Goal: Information Seeking & Learning: Learn about a topic

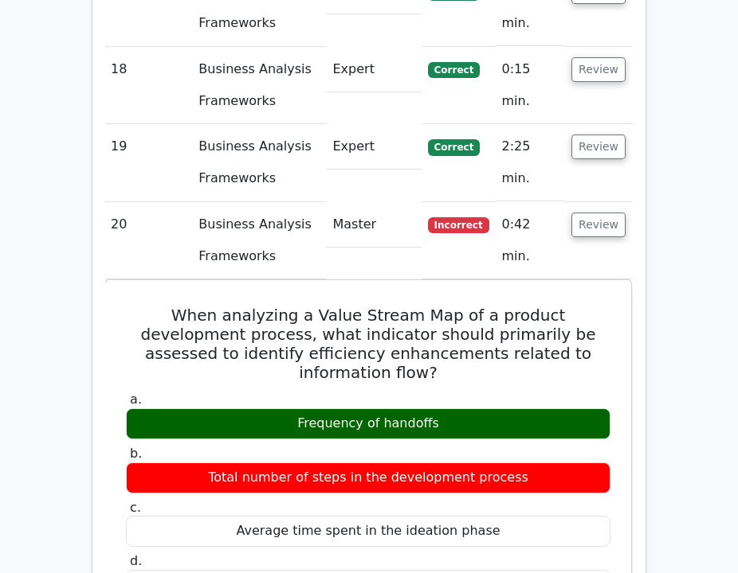
scroll to position [4845, 0]
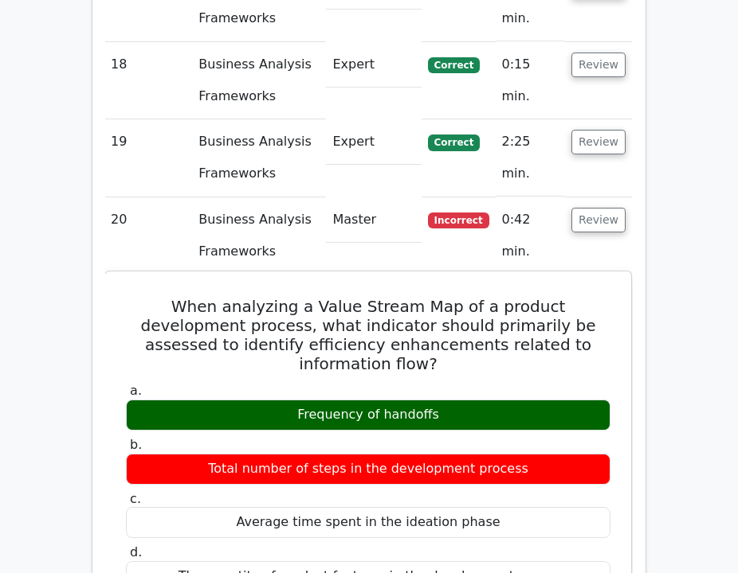
drag, startPoint x: 442, startPoint y: 223, endPoint x: 140, endPoint y: 132, distance: 315.2
copy div "When analyzing a Value Stream Map of a product development process, what indica…"
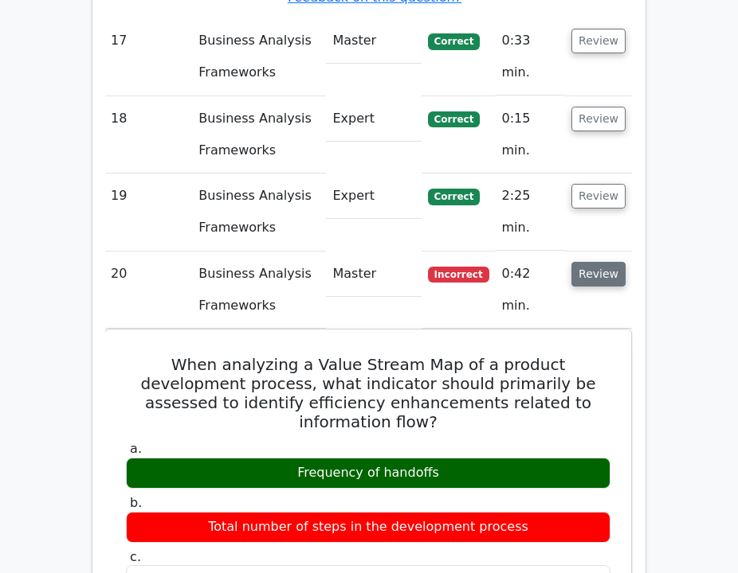
scroll to position [4789, 0]
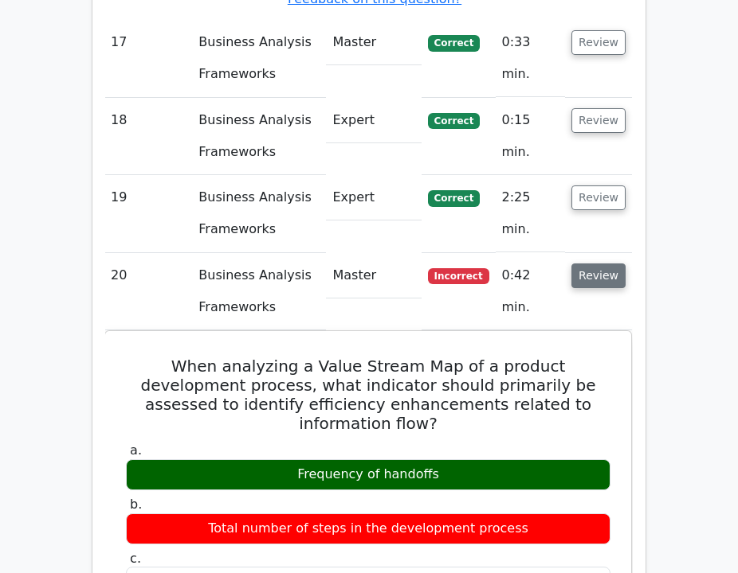
click at [585, 264] on button "Review" at bounding box center [598, 276] width 54 height 25
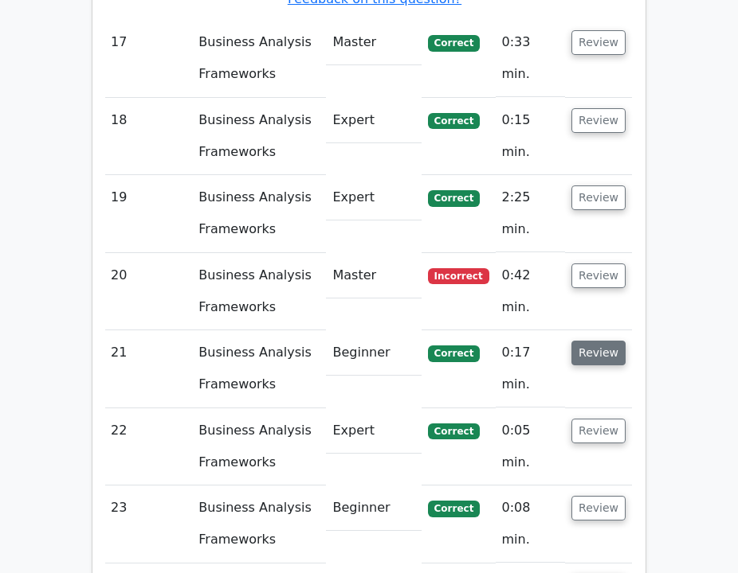
click at [593, 341] on button "Review" at bounding box center [598, 353] width 54 height 25
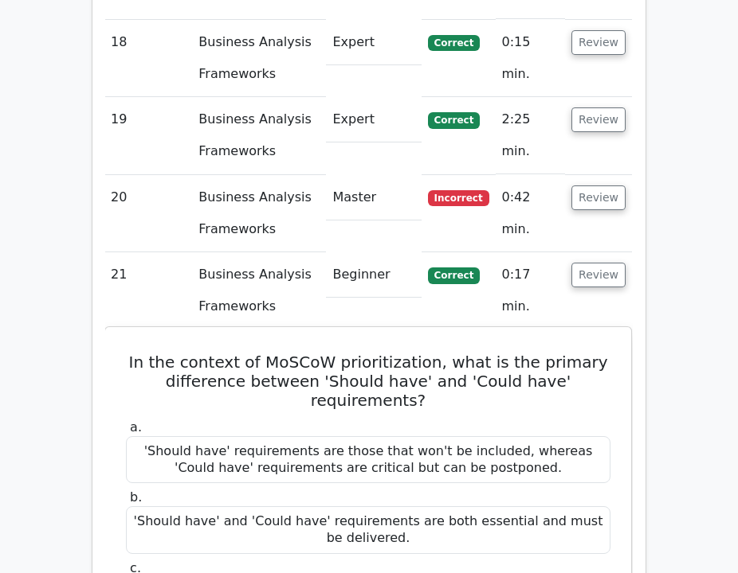
scroll to position [4871, 0]
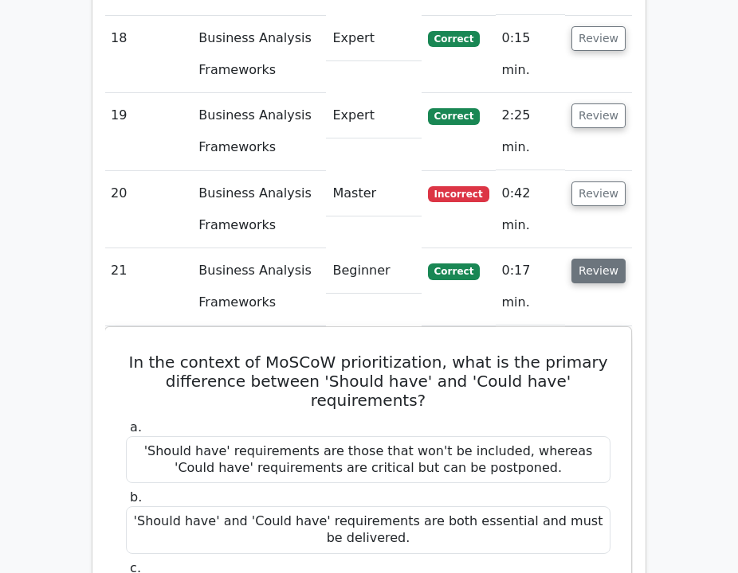
click at [603, 259] on button "Review" at bounding box center [598, 271] width 54 height 25
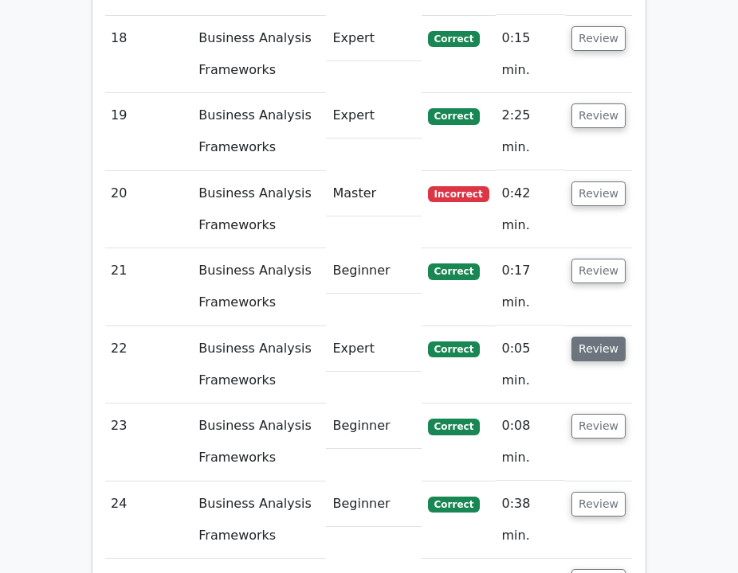
click at [605, 337] on button "Review" at bounding box center [598, 349] width 54 height 25
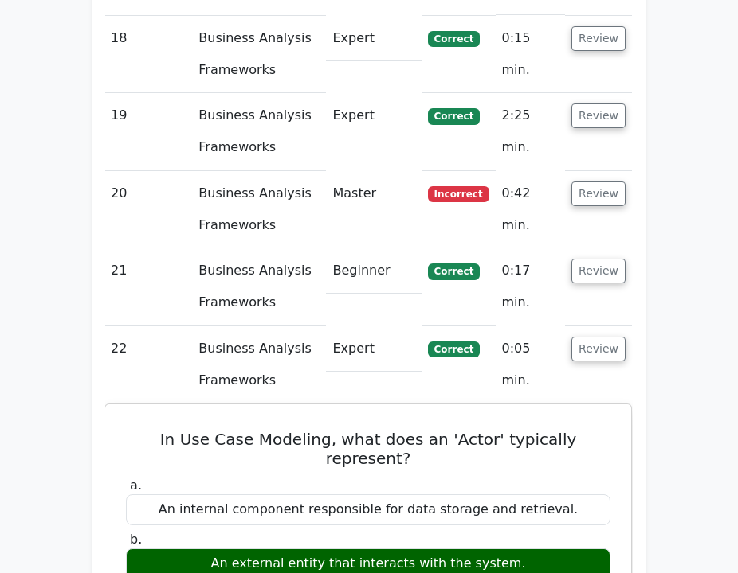
drag, startPoint x: 605, startPoint y: 177, endPoint x: 601, endPoint y: 221, distance: 44.0
click at [605, 337] on button "Review" at bounding box center [598, 349] width 54 height 25
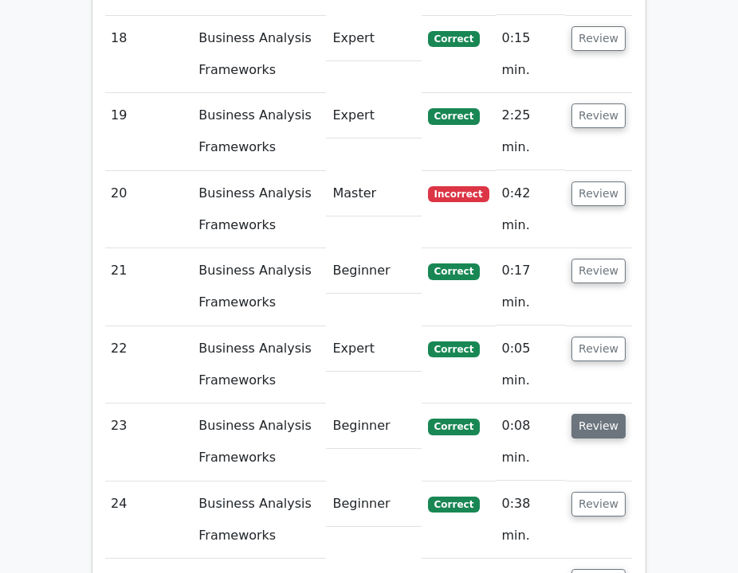
click at [594, 414] on button "Review" at bounding box center [598, 426] width 54 height 25
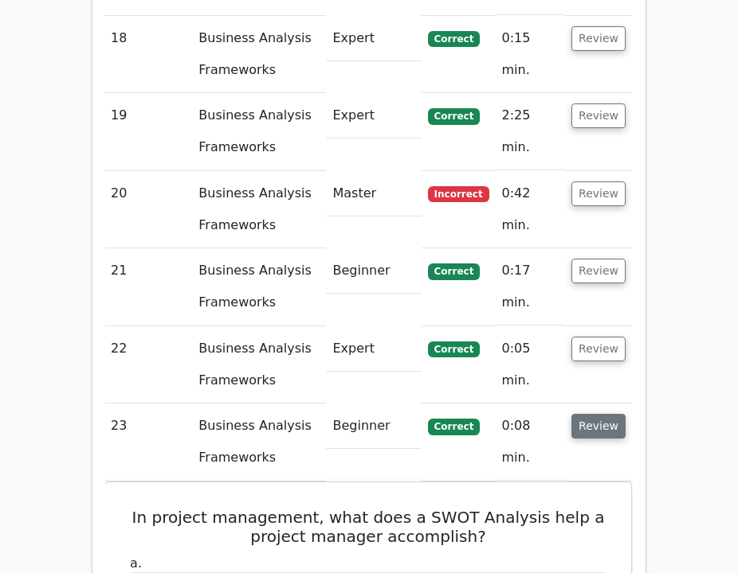
click at [593, 414] on button "Review" at bounding box center [598, 426] width 54 height 25
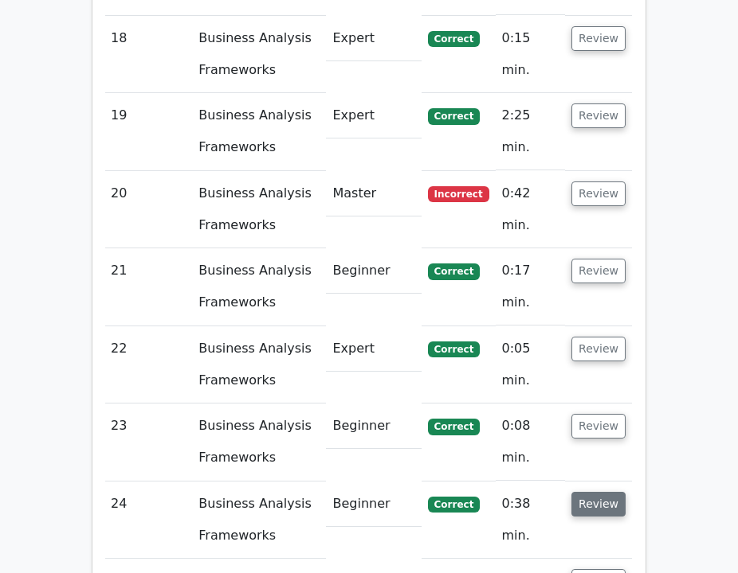
click at [613, 492] on button "Review" at bounding box center [598, 504] width 54 height 25
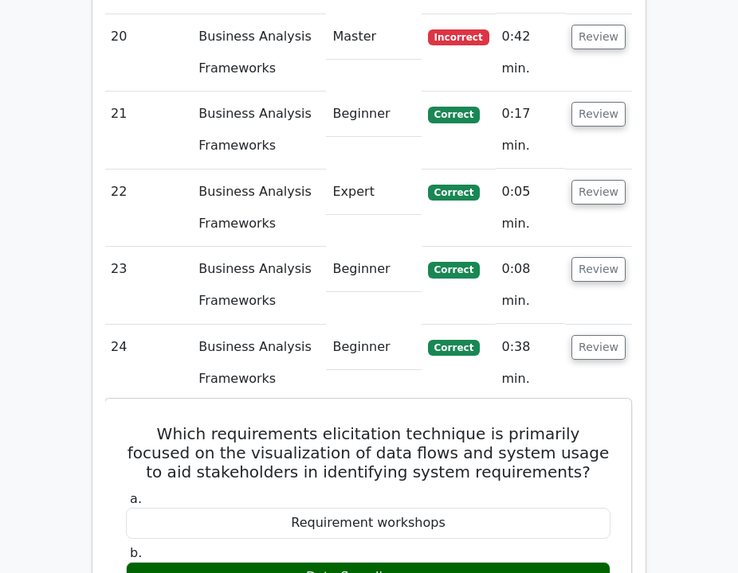
scroll to position [5039, 0]
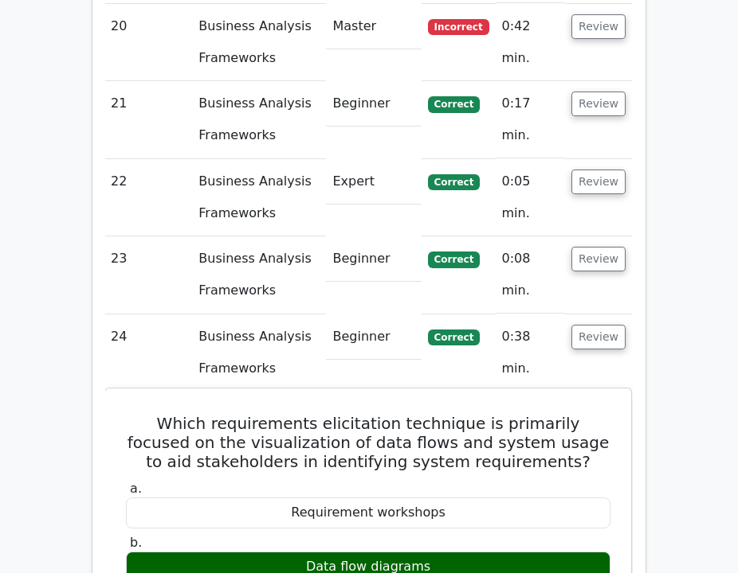
drag, startPoint x: 442, startPoint y: 393, endPoint x: 131, endPoint y: 251, distance: 342.2
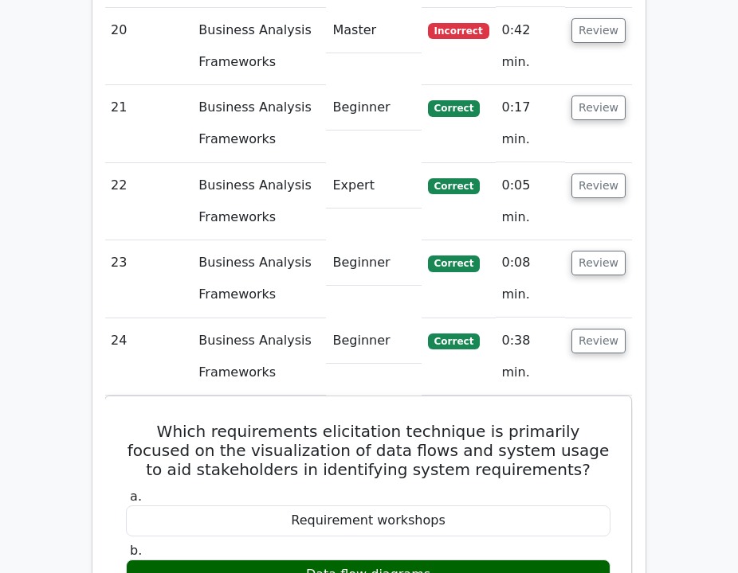
copy div "Which requirements elicitation technique is primarily focused on the visualizat…"
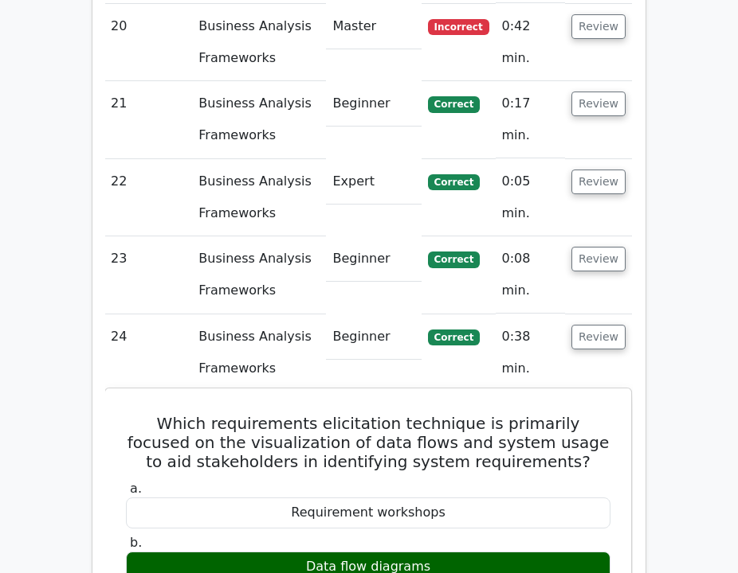
drag, startPoint x: 720, startPoint y: 366, endPoint x: 520, endPoint y: 371, distance: 200.0
click at [519, 535] on label "b. Data flow diagrams" at bounding box center [368, 559] width 484 height 48
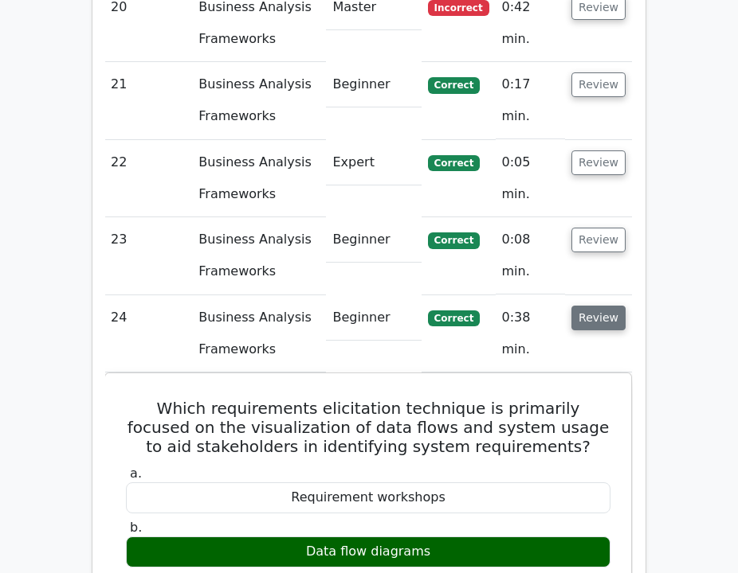
scroll to position [5059, 0]
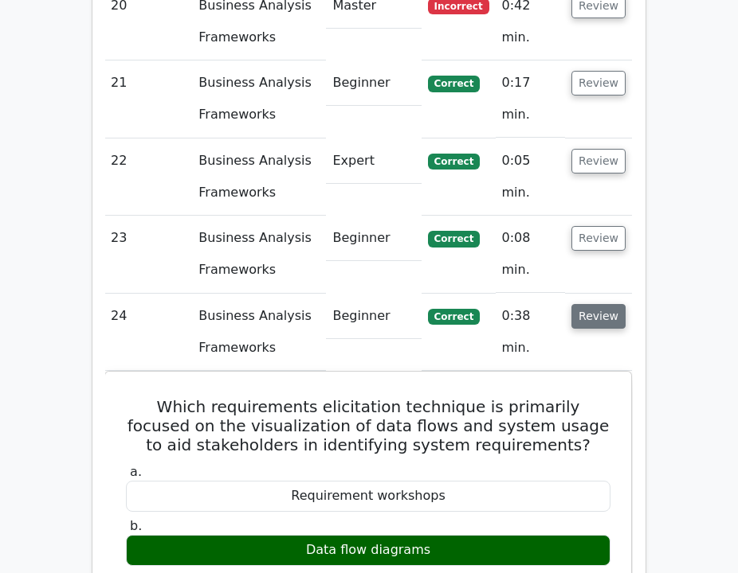
click at [593, 304] on button "Review" at bounding box center [598, 316] width 54 height 25
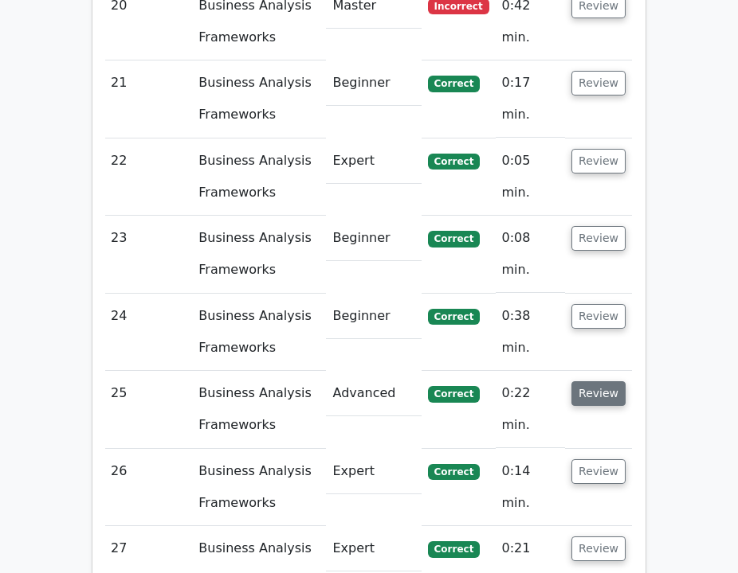
click at [601, 382] on button "Review" at bounding box center [598, 394] width 54 height 25
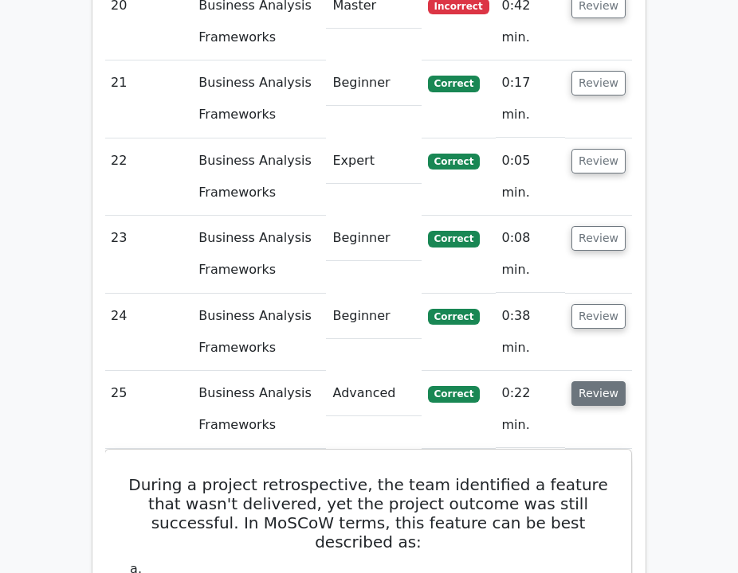
click at [601, 382] on button "Review" at bounding box center [598, 394] width 54 height 25
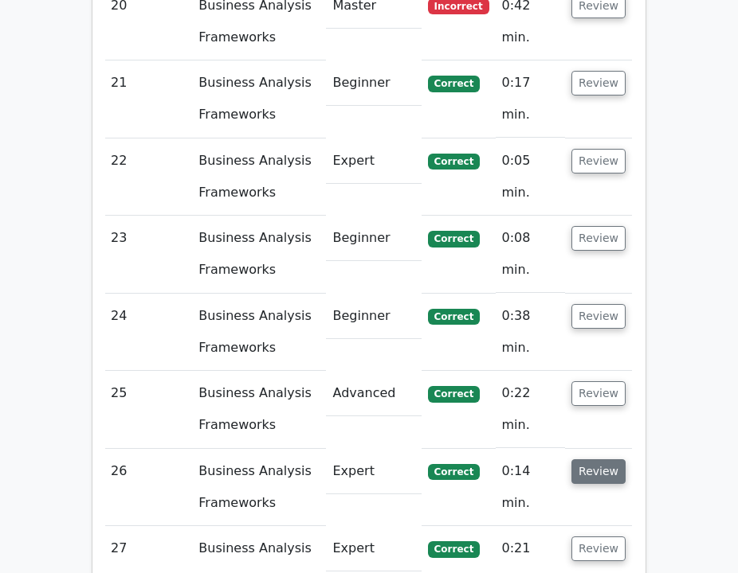
click at [608, 460] on button "Review" at bounding box center [598, 472] width 54 height 25
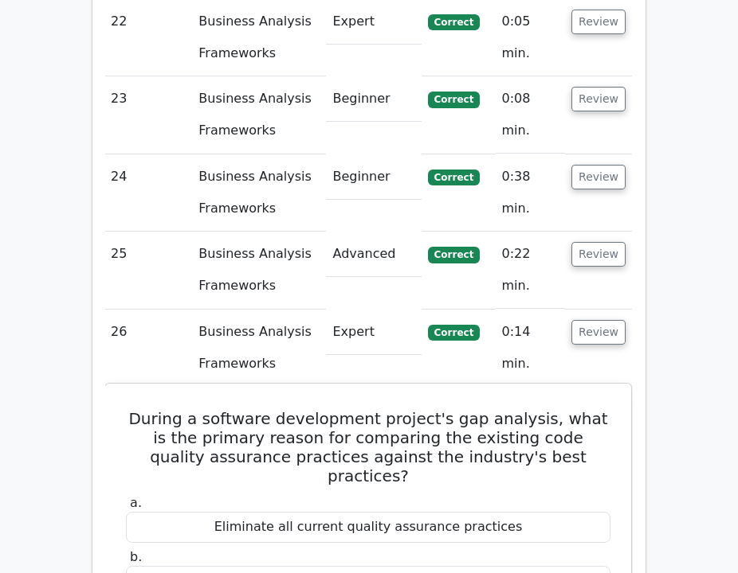
scroll to position [5202, 0]
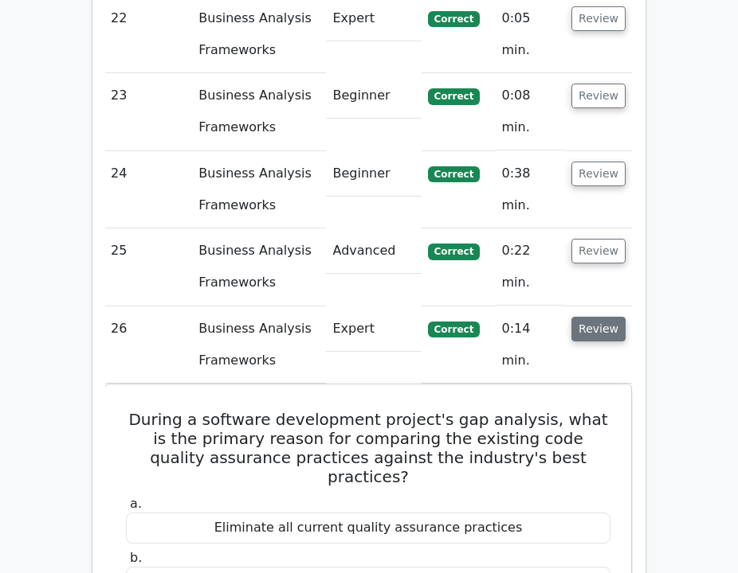
click at [604, 317] on button "Review" at bounding box center [598, 329] width 54 height 25
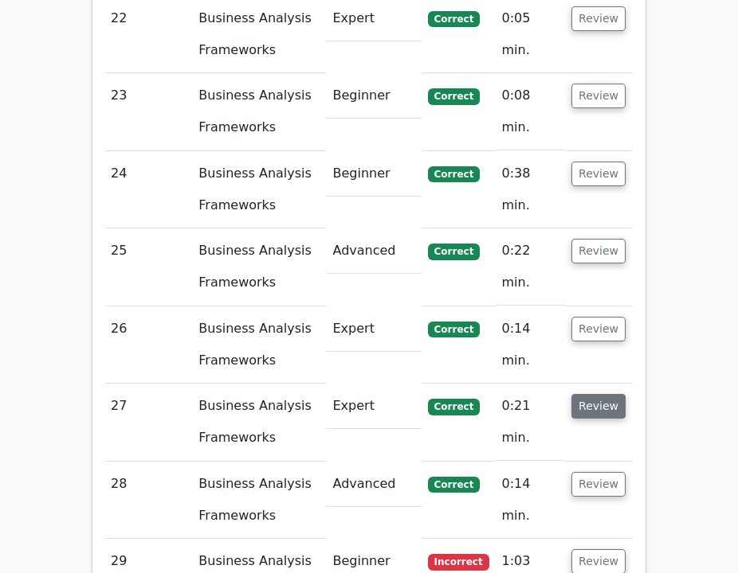
click at [601, 394] on button "Review" at bounding box center [598, 406] width 54 height 25
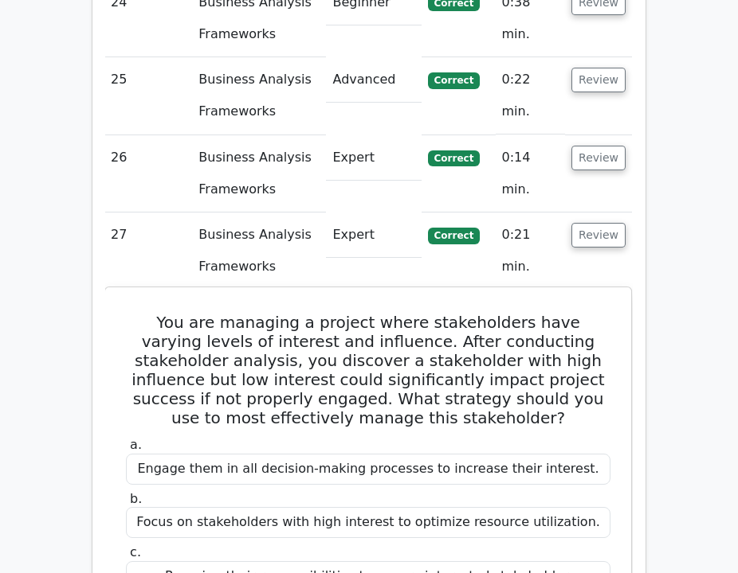
scroll to position [5374, 0]
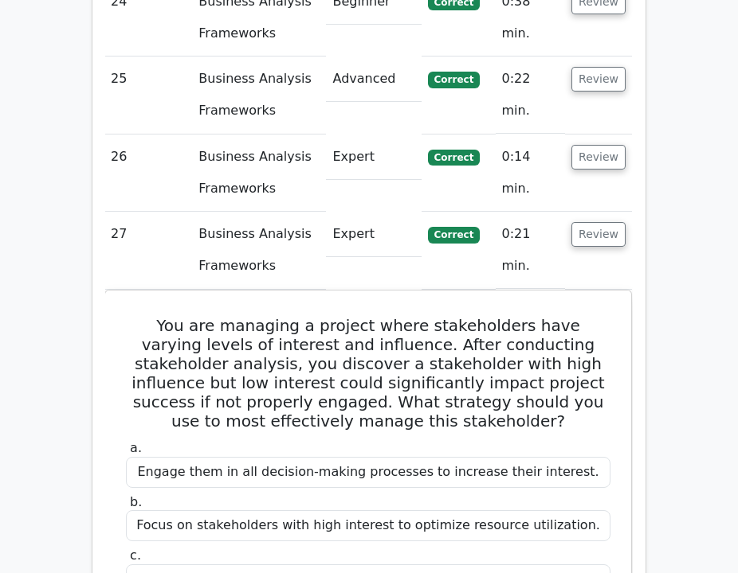
drag, startPoint x: 599, startPoint y: 70, endPoint x: 603, endPoint y: 83, distance: 13.4
click at [599, 222] on button "Review" at bounding box center [598, 234] width 54 height 25
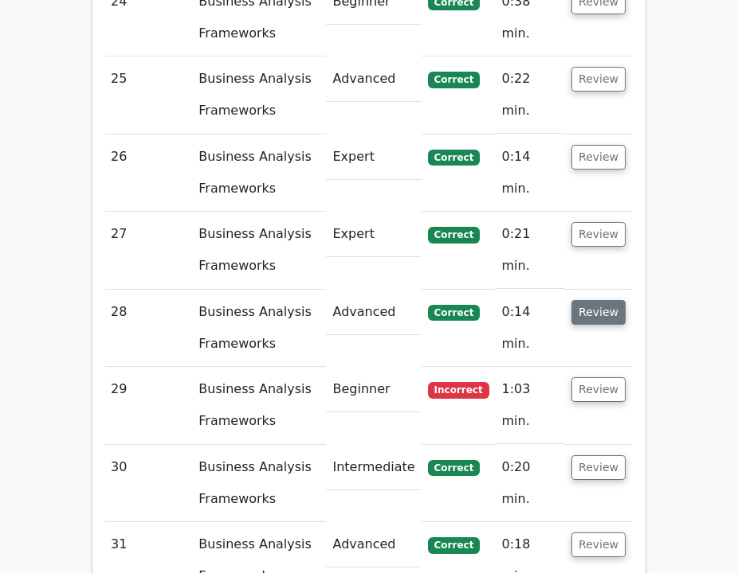
click at [597, 300] on button "Review" at bounding box center [598, 312] width 54 height 25
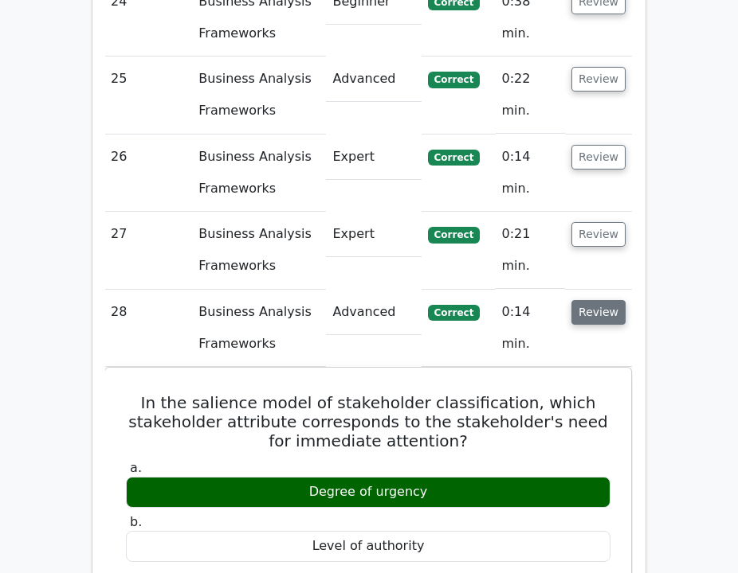
click at [597, 300] on button "Review" at bounding box center [598, 312] width 54 height 25
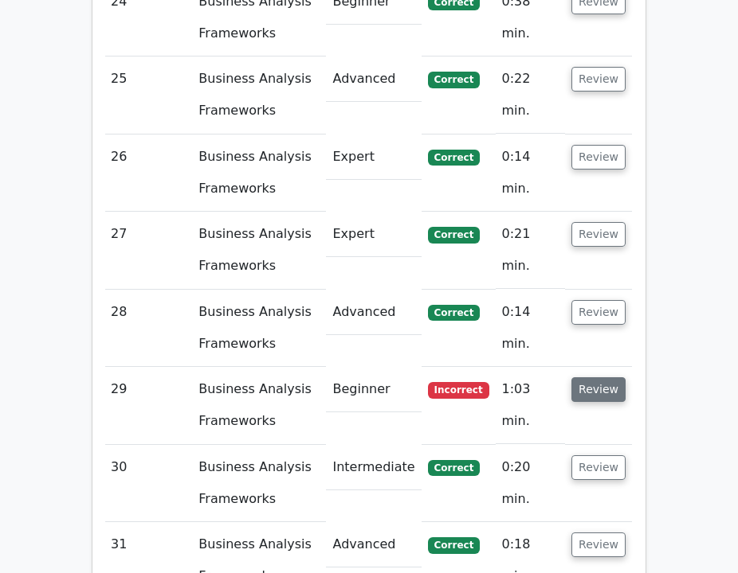
click at [606, 378] on button "Review" at bounding box center [598, 390] width 54 height 25
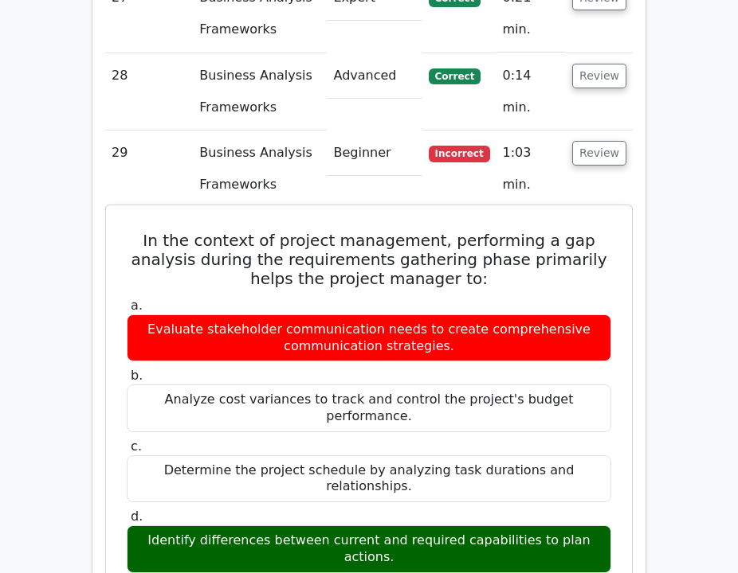
scroll to position [5607, 0]
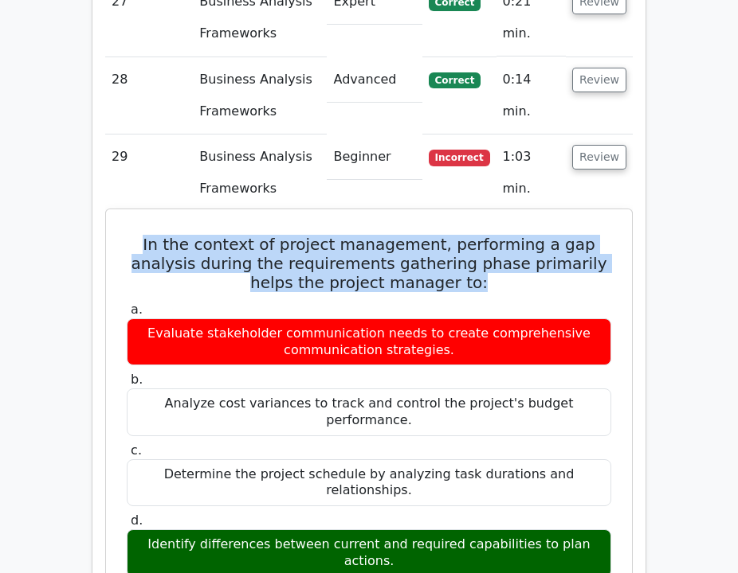
drag, startPoint x: 412, startPoint y: 111, endPoint x: 139, endPoint y: 68, distance: 276.4
click at [138, 235] on h5 "In the context of project management, performing a gap analysis during the requ…" at bounding box center [368, 263] width 487 height 57
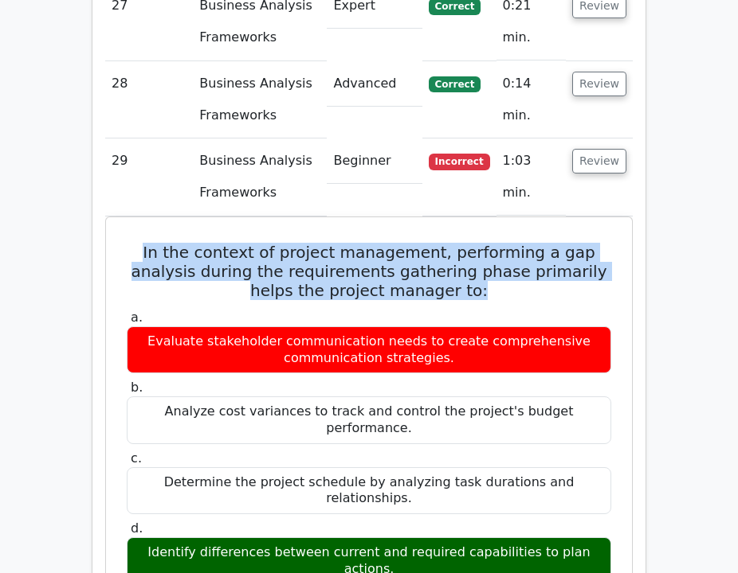
copy h5 "In the context of project management, performing a gap analysis during the requ…"
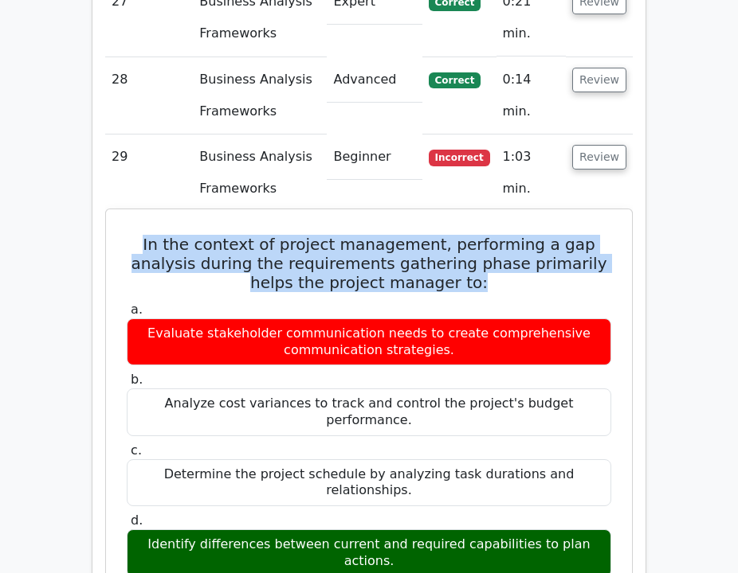
drag, startPoint x: 595, startPoint y: 339, endPoint x: 137, endPoint y: 73, distance: 529.6
click at [137, 216] on div "In the context of project management, performing a gap analysis during the requ…" at bounding box center [368, 522] width 513 height 613
copy div "In the context of project management, performing a gap analysis during the requ…"
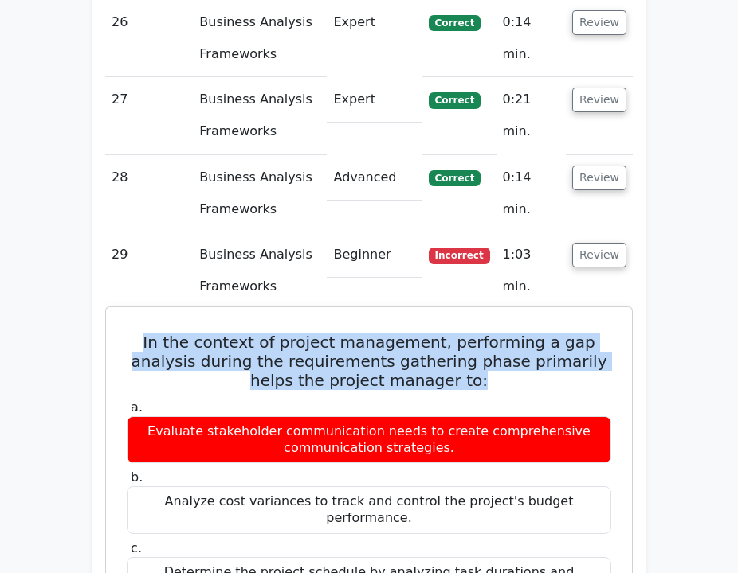
scroll to position [5500, 0]
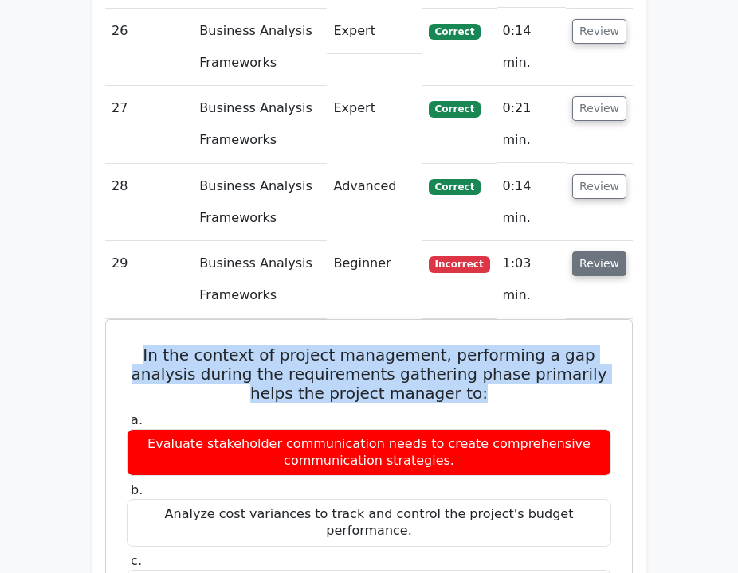
click at [588, 252] on button "Review" at bounding box center [599, 264] width 54 height 25
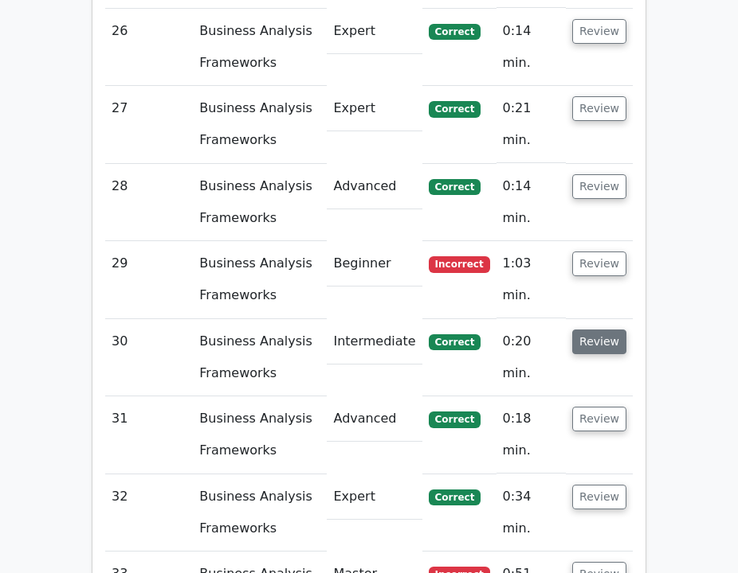
click at [597, 330] on button "Review" at bounding box center [599, 342] width 54 height 25
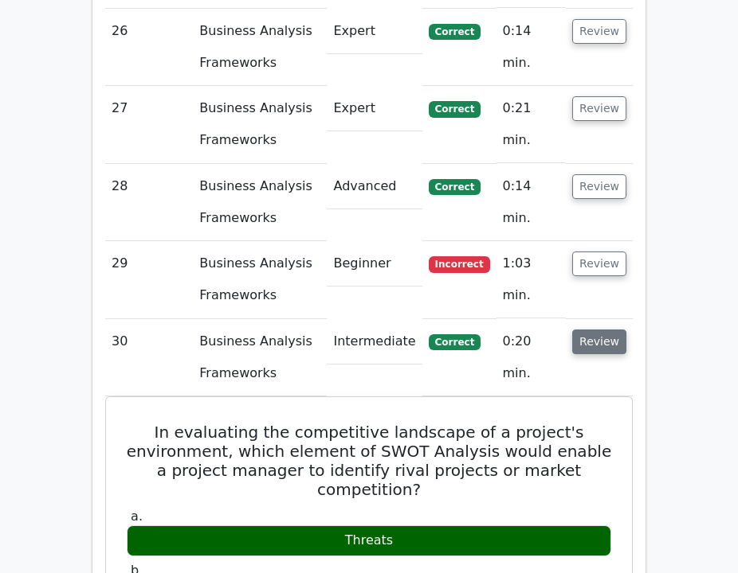
click at [598, 330] on button "Review" at bounding box center [599, 342] width 54 height 25
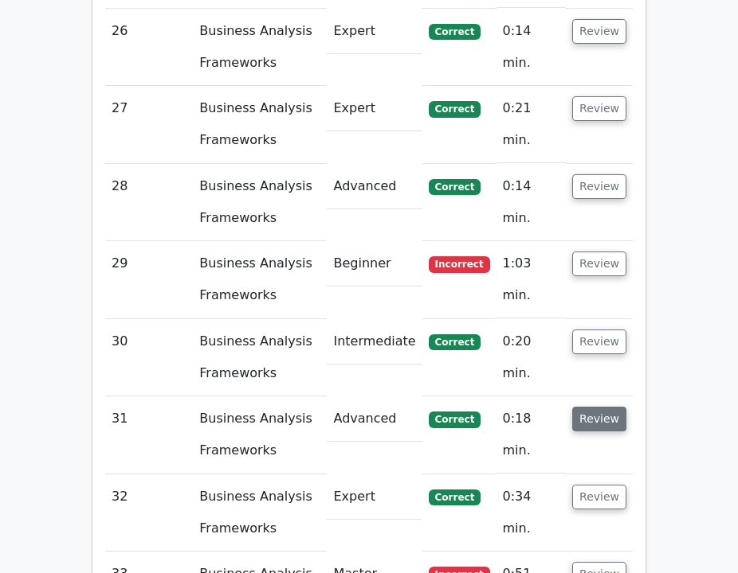
click at [603, 407] on button "Review" at bounding box center [599, 419] width 54 height 25
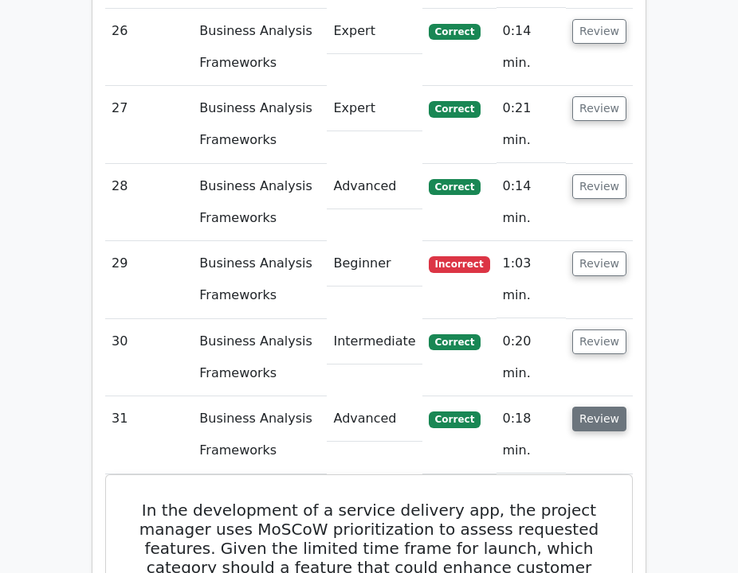
click at [603, 407] on button "Review" at bounding box center [599, 419] width 54 height 25
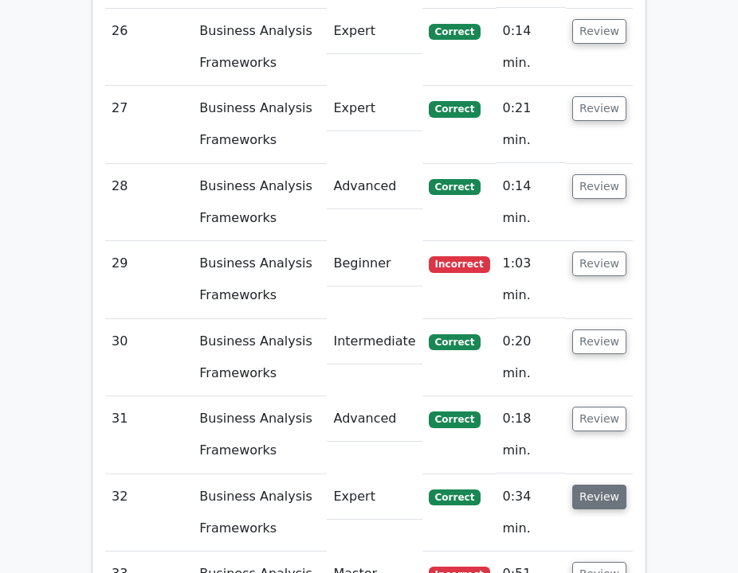
click at [605, 485] on button "Review" at bounding box center [599, 497] width 54 height 25
click at [603, 562] on button "Review" at bounding box center [599, 574] width 54 height 25
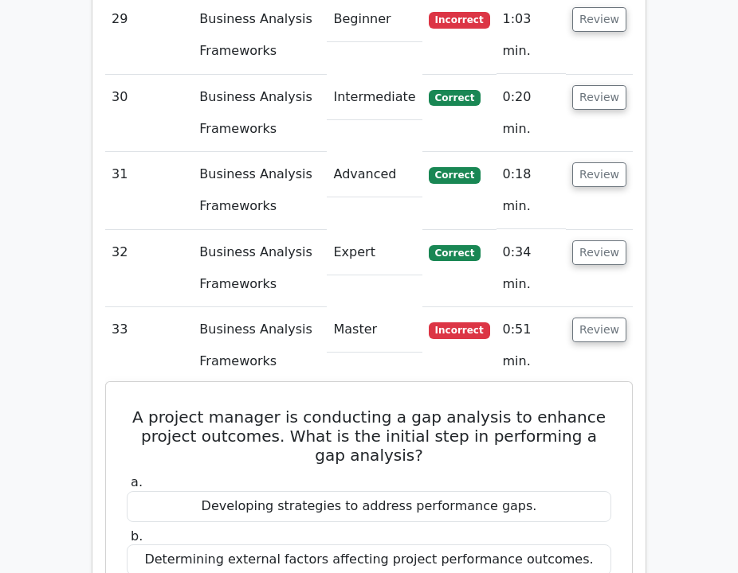
scroll to position [5748, 0]
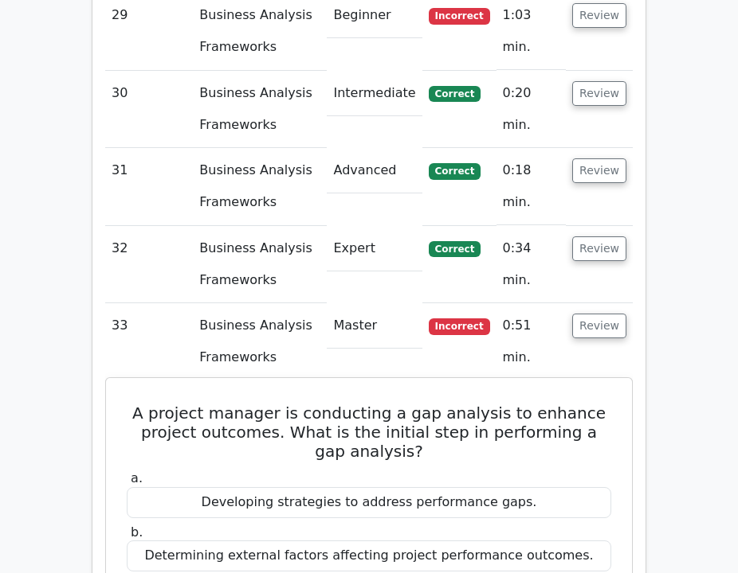
drag, startPoint x: 541, startPoint y: 415, endPoint x: 138, endPoint y: 238, distance: 440.1
copy div "A project manager is conducting a gap analysis to enhance project outcomes. Wha…"
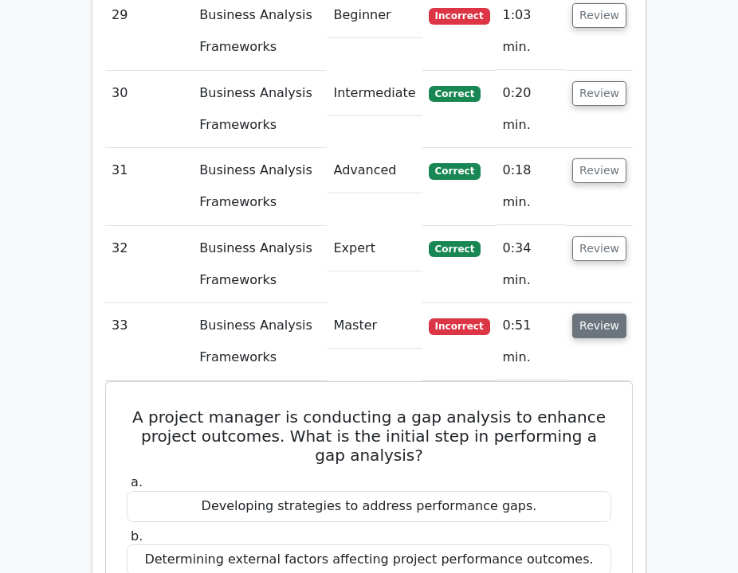
click at [590, 314] on button "Review" at bounding box center [599, 326] width 54 height 25
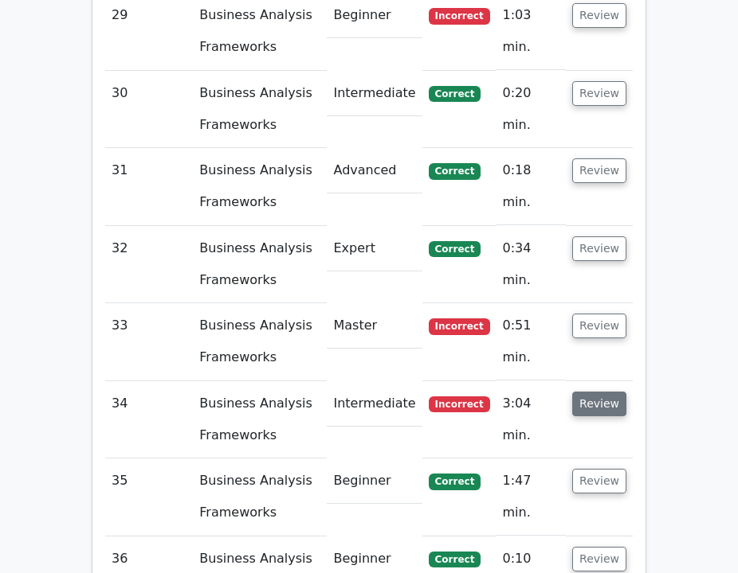
click at [599, 392] on button "Review" at bounding box center [599, 404] width 54 height 25
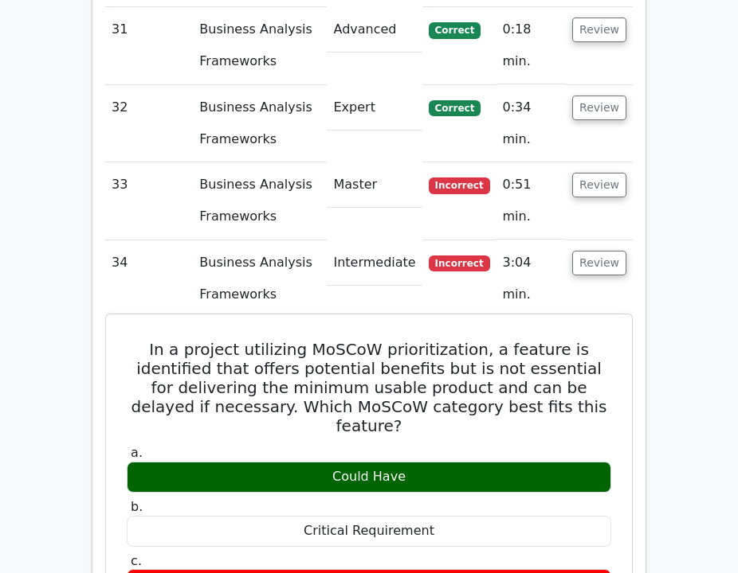
scroll to position [5888, 0]
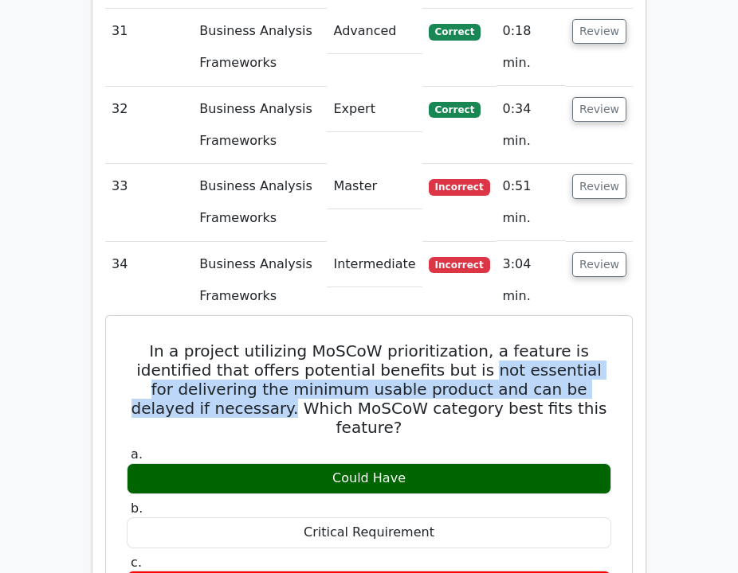
drag, startPoint x: 391, startPoint y: 196, endPoint x: 551, endPoint y: 215, distance: 161.2
click at [551, 342] on h5 "In a project utilizing MoSCoW prioritization, a feature is identified that offe…" at bounding box center [368, 390] width 487 height 96
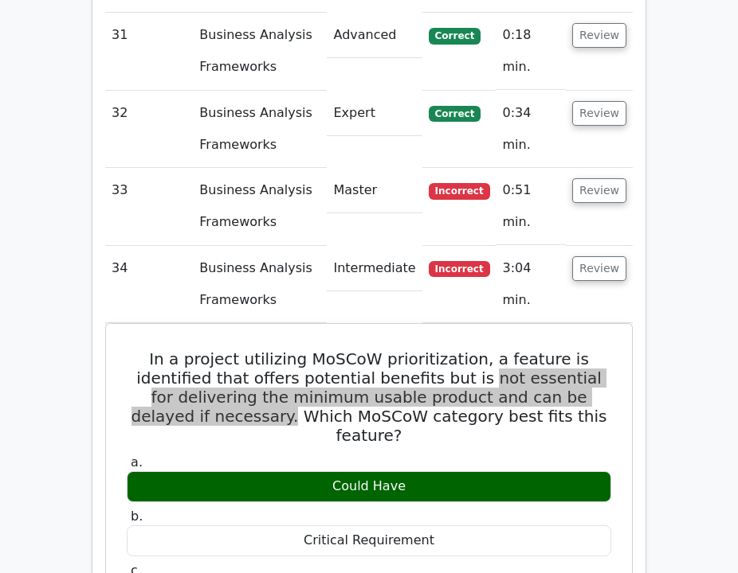
click at [492, 350] on h5 "In a project utilizing MoSCoW prioritization, a feature is identified that offe…" at bounding box center [368, 398] width 487 height 96
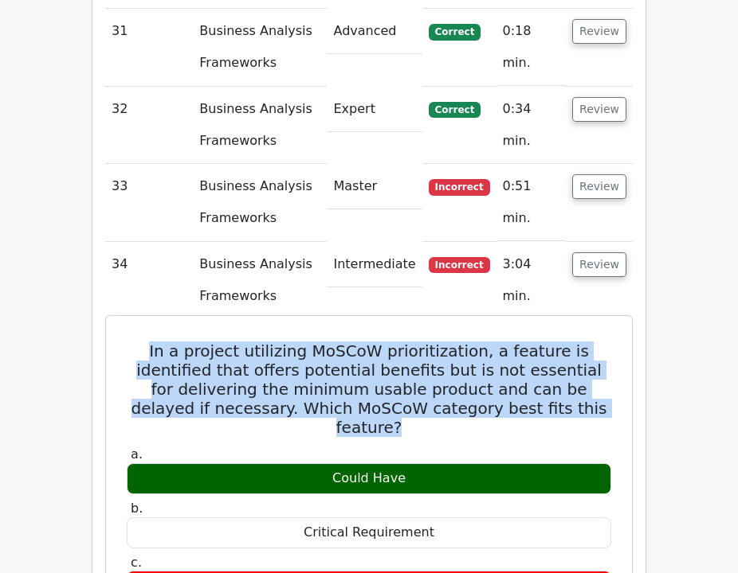
drag, startPoint x: 317, startPoint y: 183, endPoint x: 132, endPoint y: 170, distance: 185.3
click at [132, 342] on h5 "In a project utilizing MoSCoW prioritization, a feature is identified that offe…" at bounding box center [368, 390] width 487 height 96
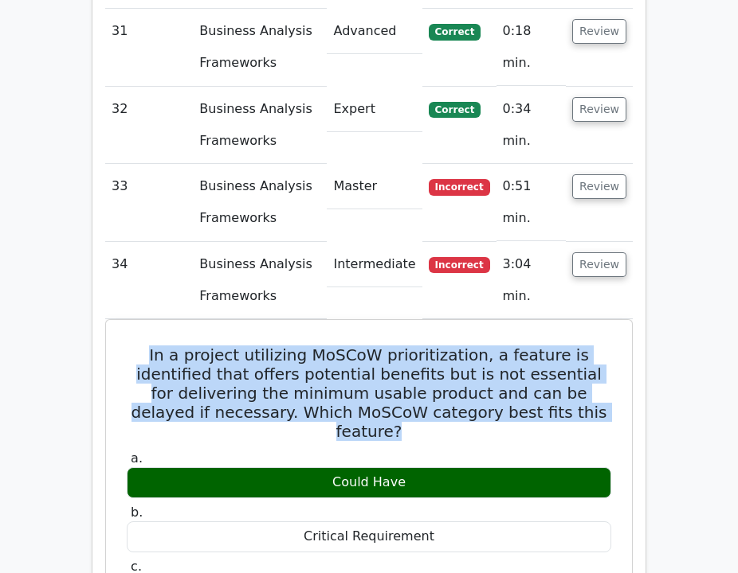
copy h5 "In a project utilizing MoSCoW prioritization, a feature is identified that offe…"
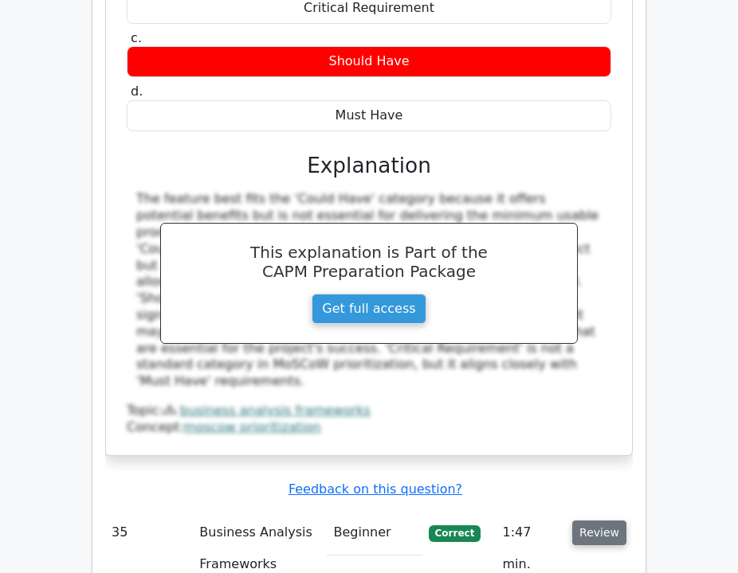
scroll to position [6417, 0]
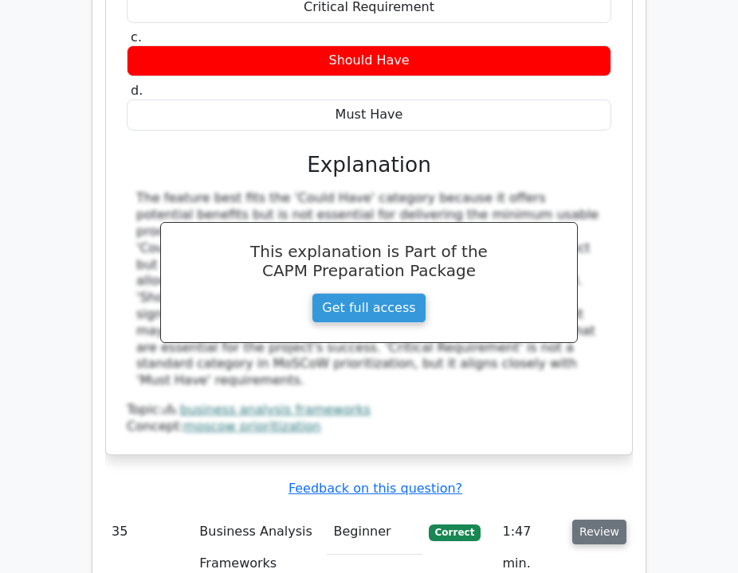
click at [586, 520] on button "Review" at bounding box center [599, 532] width 54 height 25
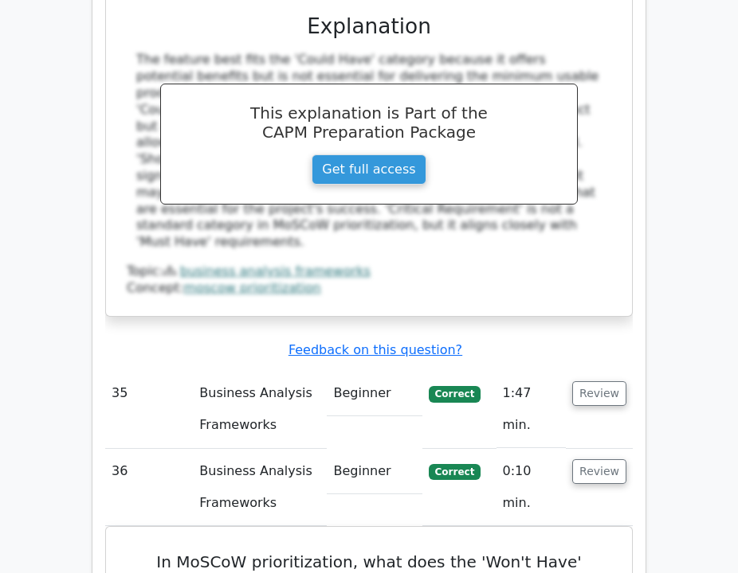
scroll to position [6558, 0]
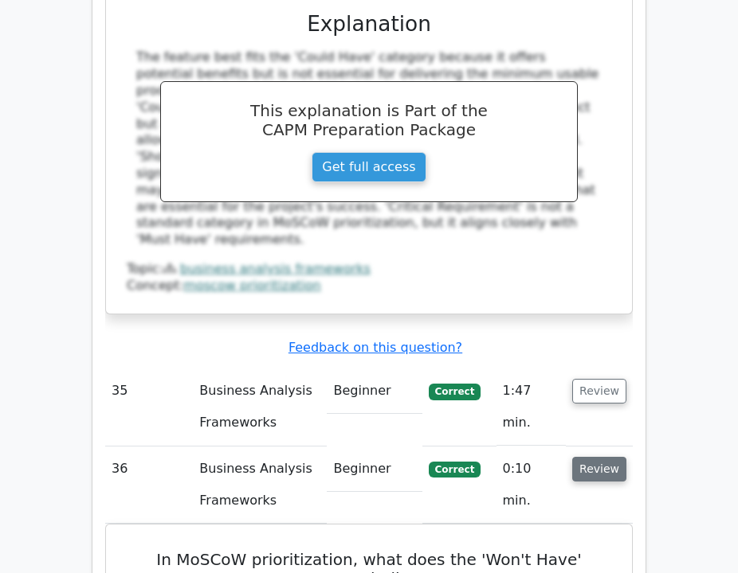
click at [585, 457] on button "Review" at bounding box center [599, 469] width 54 height 25
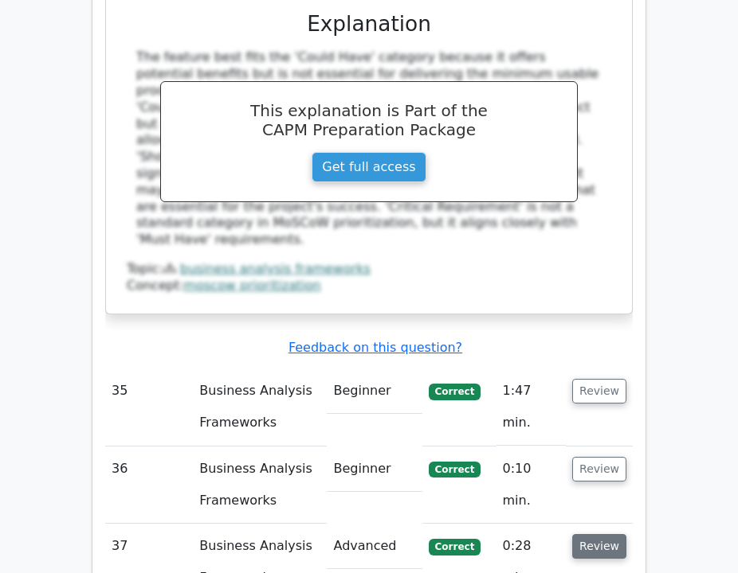
click at [603, 534] on button "Review" at bounding box center [599, 546] width 54 height 25
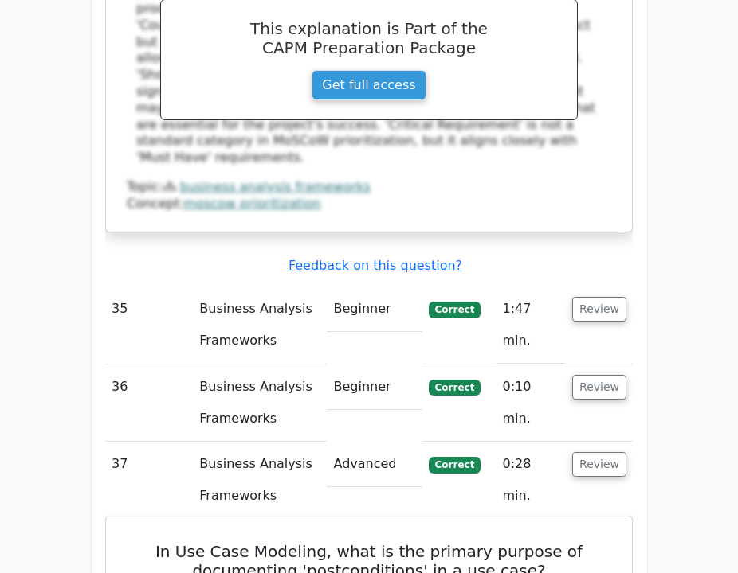
scroll to position [6642, 0]
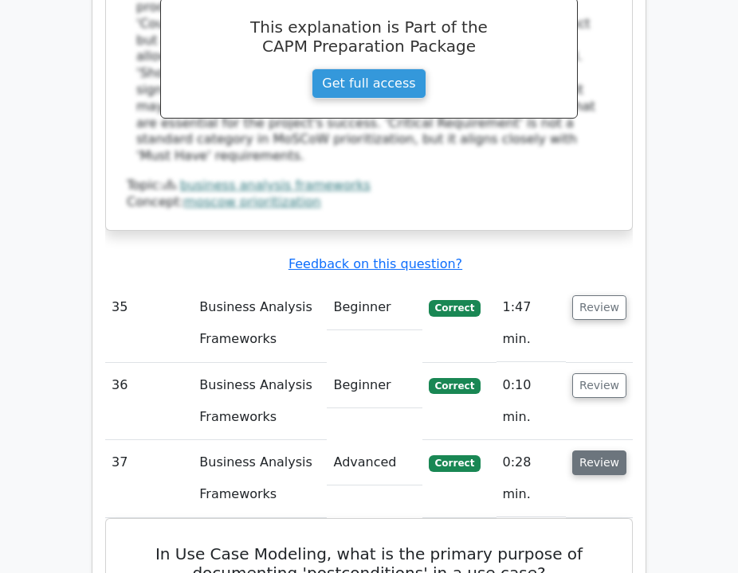
click at [586, 451] on button "Review" at bounding box center [599, 463] width 54 height 25
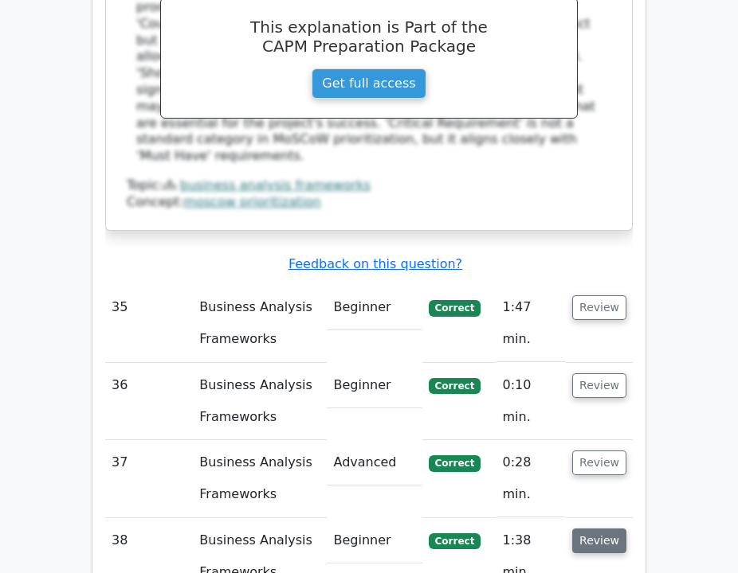
click at [600, 529] on button "Review" at bounding box center [599, 541] width 54 height 25
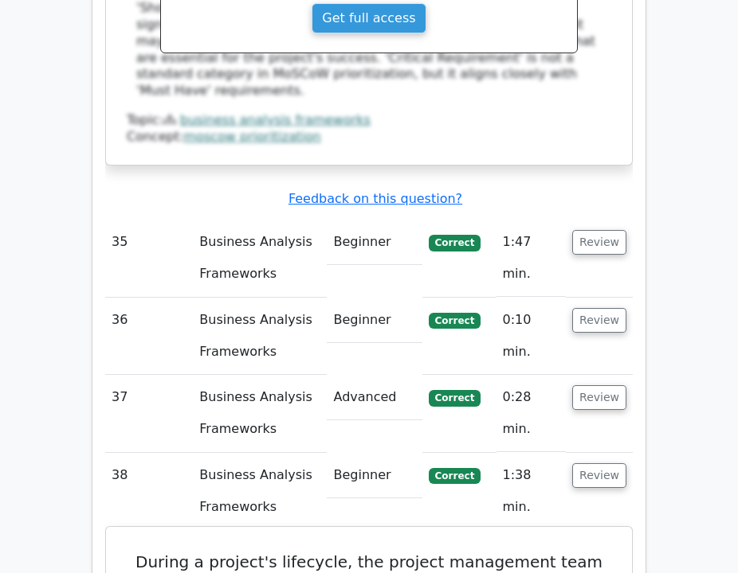
scroll to position [6709, 0]
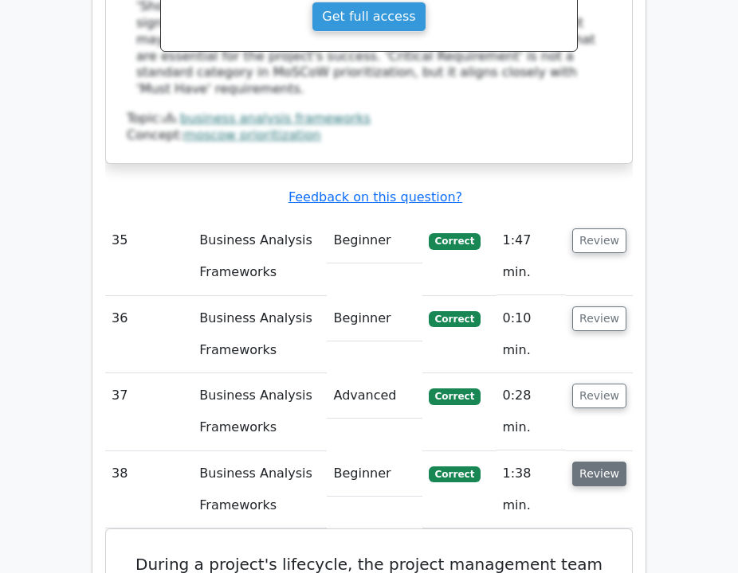
click at [602, 462] on button "Review" at bounding box center [599, 474] width 54 height 25
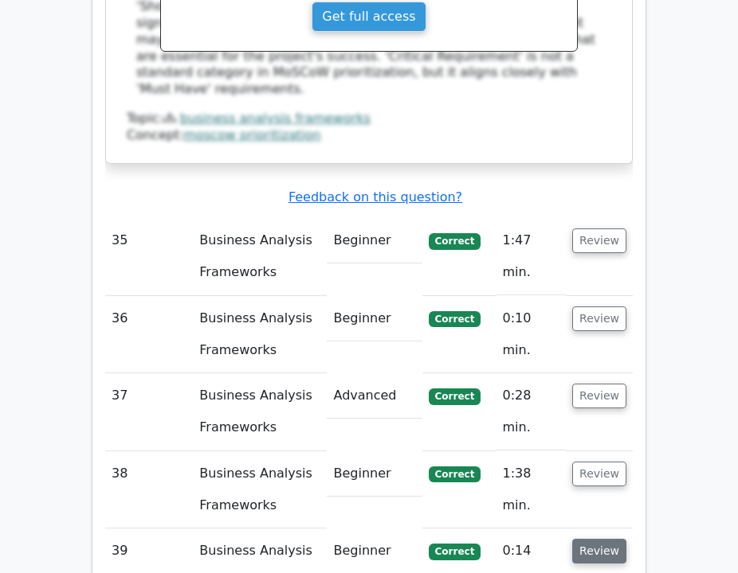
click at [612, 539] on button "Review" at bounding box center [599, 551] width 54 height 25
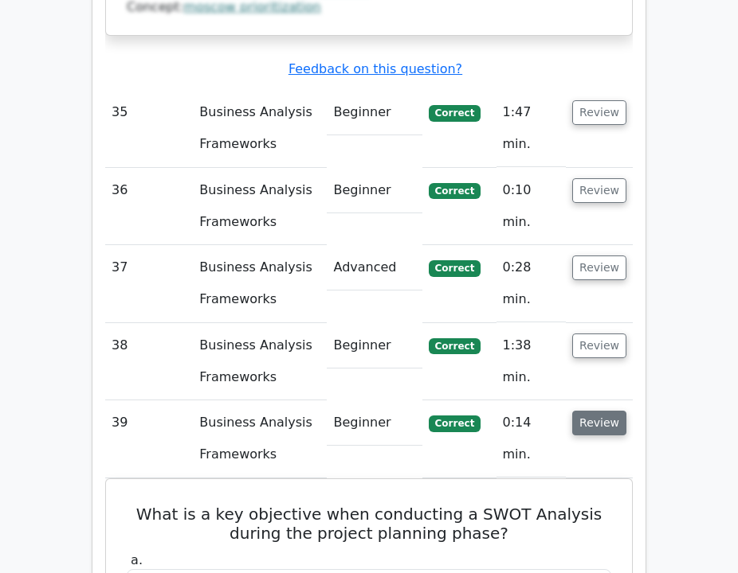
scroll to position [6840, 0]
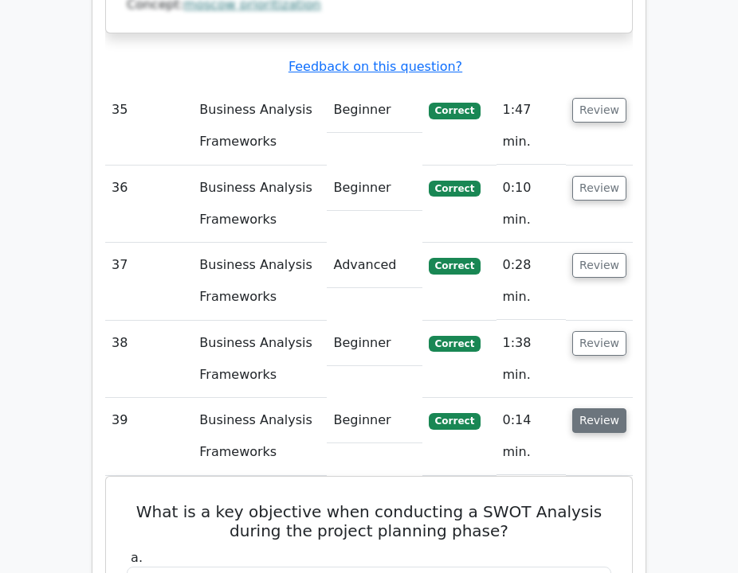
click at [589, 409] on button "Review" at bounding box center [599, 421] width 54 height 25
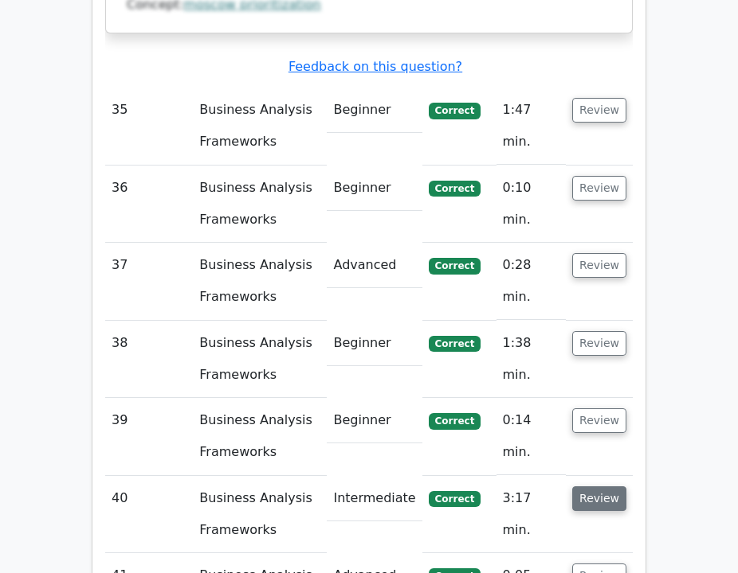
click at [600, 487] on button "Review" at bounding box center [599, 499] width 54 height 25
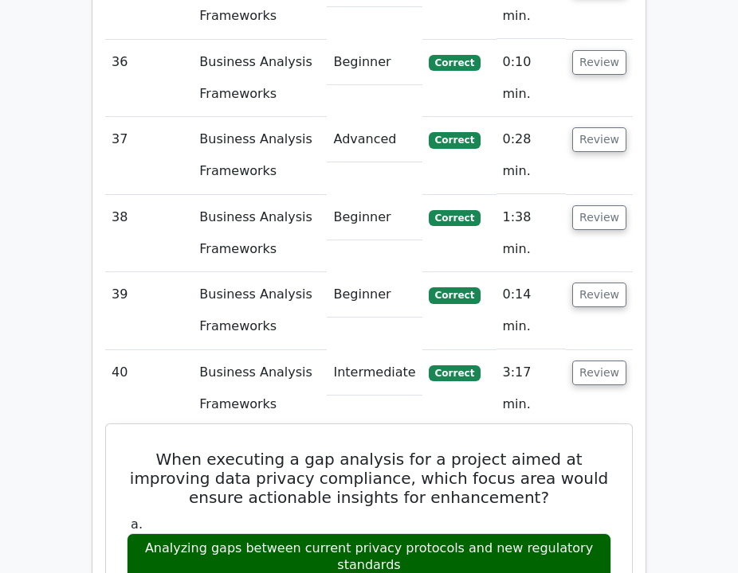
scroll to position [6981, 0]
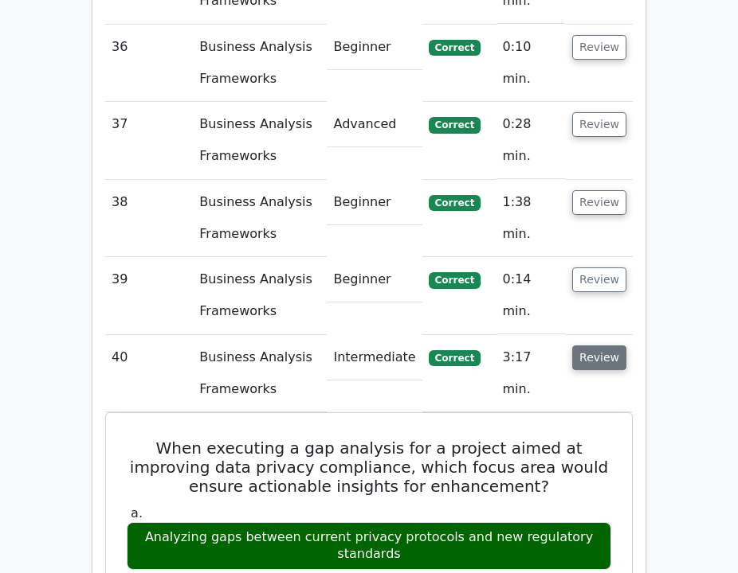
click at [583, 346] on button "Review" at bounding box center [599, 358] width 54 height 25
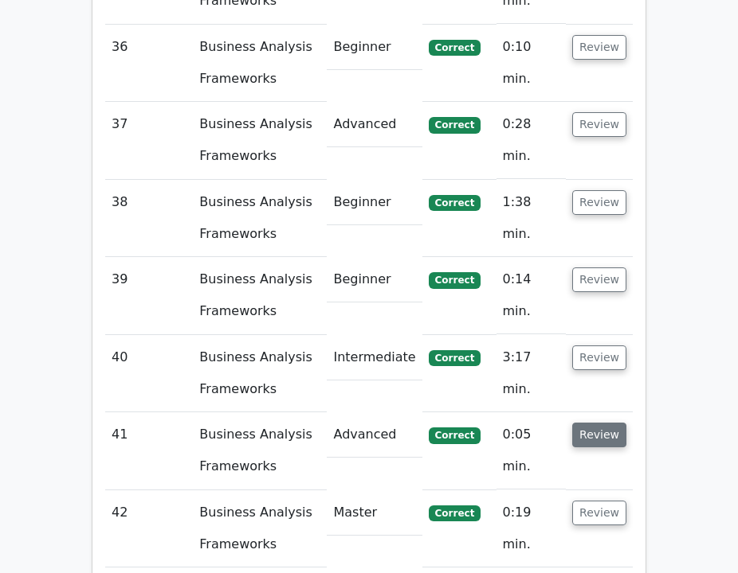
click at [587, 423] on button "Review" at bounding box center [599, 435] width 54 height 25
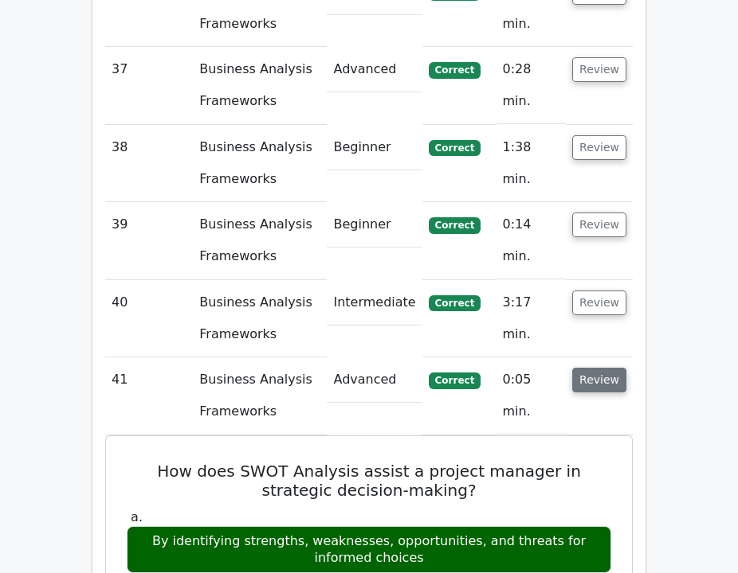
scroll to position [7042, 0]
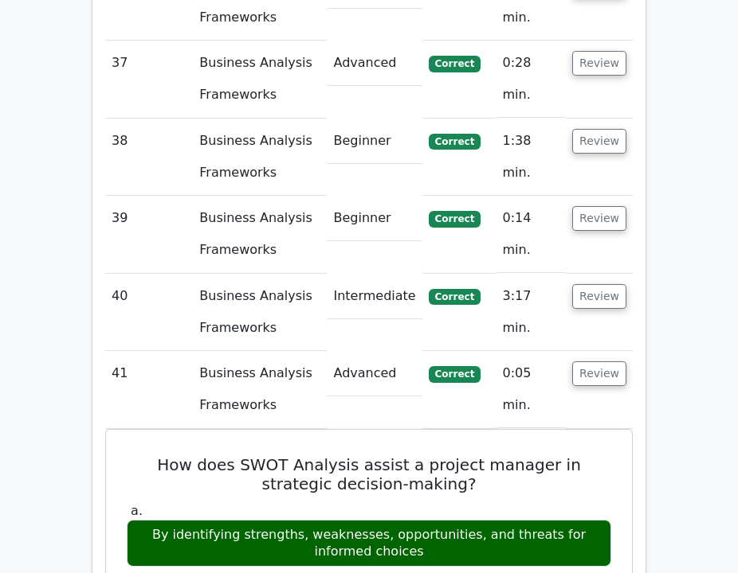
drag, startPoint x: 590, startPoint y: 155, endPoint x: 596, endPoint y: 173, distance: 18.4
click at [590, 362] on button "Review" at bounding box center [599, 374] width 54 height 25
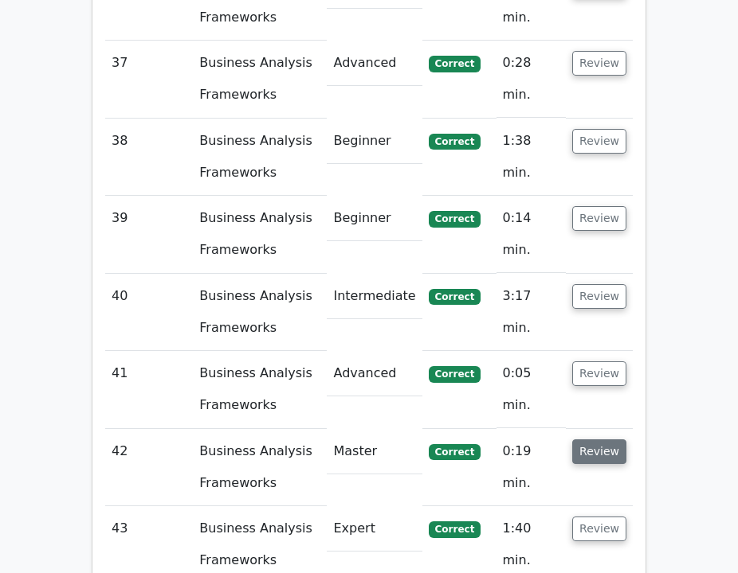
click at [603, 440] on button "Review" at bounding box center [599, 452] width 54 height 25
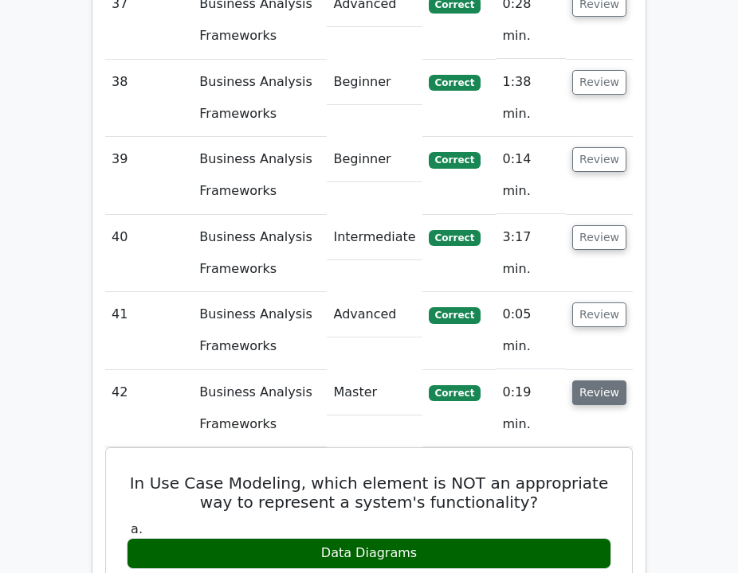
scroll to position [7132, 0]
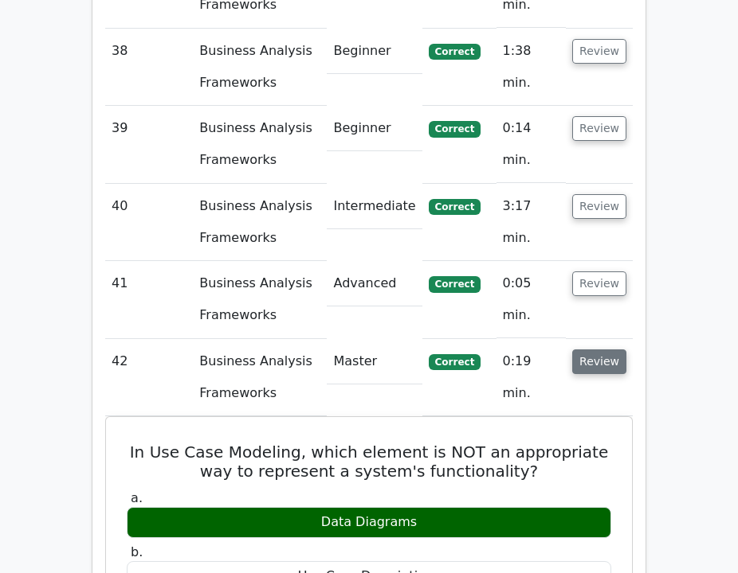
click at [597, 350] on button "Review" at bounding box center [599, 362] width 54 height 25
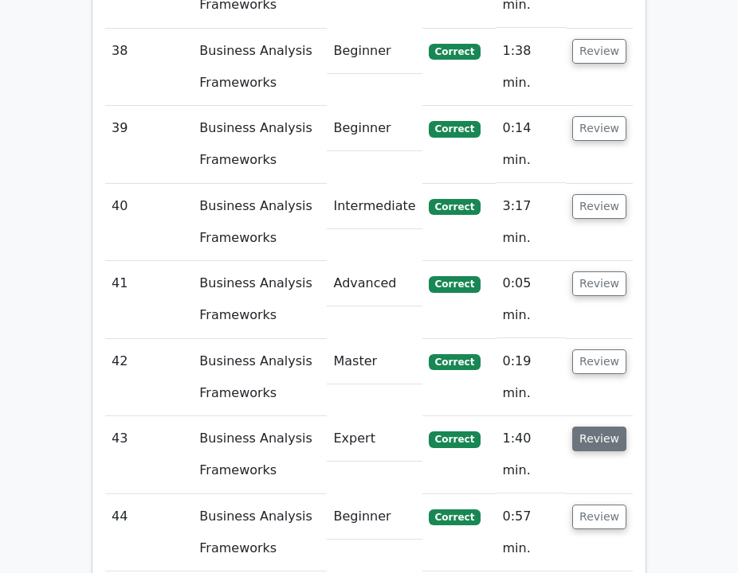
click at [591, 427] on button "Review" at bounding box center [599, 439] width 54 height 25
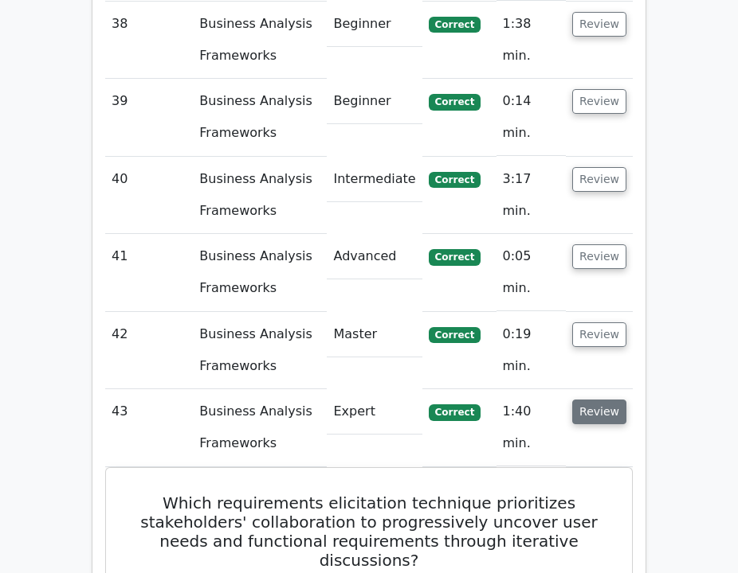
scroll to position [7170, 0]
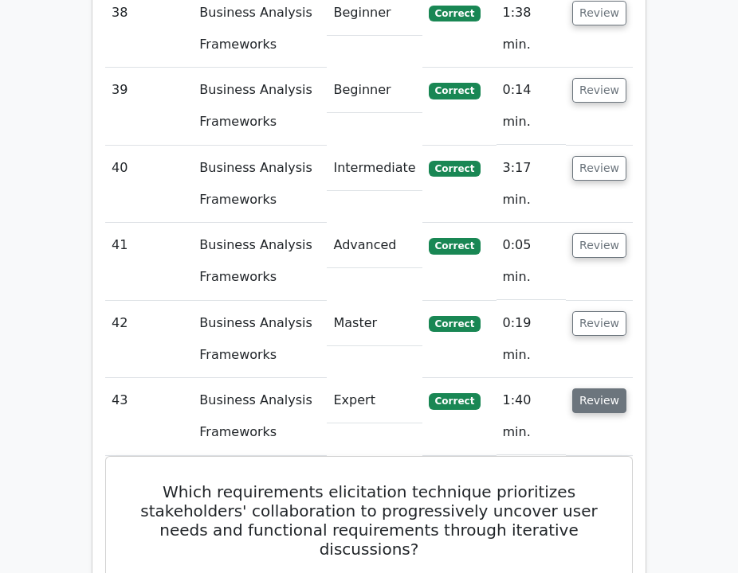
click at [588, 389] on button "Review" at bounding box center [599, 401] width 54 height 25
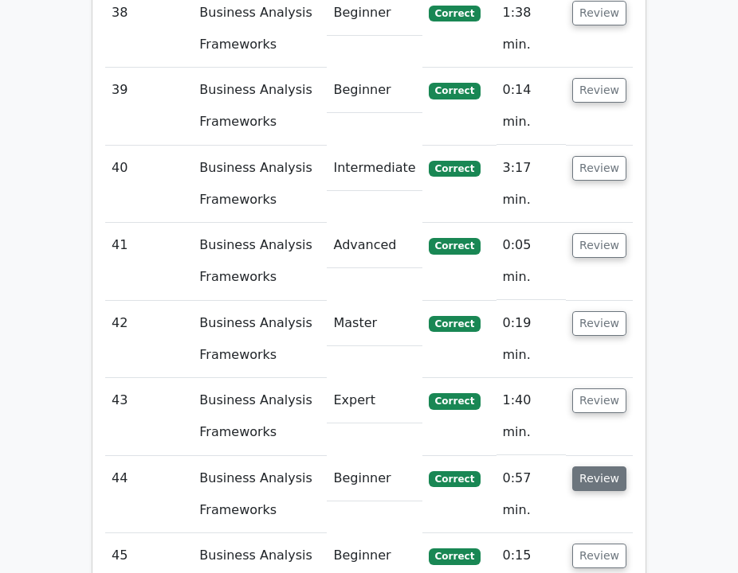
click at [598, 467] on button "Review" at bounding box center [599, 479] width 54 height 25
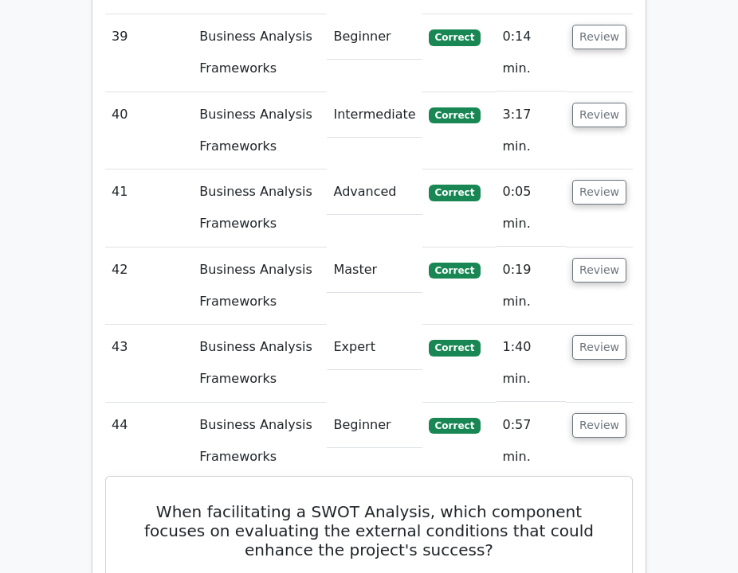
scroll to position [7231, 0]
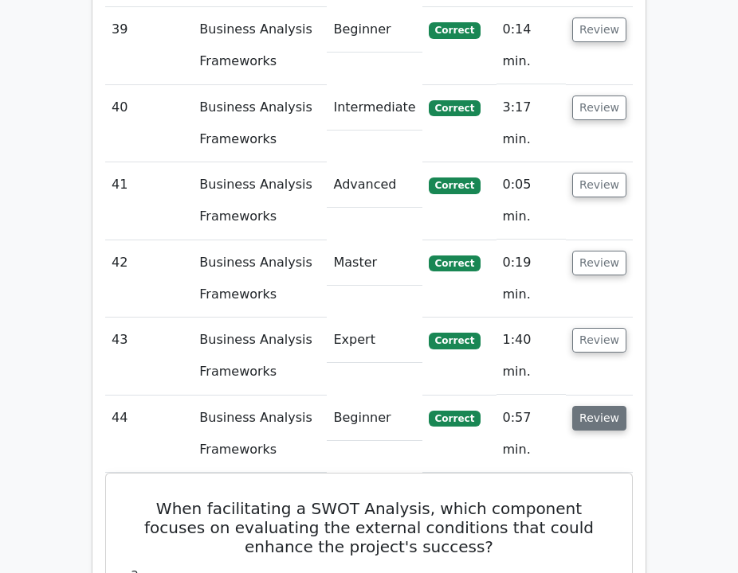
click at [589, 406] on button "Review" at bounding box center [599, 418] width 54 height 25
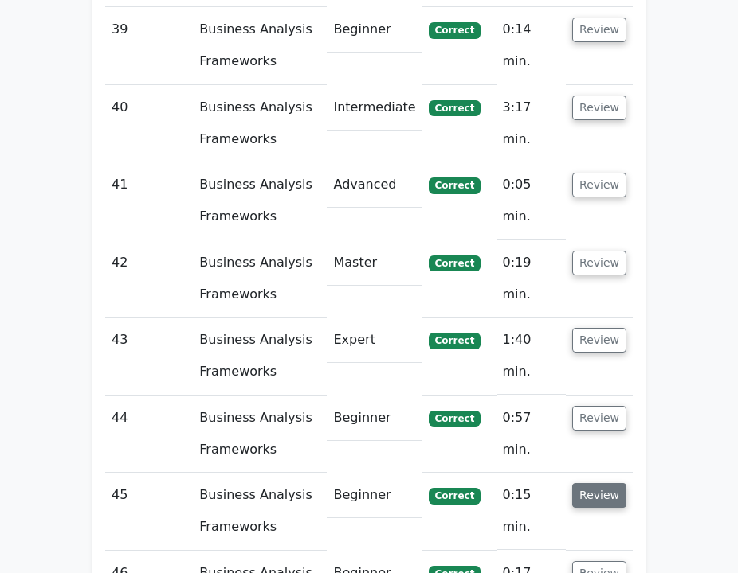
click at [604, 483] on button "Review" at bounding box center [599, 495] width 54 height 25
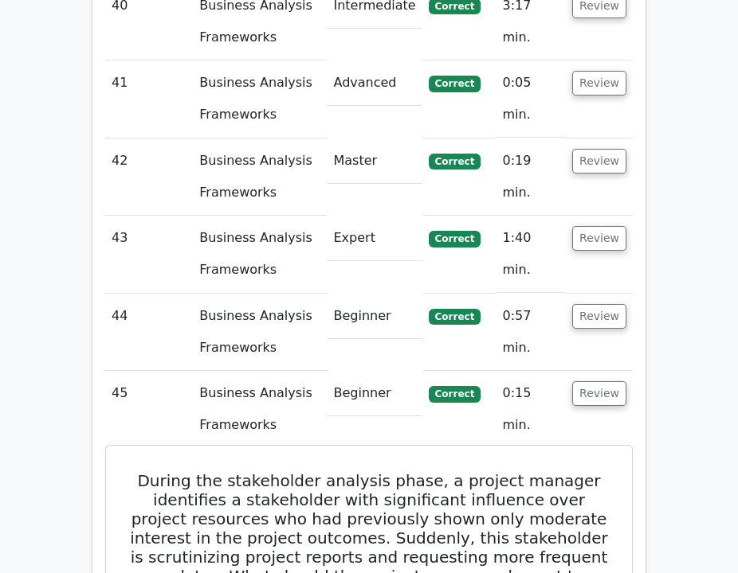
scroll to position [7334, 0]
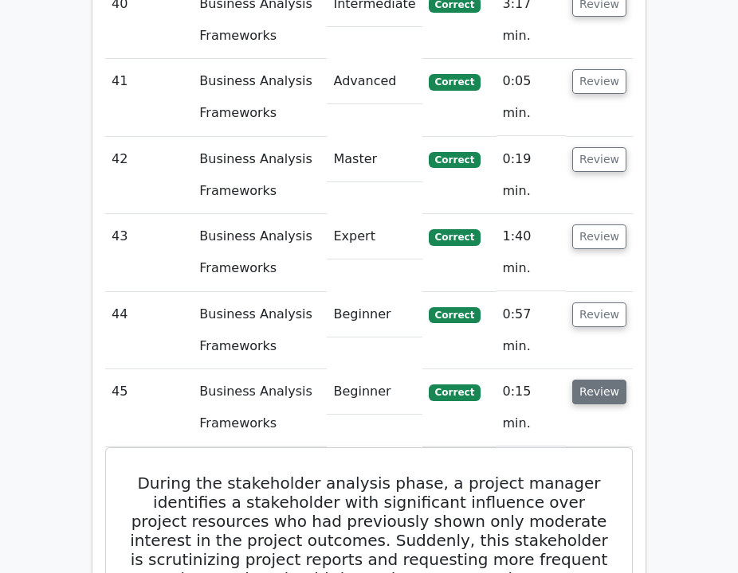
click at [613, 380] on button "Review" at bounding box center [599, 392] width 54 height 25
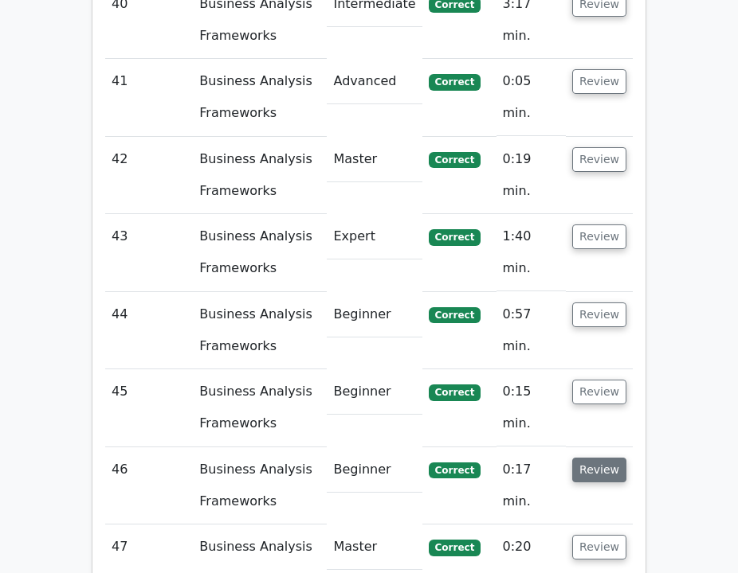
click at [616, 458] on button "Review" at bounding box center [599, 470] width 54 height 25
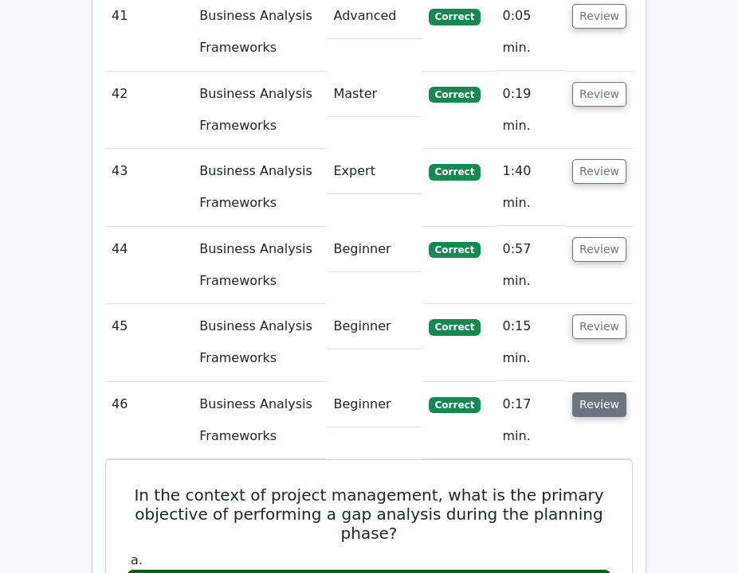
scroll to position [7402, 0]
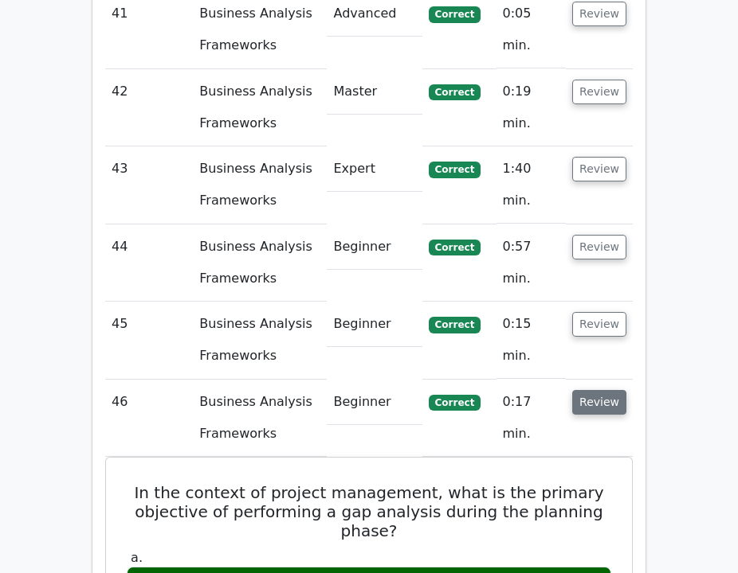
click at [594, 390] on button "Review" at bounding box center [599, 402] width 54 height 25
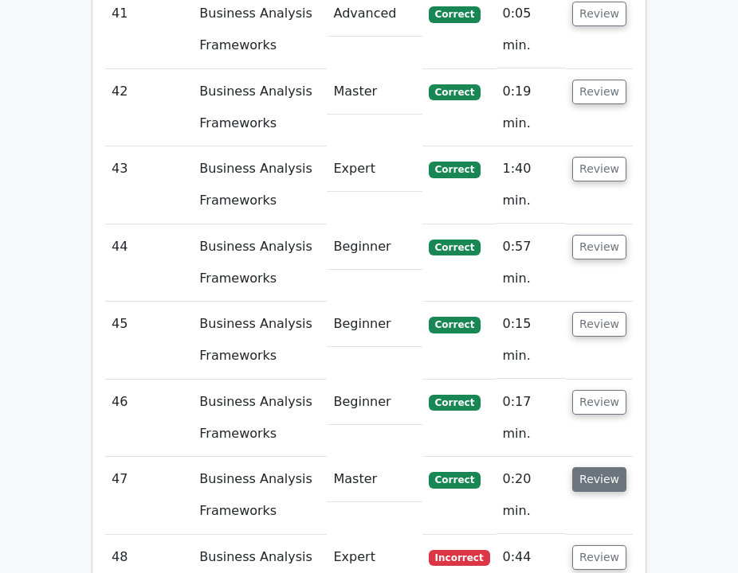
click at [600, 468] on button "Review" at bounding box center [599, 480] width 54 height 25
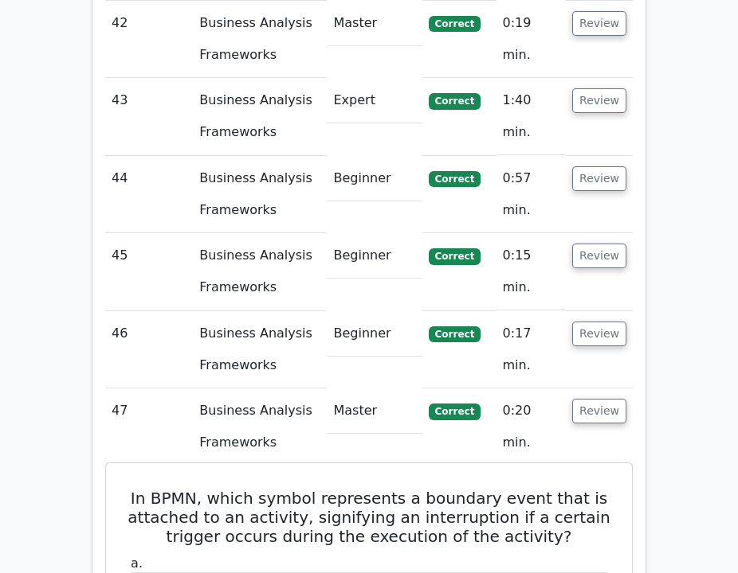
scroll to position [7477, 0]
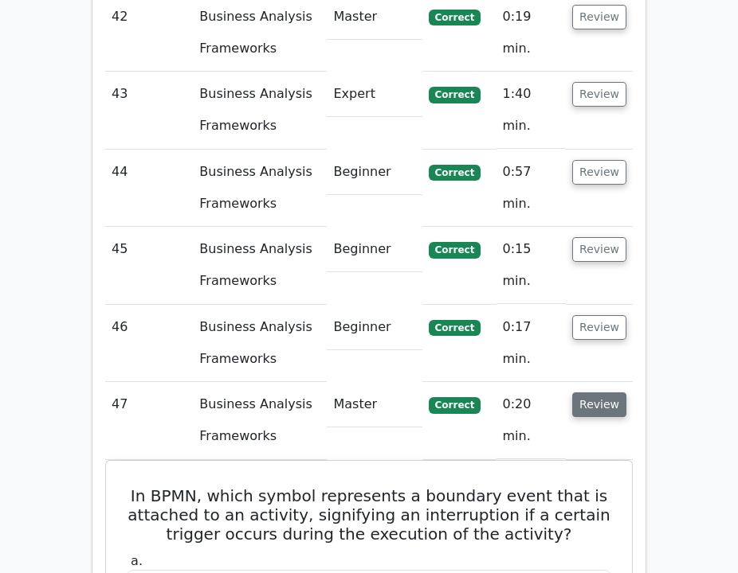
click at [590, 393] on button "Review" at bounding box center [599, 405] width 54 height 25
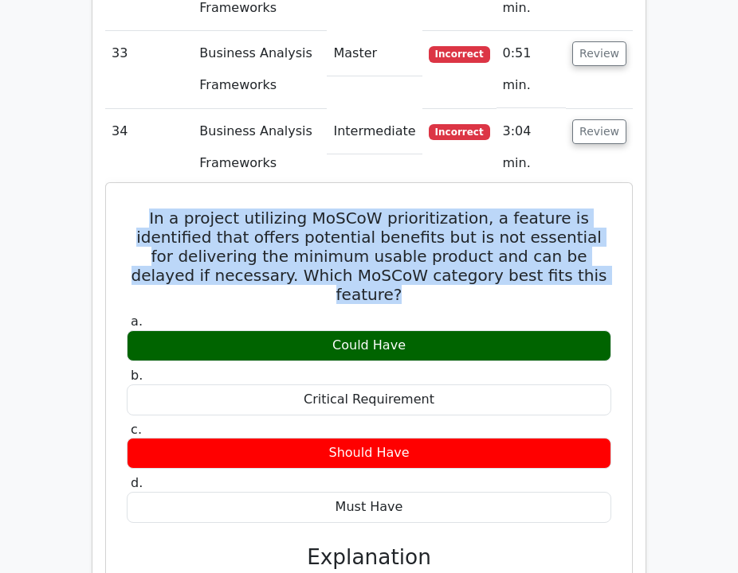
scroll to position [6020, 0]
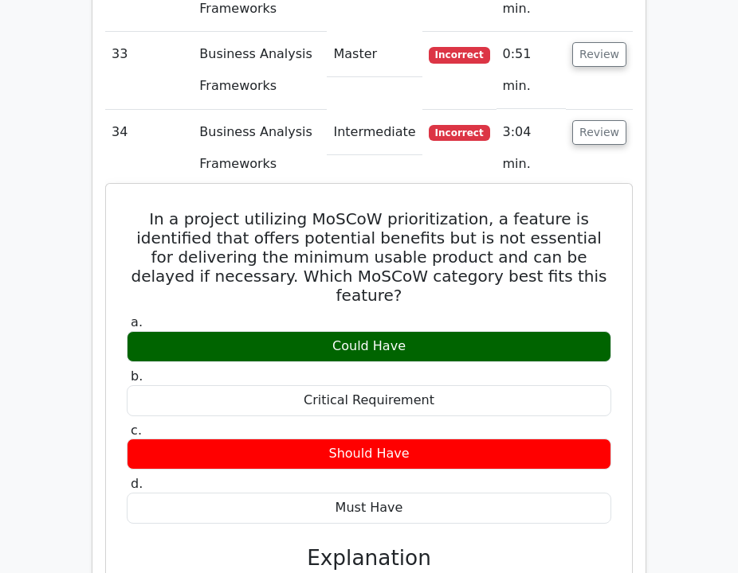
click at [260, 209] on h5 "In a project utilizing MoSCoW prioritization, a feature is identified that offe…" at bounding box center [368, 257] width 487 height 96
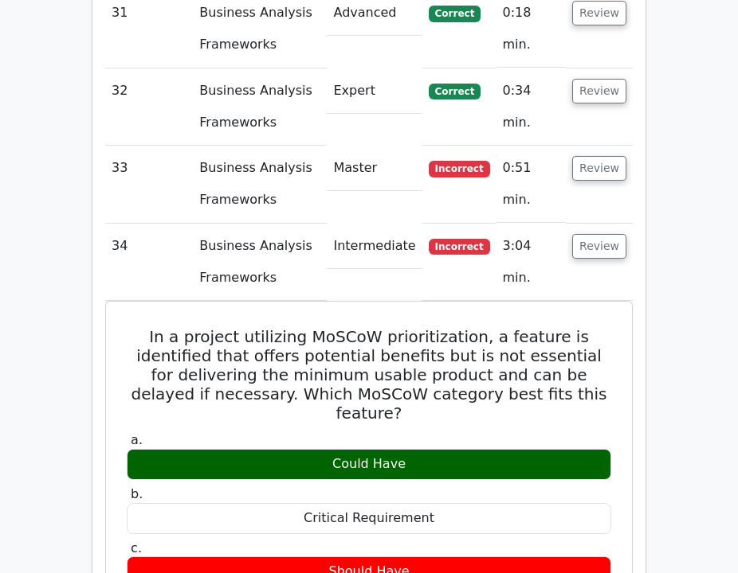
scroll to position [5908, 0]
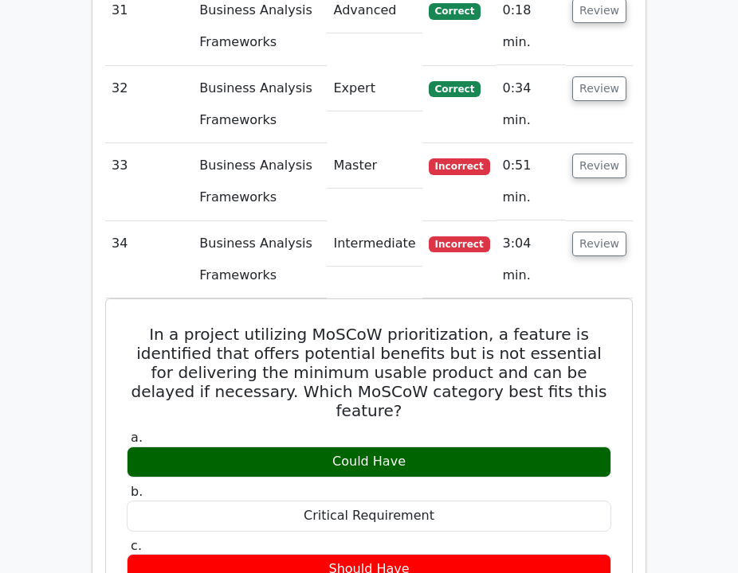
drag, startPoint x: 609, startPoint y: 76, endPoint x: 516, endPoint y: 61, distance: 93.6
click at [608, 232] on button "Review" at bounding box center [599, 244] width 54 height 25
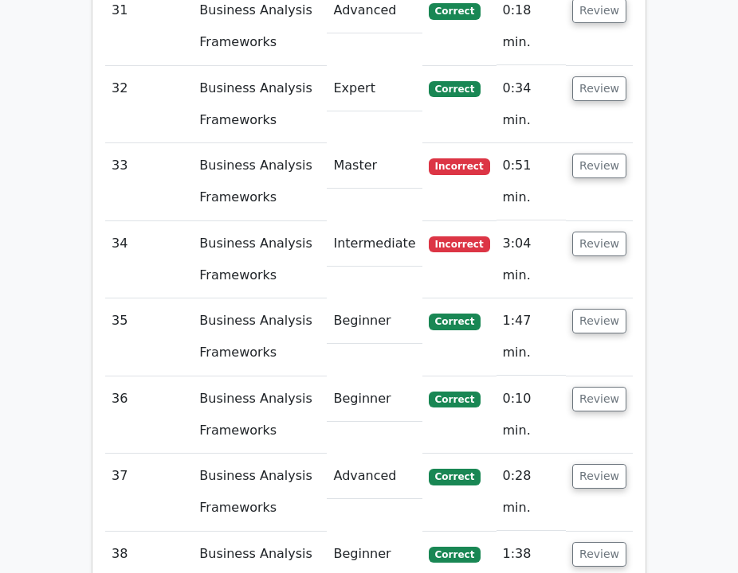
click at [572, 221] on td "Review" at bounding box center [599, 259] width 67 height 77
click at [581, 232] on button "Review" at bounding box center [599, 244] width 54 height 25
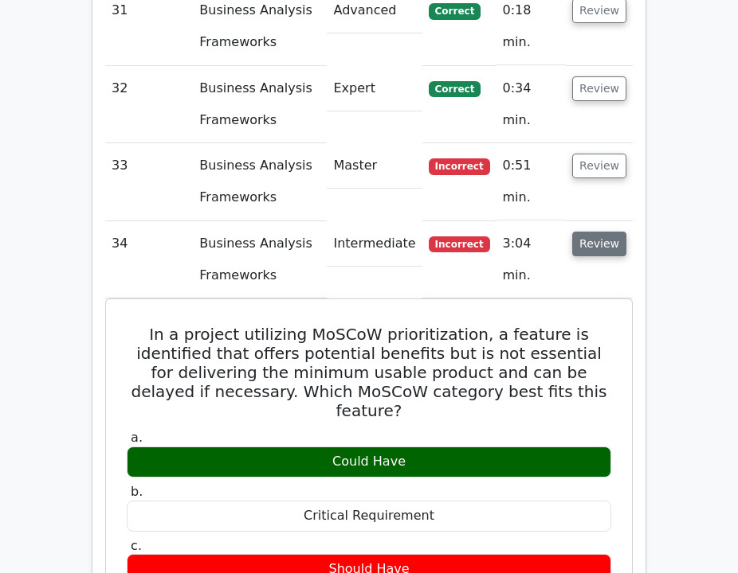
click at [581, 232] on button "Review" at bounding box center [599, 244] width 54 height 25
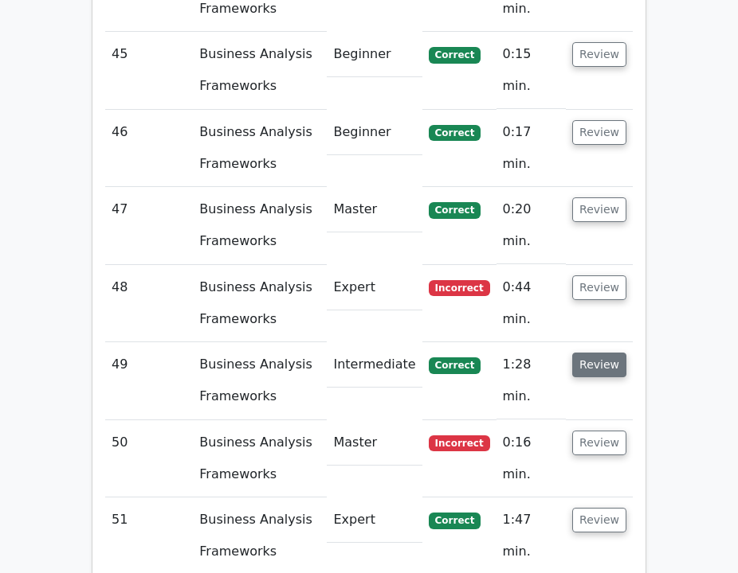
scroll to position [6953, 0]
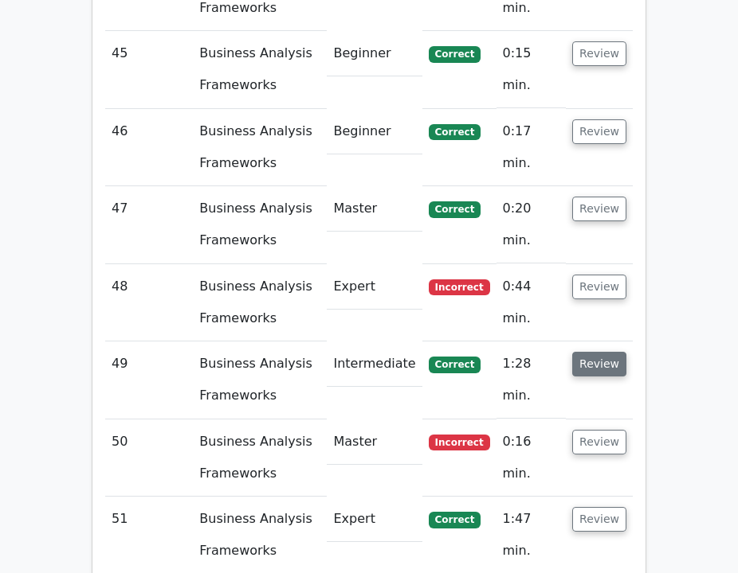
click at [604, 352] on button "Review" at bounding box center [599, 364] width 54 height 25
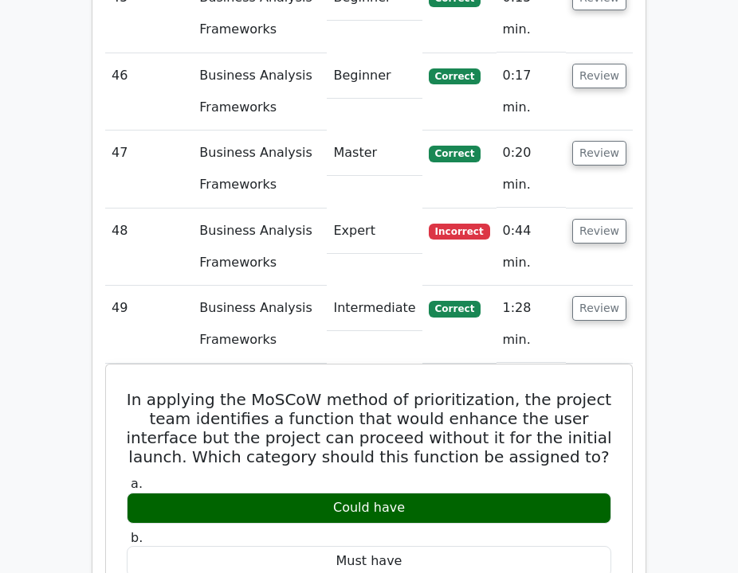
scroll to position [7012, 0]
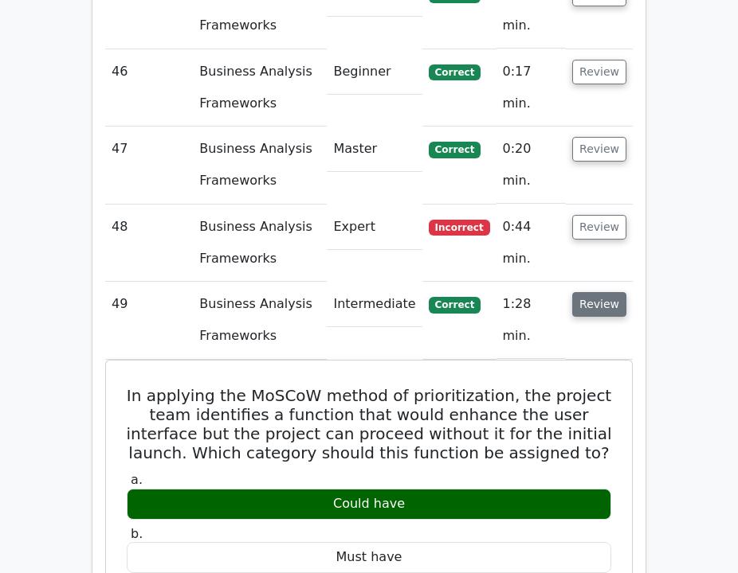
click at [587, 292] on button "Review" at bounding box center [599, 304] width 54 height 25
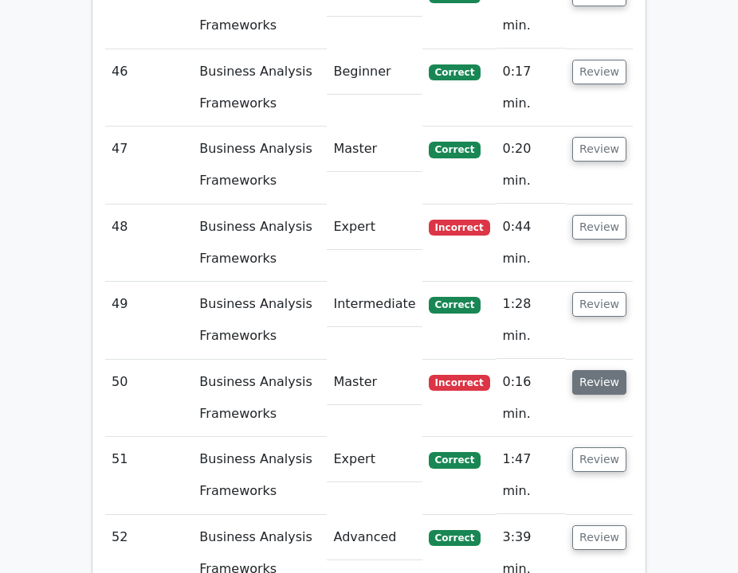
click at [608, 370] on button "Review" at bounding box center [599, 382] width 54 height 25
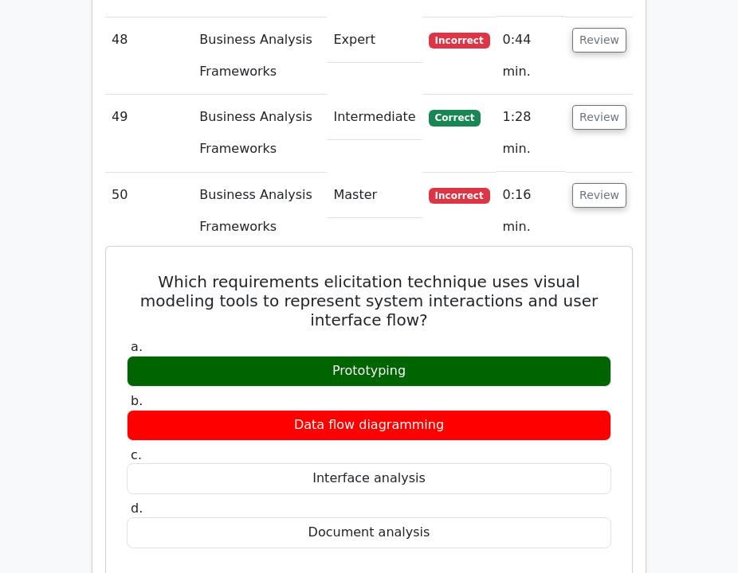
scroll to position [7208, 0]
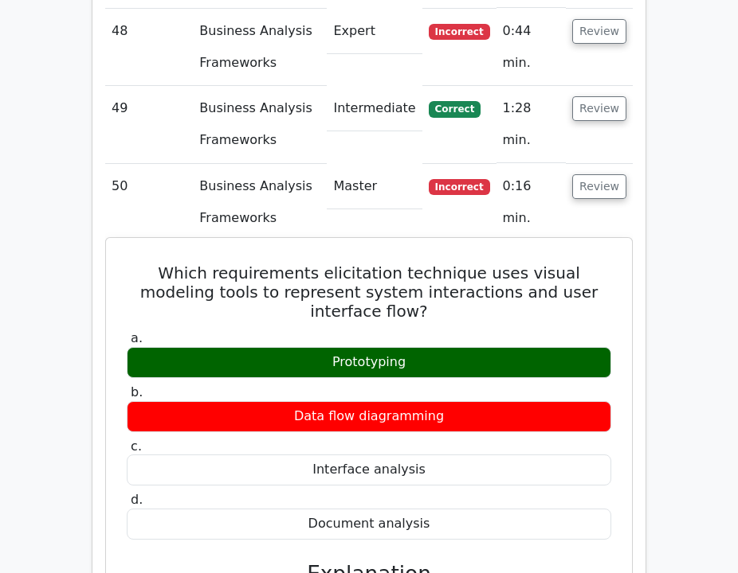
drag, startPoint x: 414, startPoint y: 160, endPoint x: 156, endPoint y: 76, distance: 271.5
click at [156, 245] on div "Which requirements elicitation technique uses visual modeling tools to represen…" at bounding box center [368, 559] width 513 height 629
copy div "Which requirements elicitation technique uses visual modeling tools to represen…"
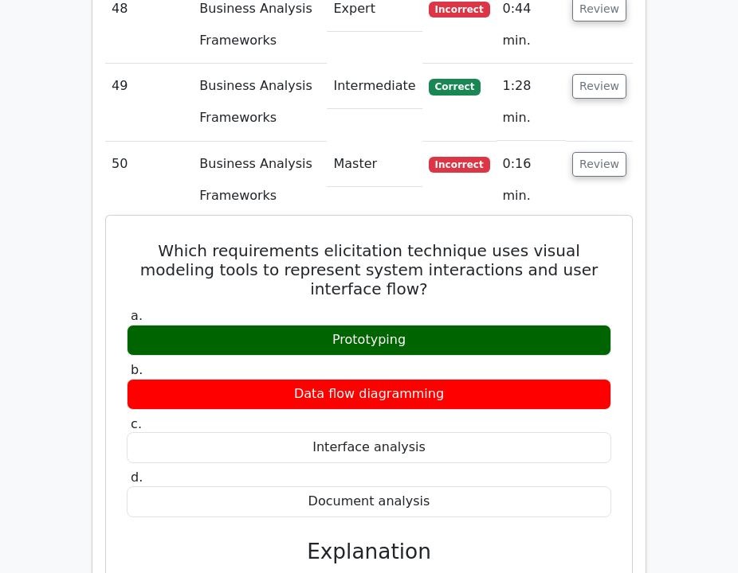
scroll to position [7233, 0]
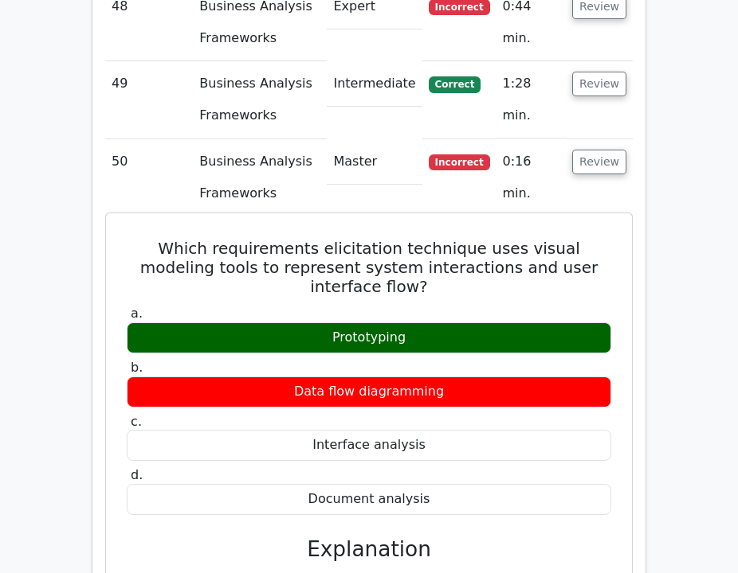
drag, startPoint x: 466, startPoint y: 375, endPoint x: 523, endPoint y: 385, distance: 58.1
drag, startPoint x: 477, startPoint y: 381, endPoint x: 177, endPoint y: 441, distance: 306.3
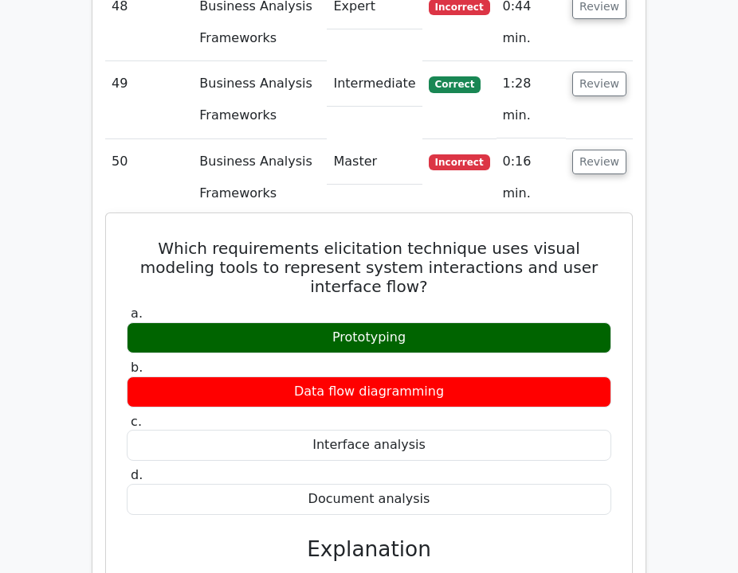
copy div "uses visual modeling tools to represent system interactions and user interface …"
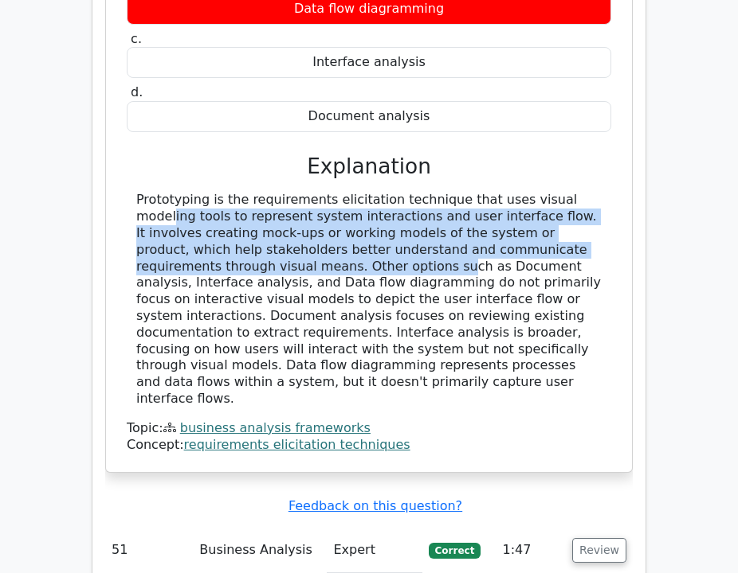
scroll to position [7621, 0]
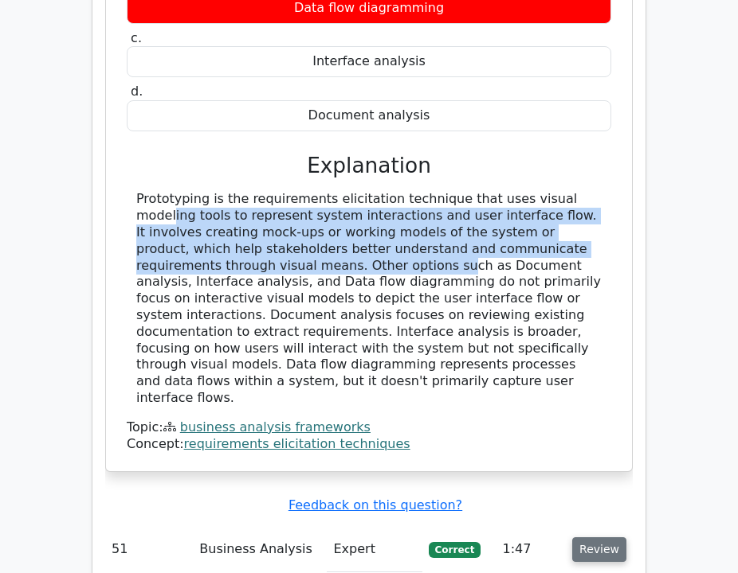
click at [584, 538] on button "Review" at bounding box center [599, 550] width 54 height 25
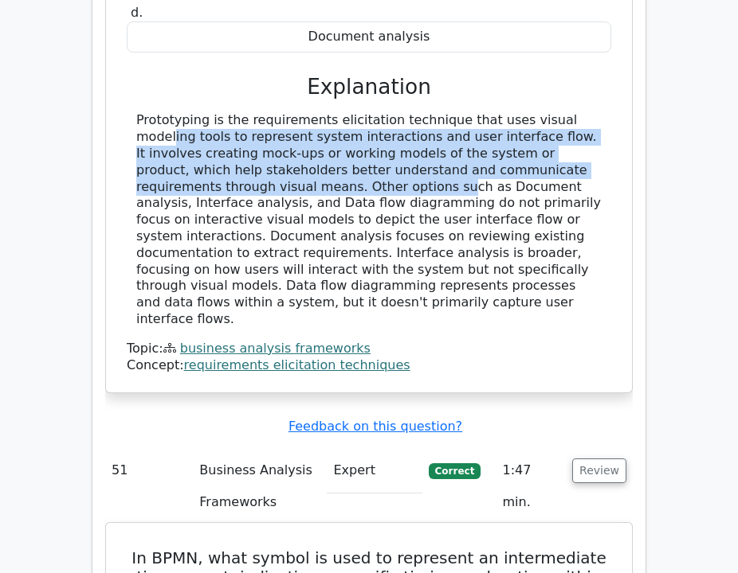
scroll to position [7715, 0]
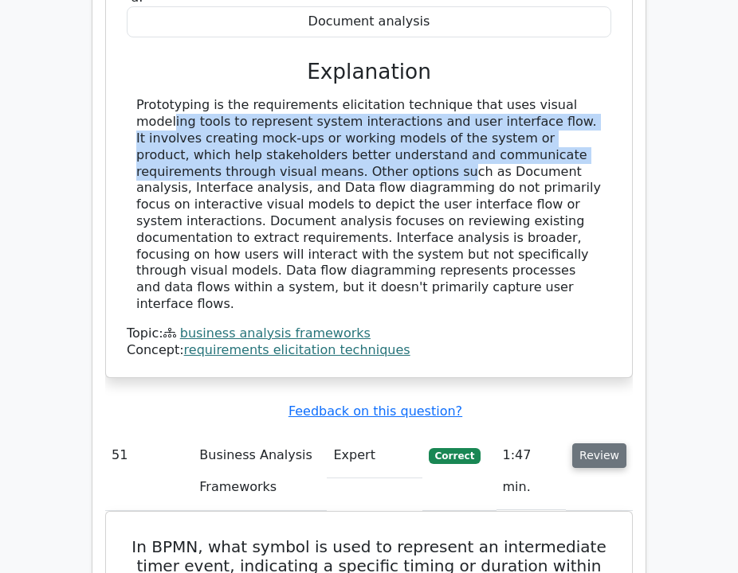
click at [597, 444] on button "Review" at bounding box center [599, 456] width 54 height 25
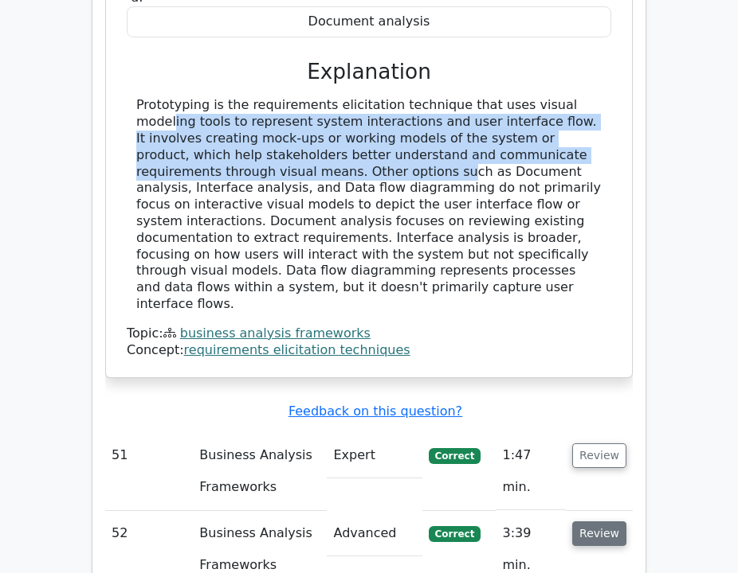
click at [608, 522] on button "Review" at bounding box center [599, 534] width 54 height 25
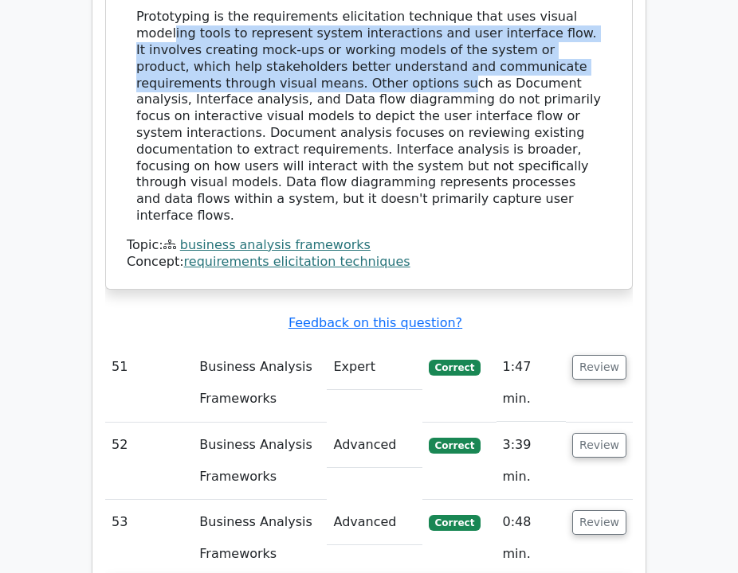
scroll to position [7812, 0]
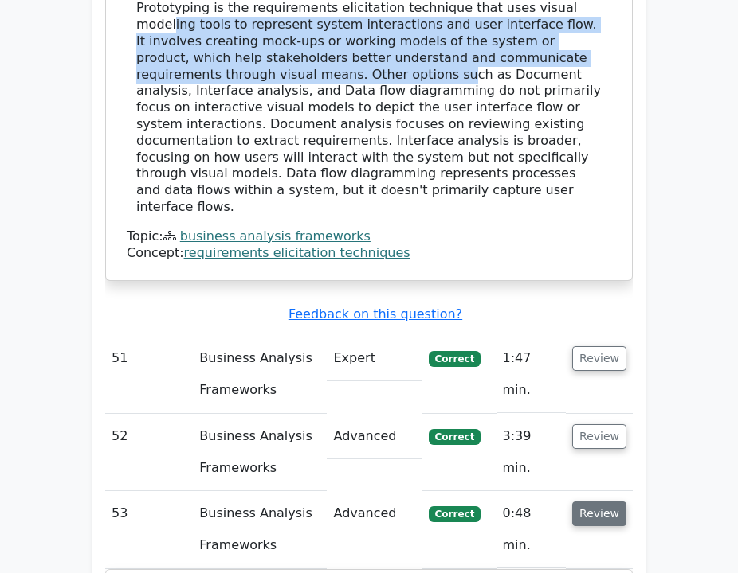
click at [597, 502] on button "Review" at bounding box center [599, 514] width 54 height 25
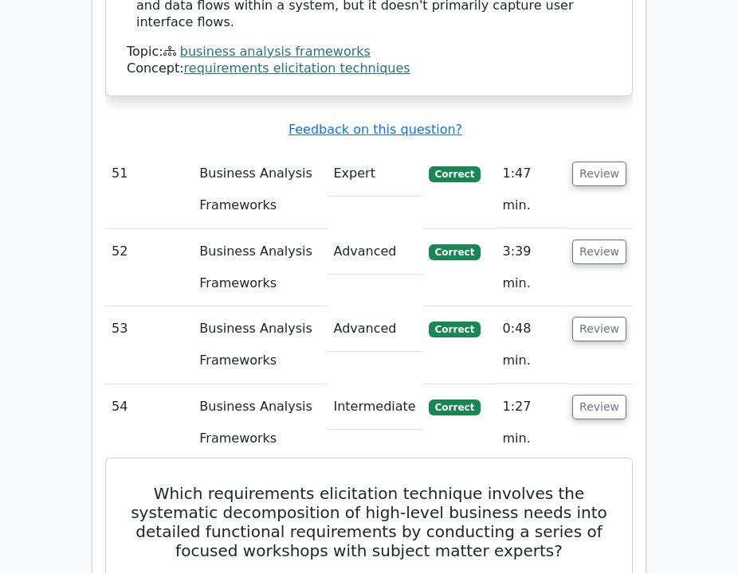
scroll to position [7998, 0]
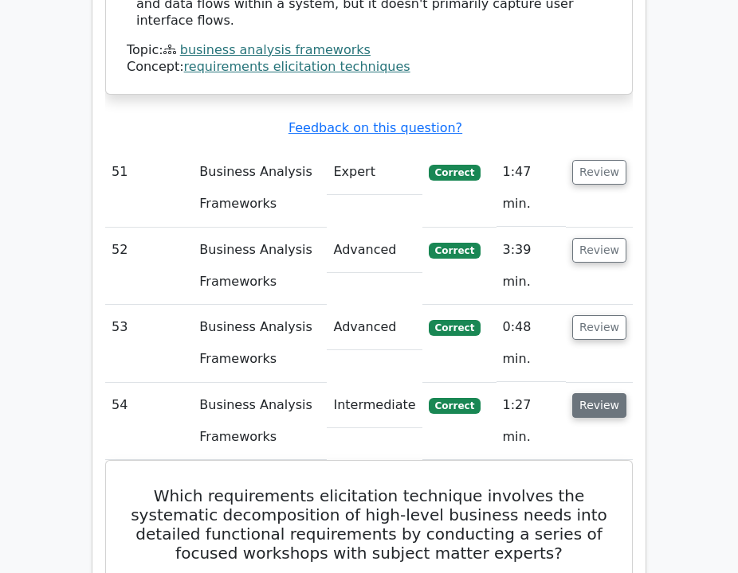
click at [578, 393] on button "Review" at bounding box center [599, 405] width 54 height 25
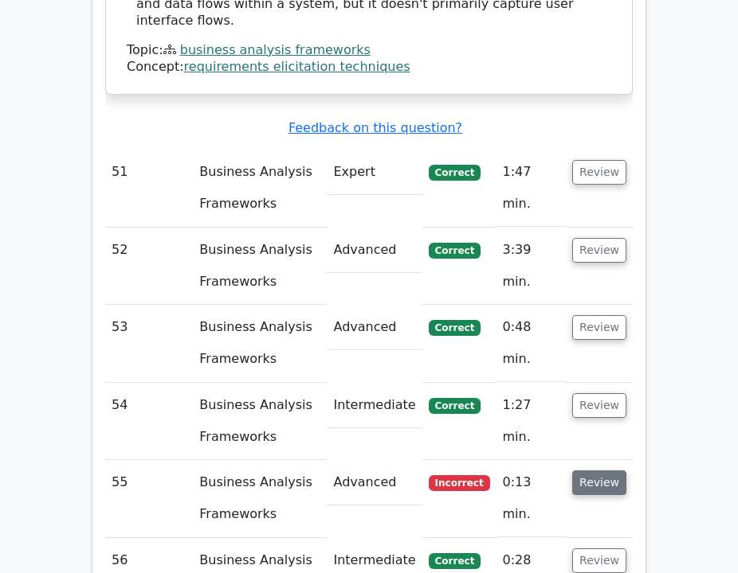
click at [601, 471] on button "Review" at bounding box center [599, 483] width 54 height 25
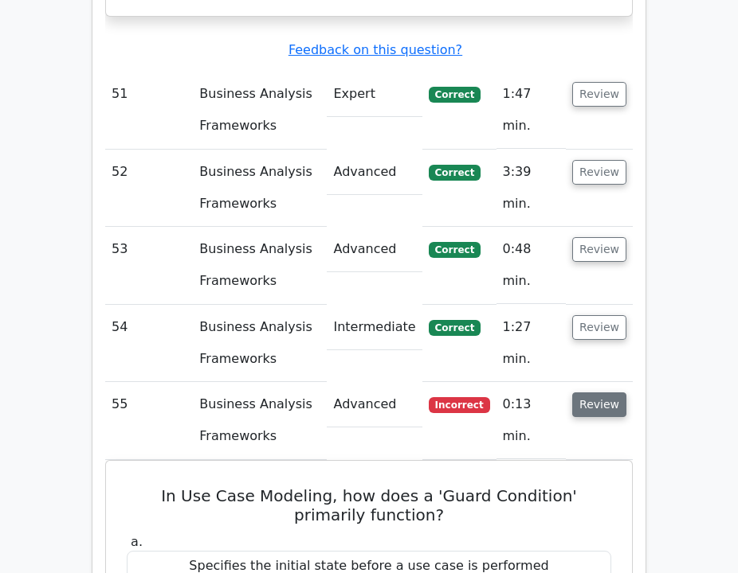
scroll to position [8077, 0]
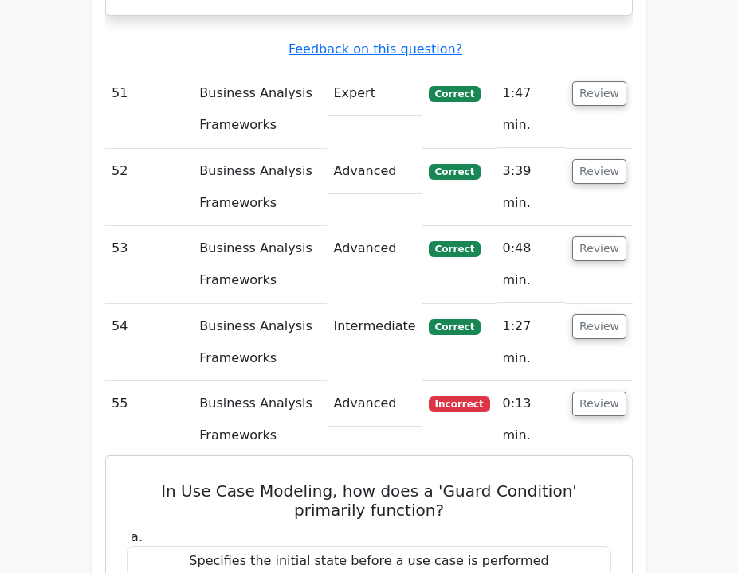
click at [480, 482] on h5 "In Use Case Modeling, how does a 'Guard Condition' primarily function?" at bounding box center [368, 501] width 487 height 38
drag, startPoint x: 429, startPoint y: 429, endPoint x: 143, endPoint y: 237, distance: 344.4
copy div "In Use Case Modeling, how does a 'Guard Condition' primarily function? a. Speci…"
drag, startPoint x: 703, startPoint y: 302, endPoint x: 494, endPoint y: 350, distance: 214.9
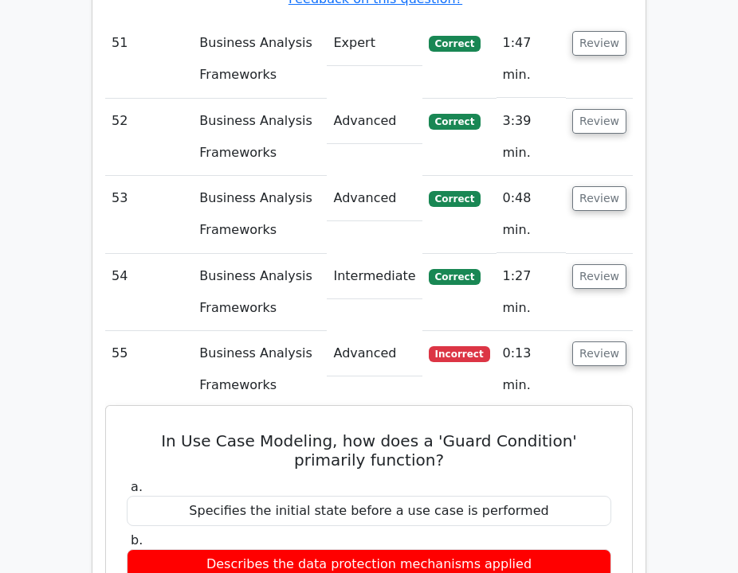
scroll to position [8129, 0]
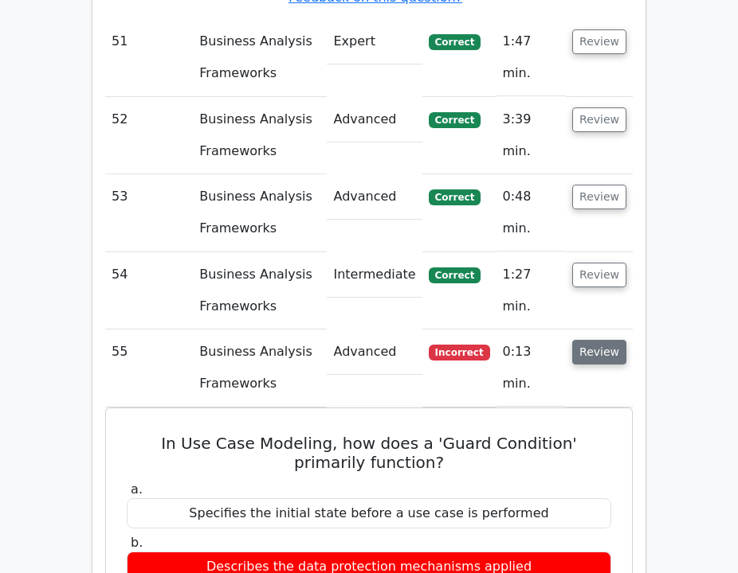
click at [587, 340] on button "Review" at bounding box center [599, 352] width 54 height 25
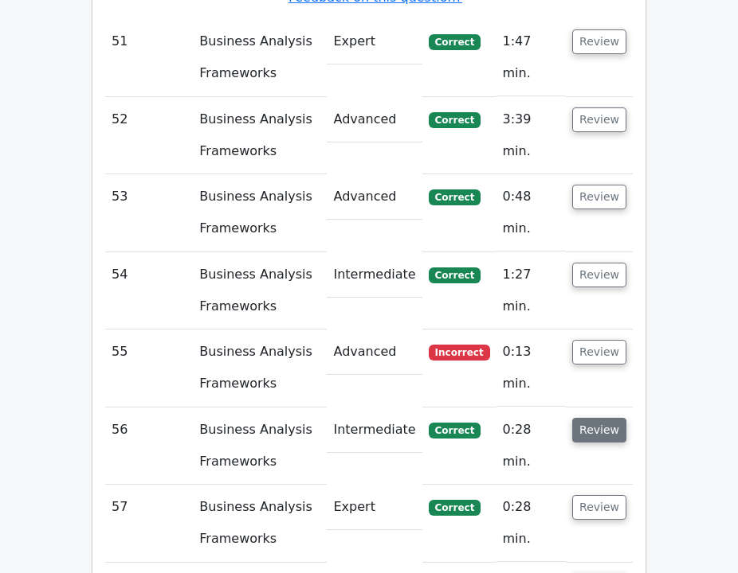
click at [610, 418] on button "Review" at bounding box center [599, 430] width 54 height 25
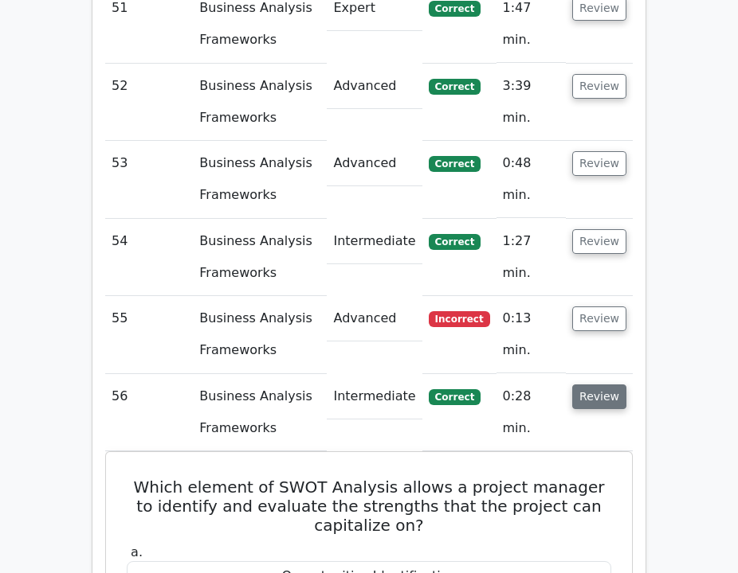
scroll to position [8166, 0]
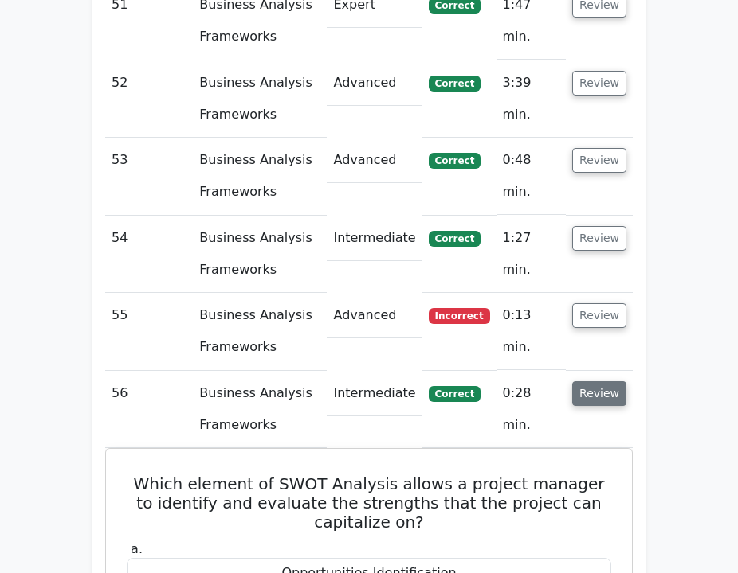
click at [607, 382] on button "Review" at bounding box center [599, 394] width 54 height 25
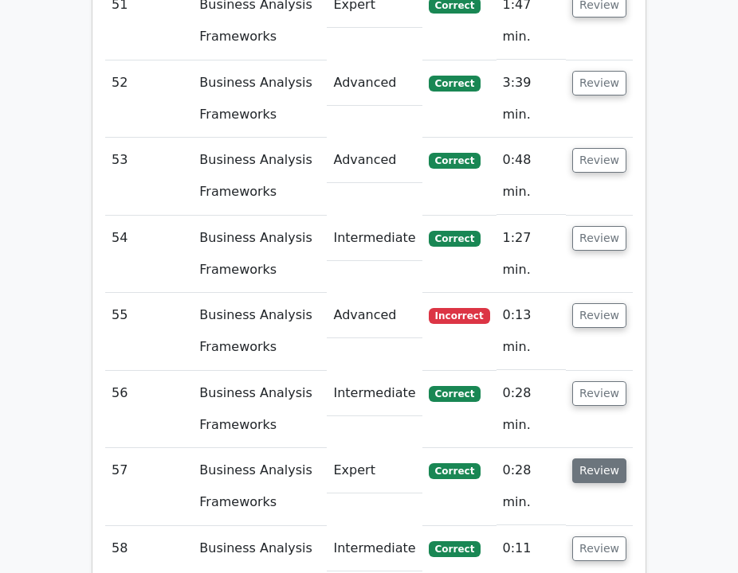
click at [620, 459] on button "Review" at bounding box center [599, 471] width 54 height 25
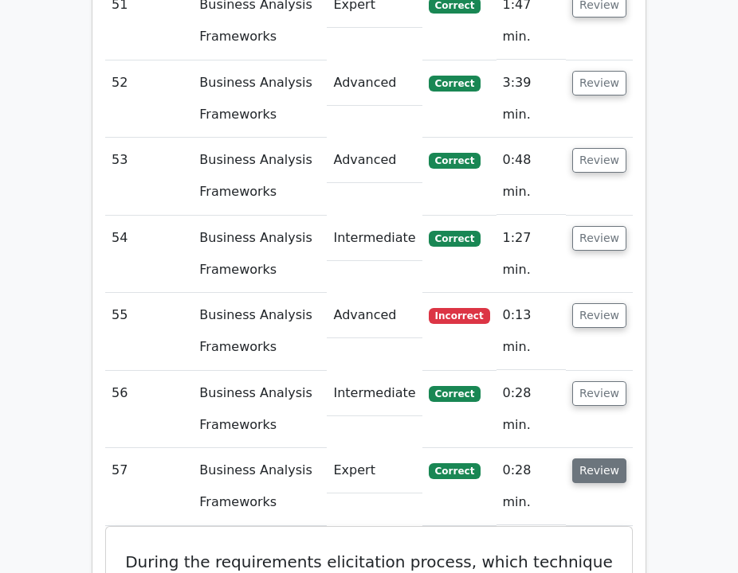
click at [620, 459] on button "Review" at bounding box center [599, 471] width 54 height 25
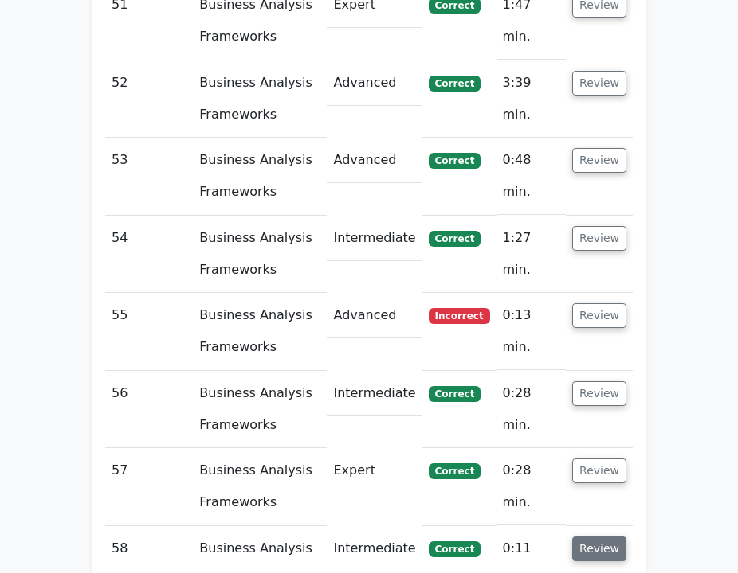
click at [619, 537] on button "Review" at bounding box center [599, 549] width 54 height 25
click at [620, 537] on button "Review" at bounding box center [599, 549] width 54 height 25
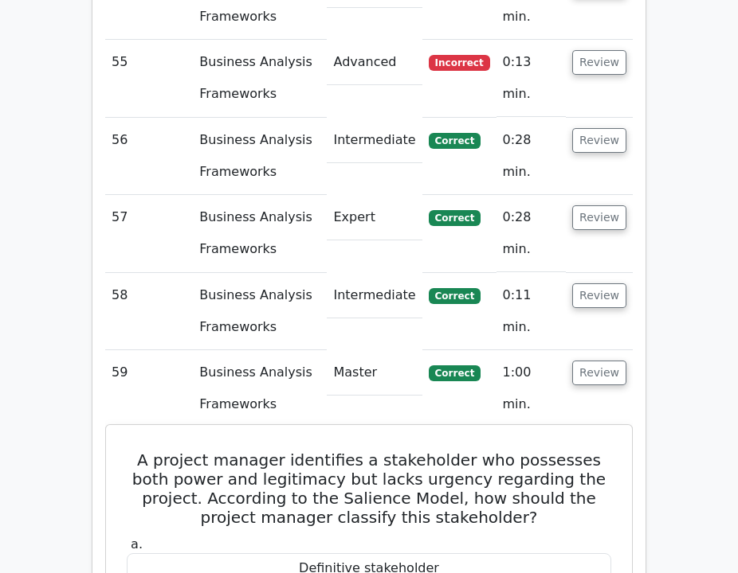
scroll to position [8422, 0]
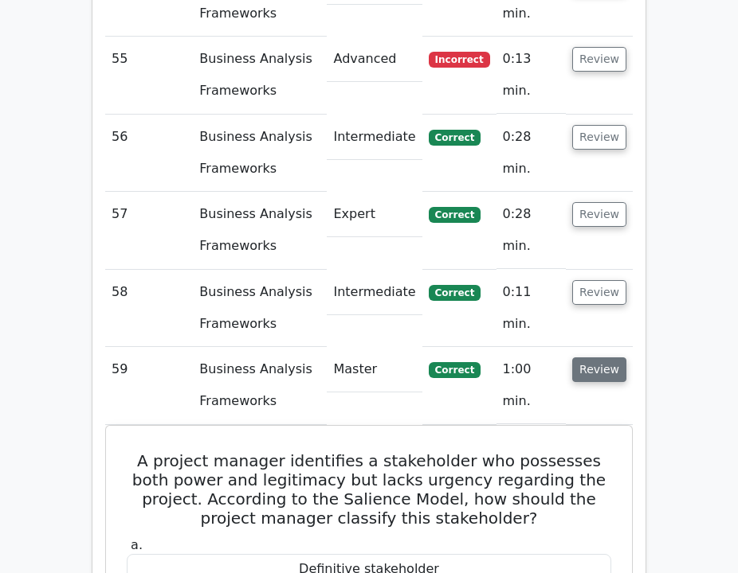
click at [587, 358] on button "Review" at bounding box center [599, 370] width 54 height 25
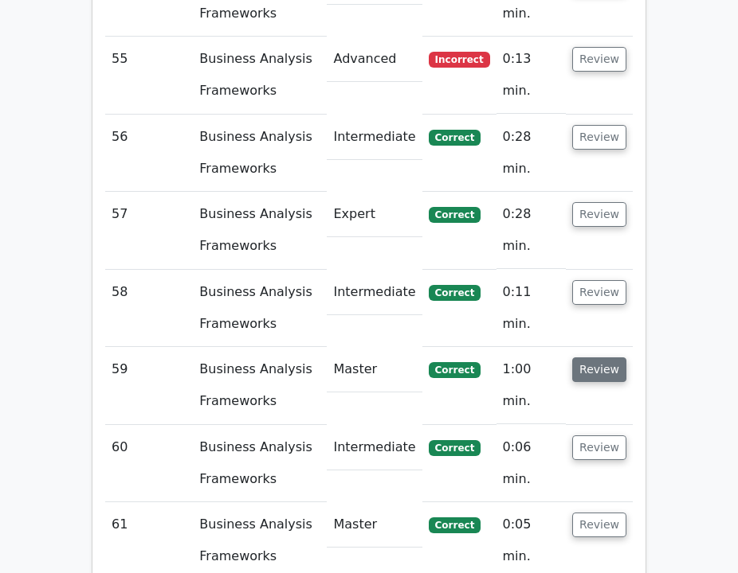
click at [599, 358] on button "Review" at bounding box center [599, 370] width 54 height 25
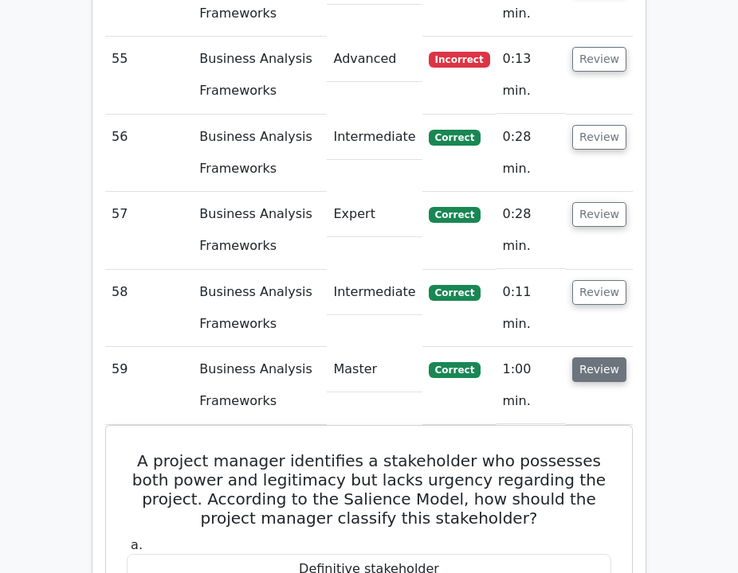
click at [607, 358] on button "Review" at bounding box center [599, 370] width 54 height 25
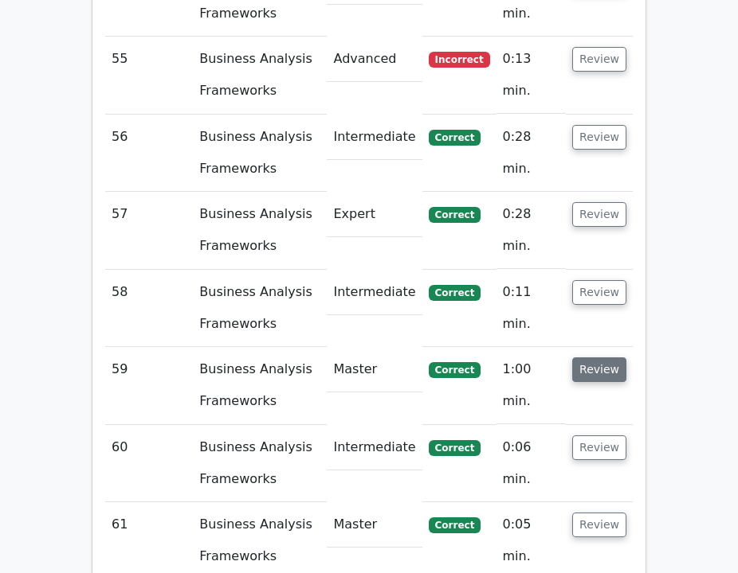
click at [605, 358] on button "Review" at bounding box center [599, 370] width 54 height 25
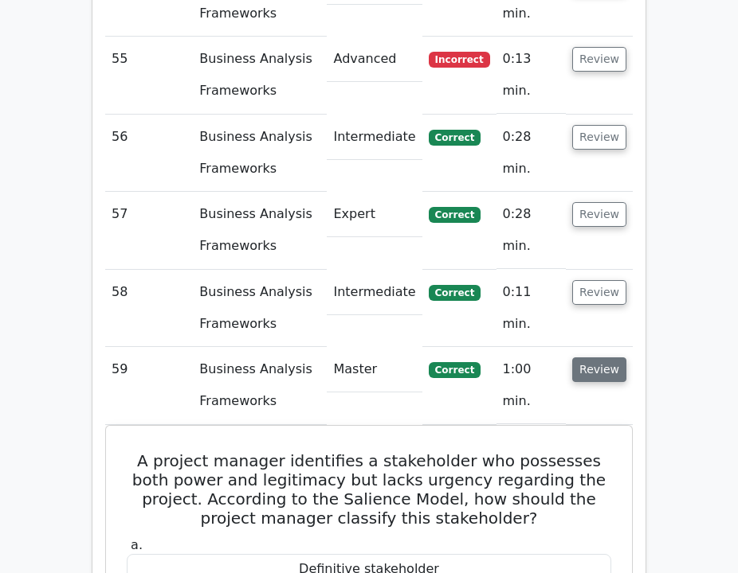
click at [605, 358] on button "Review" at bounding box center [599, 370] width 54 height 25
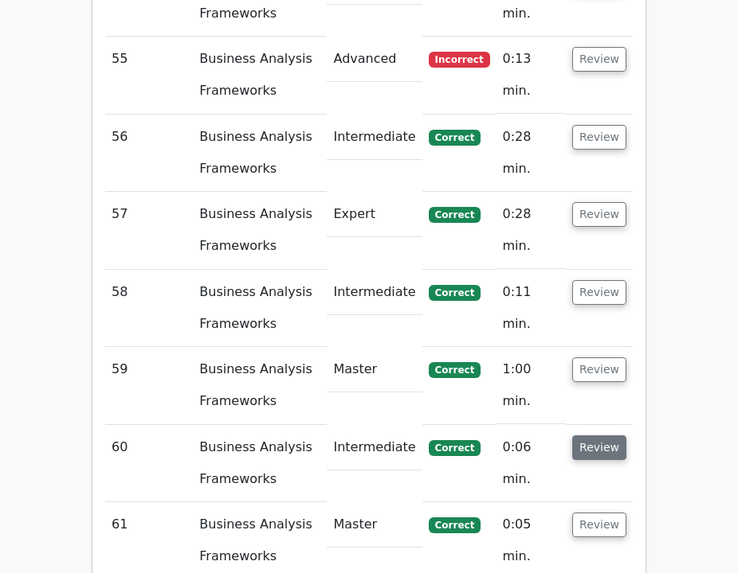
click at [624, 436] on button "Review" at bounding box center [599, 448] width 54 height 25
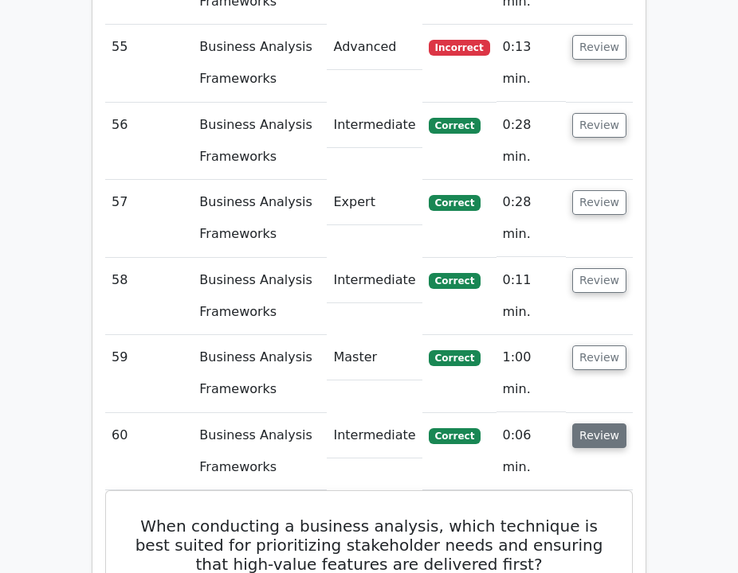
scroll to position [8446, 0]
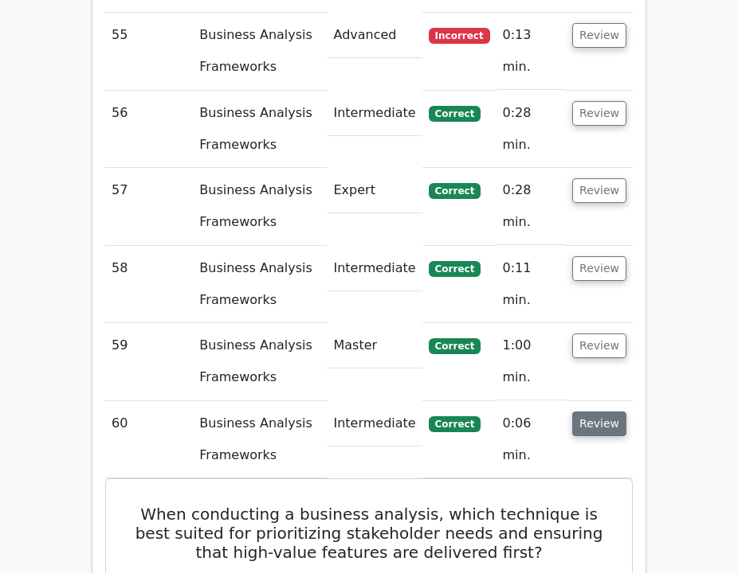
click at [617, 412] on button "Review" at bounding box center [599, 424] width 54 height 25
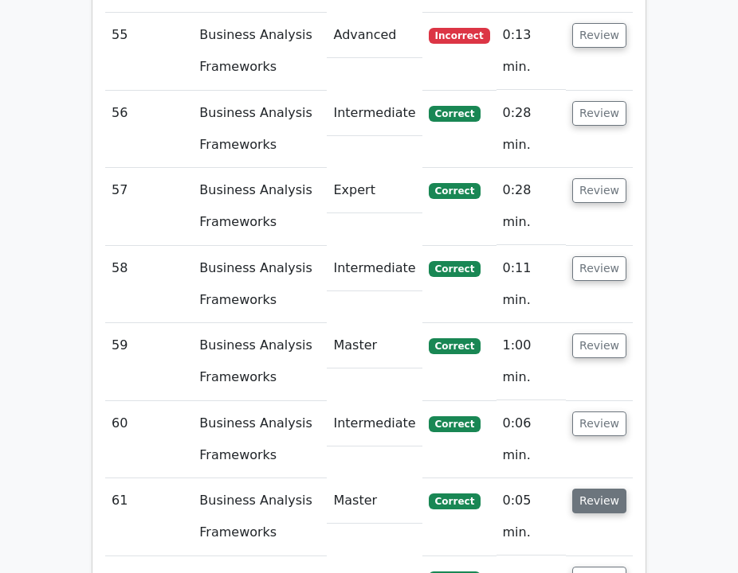
click at [620, 489] on button "Review" at bounding box center [599, 501] width 54 height 25
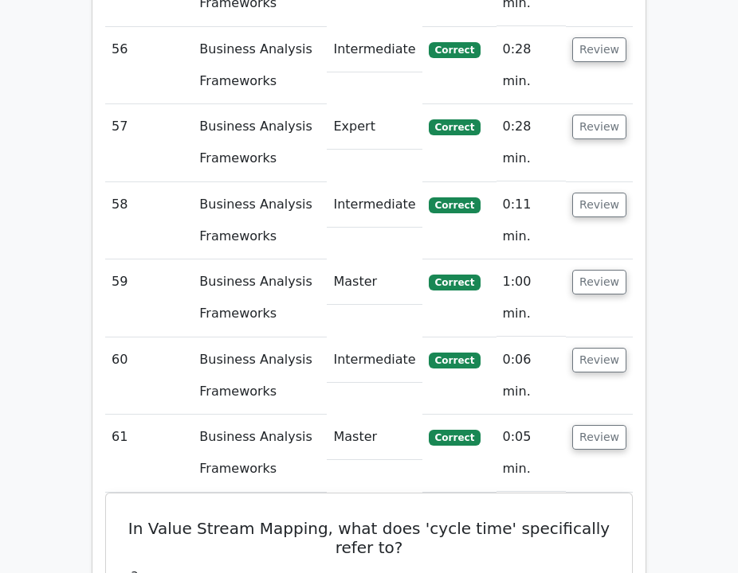
scroll to position [8514, 0]
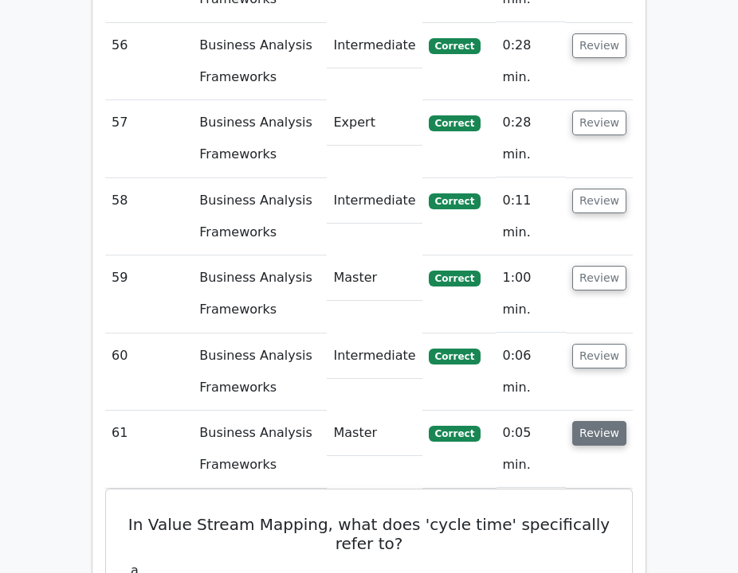
click at [603, 421] on button "Review" at bounding box center [599, 433] width 54 height 25
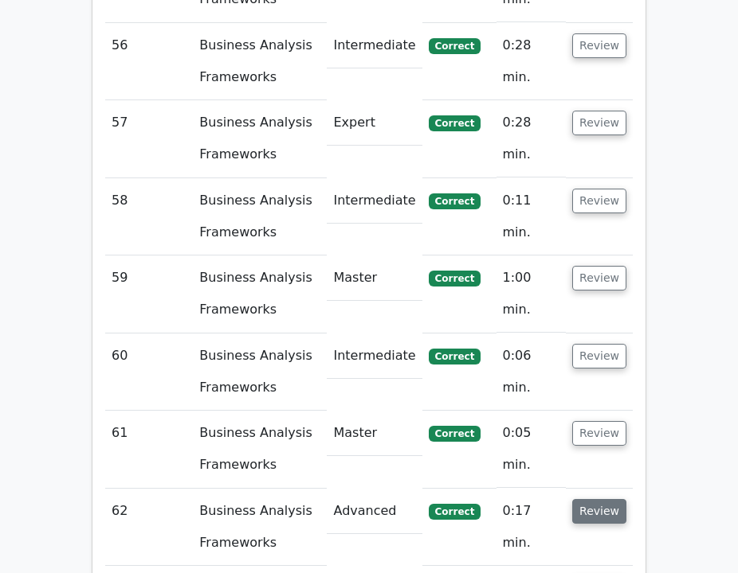
click at [593, 499] on button "Review" at bounding box center [599, 511] width 54 height 25
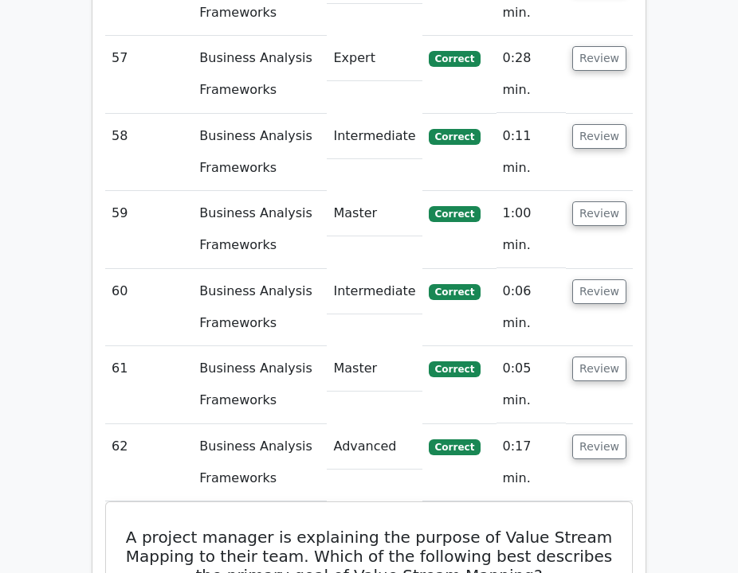
scroll to position [8578, 0]
click at [597, 435] on button "Review" at bounding box center [599, 447] width 54 height 25
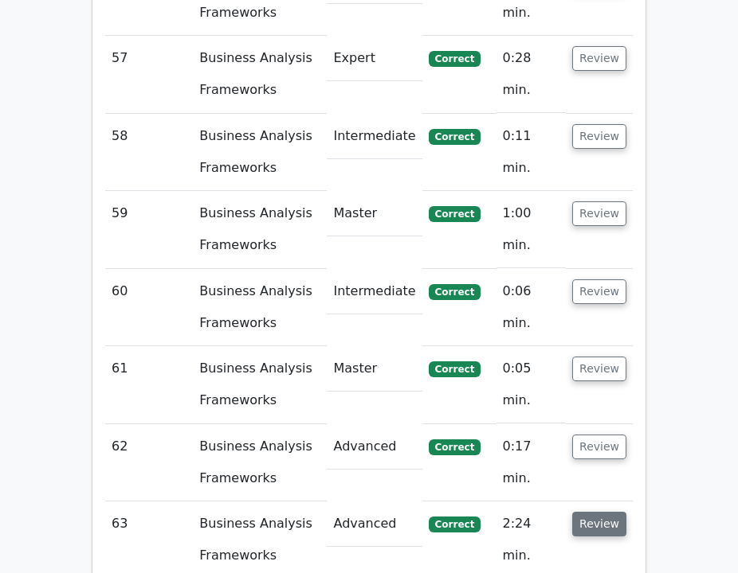
click at [596, 512] on button "Review" at bounding box center [599, 524] width 54 height 25
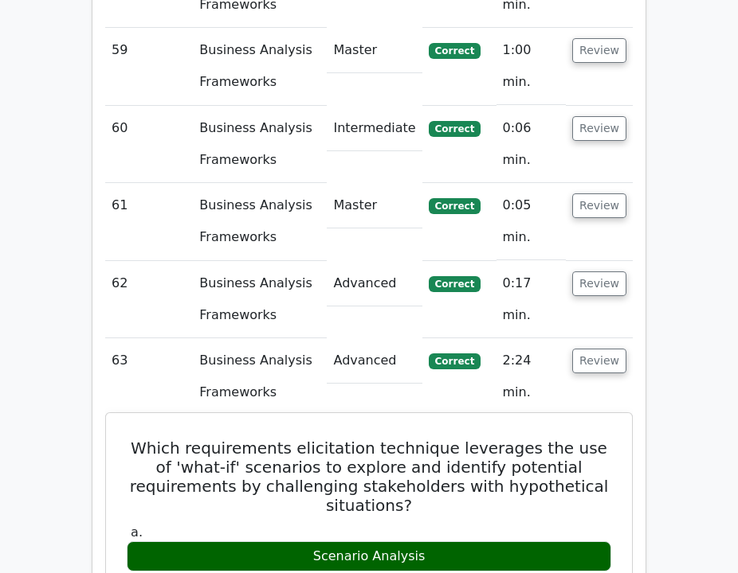
scroll to position [8743, 0]
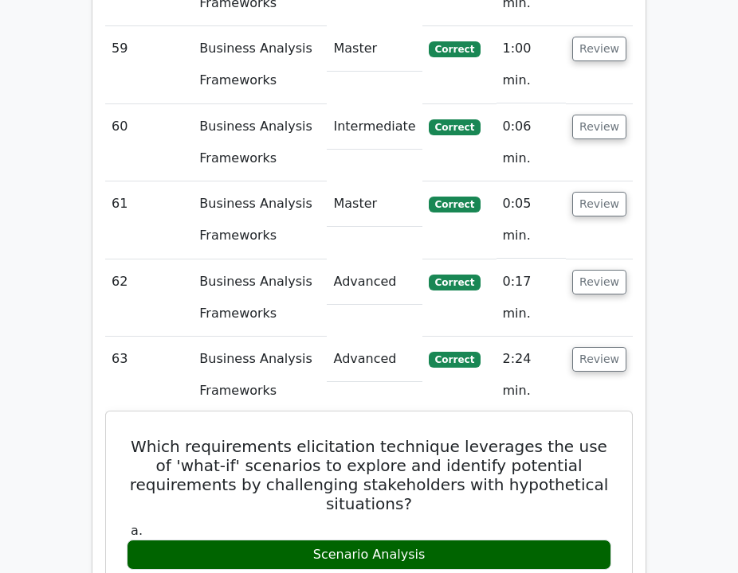
drag, startPoint x: 431, startPoint y: 276, endPoint x: 143, endPoint y: 195, distance: 298.8
copy div "Which requirements elicitation technique leverages the use of 'what-if' scenari…"
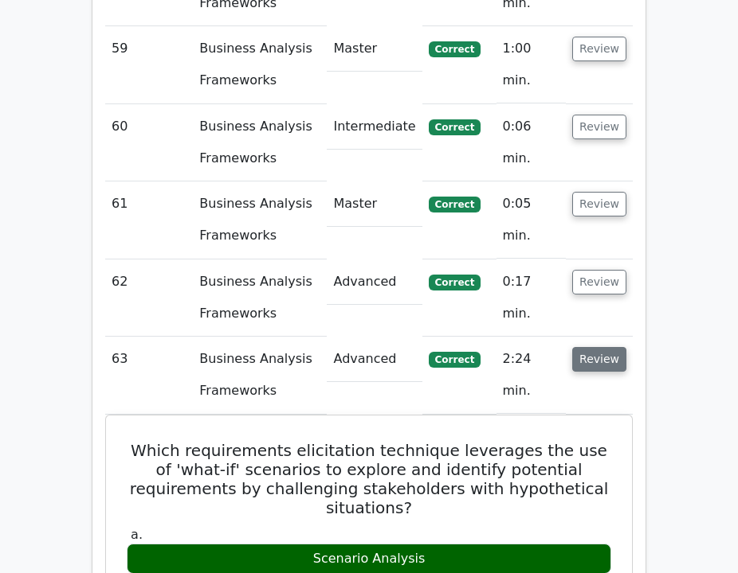
click at [597, 347] on button "Review" at bounding box center [599, 359] width 54 height 25
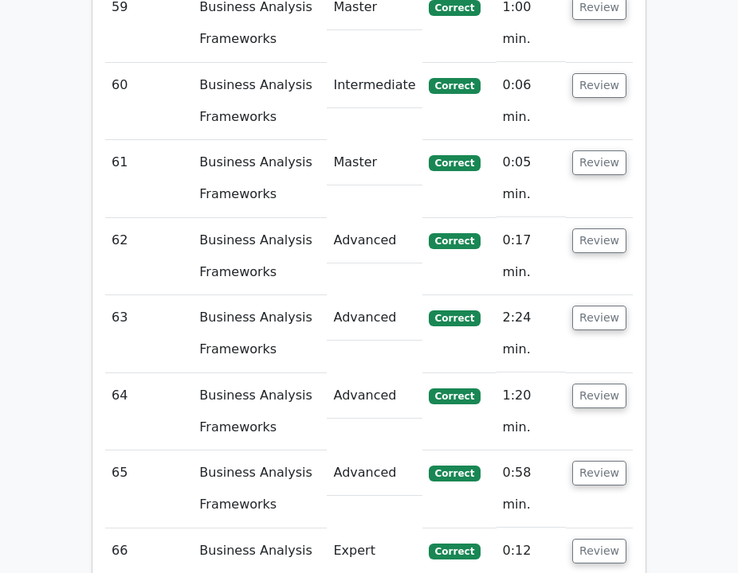
scroll to position [8789, 0]
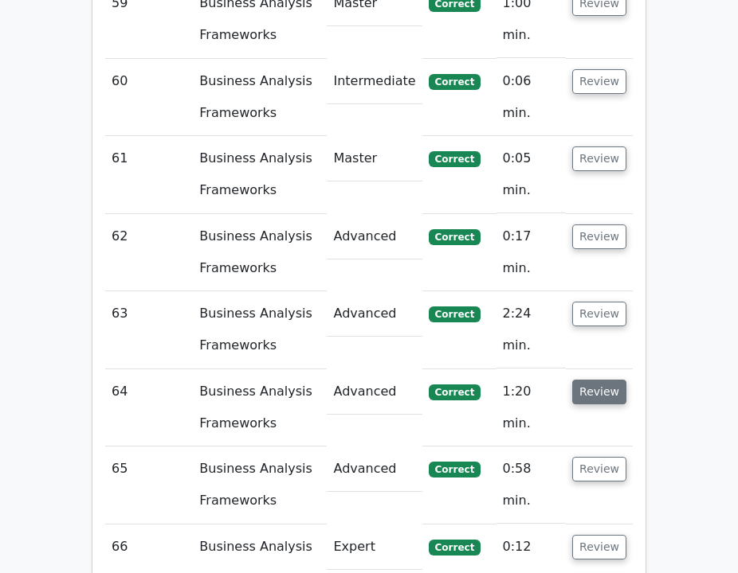
click at [595, 380] on button "Review" at bounding box center [599, 392] width 54 height 25
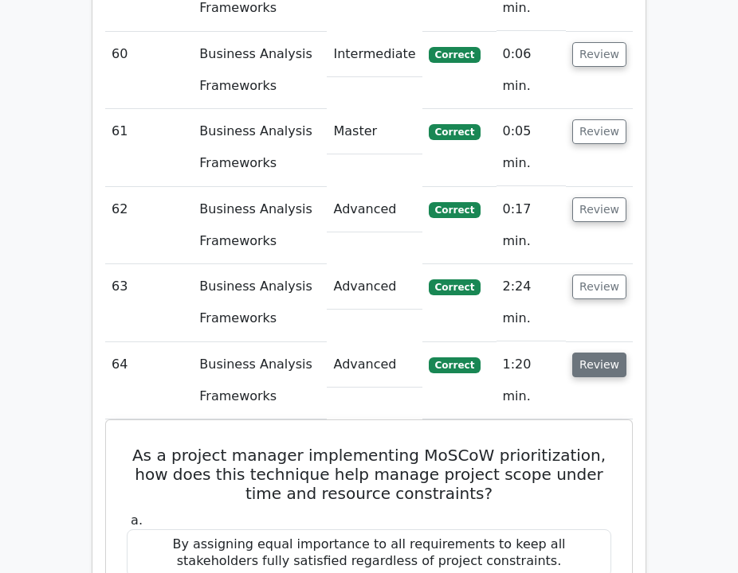
scroll to position [8817, 0]
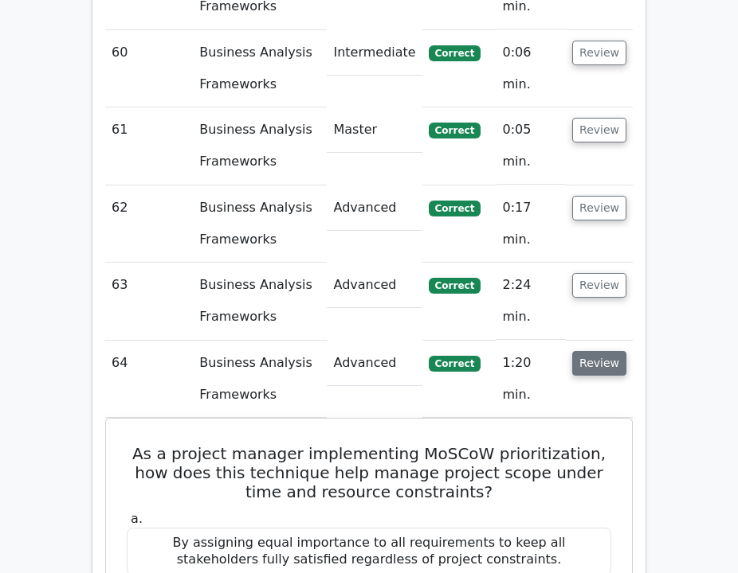
click at [588, 351] on button "Review" at bounding box center [599, 363] width 54 height 25
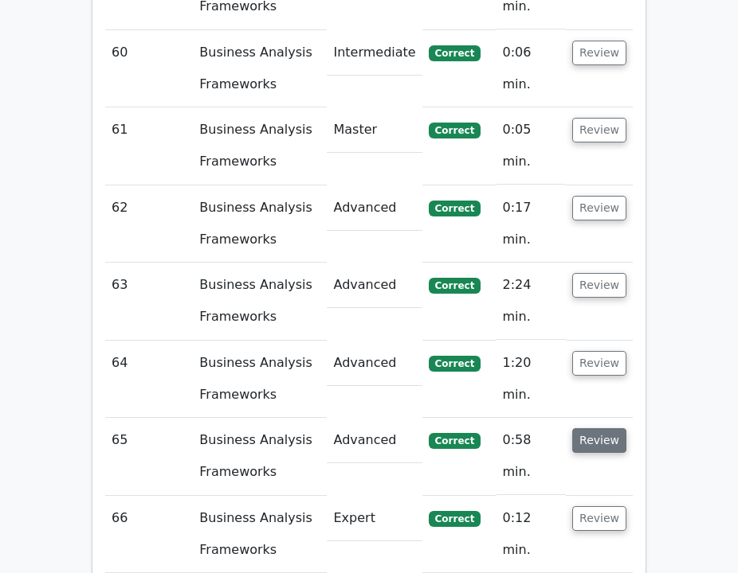
click at [599, 429] on button "Review" at bounding box center [599, 441] width 54 height 25
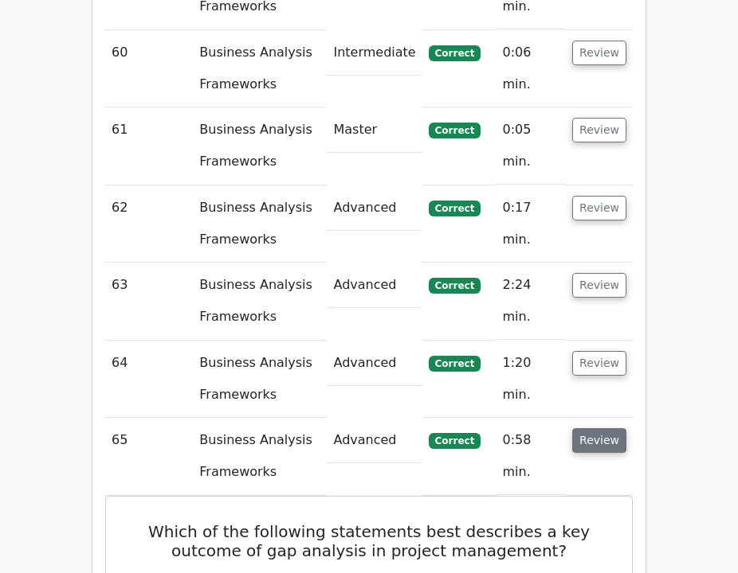
drag, startPoint x: 599, startPoint y: 186, endPoint x: 599, endPoint y: 195, distance: 9.6
click at [599, 429] on button "Review" at bounding box center [599, 441] width 54 height 25
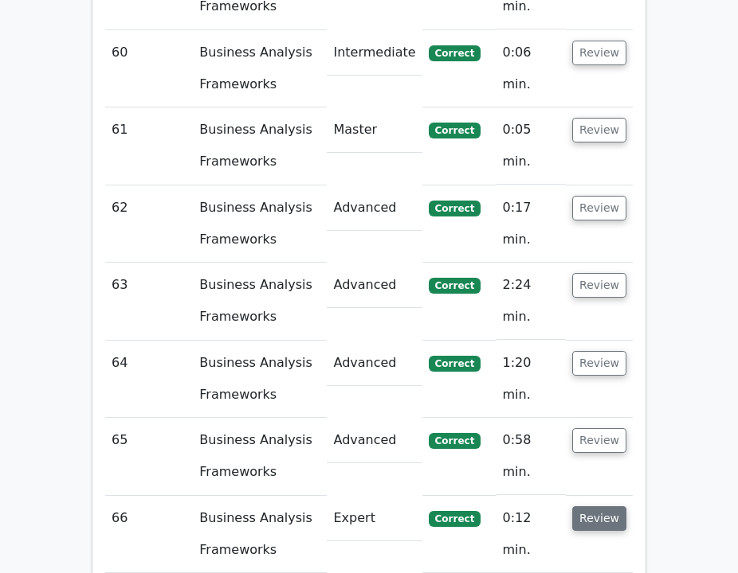
click at [608, 507] on button "Review" at bounding box center [599, 519] width 54 height 25
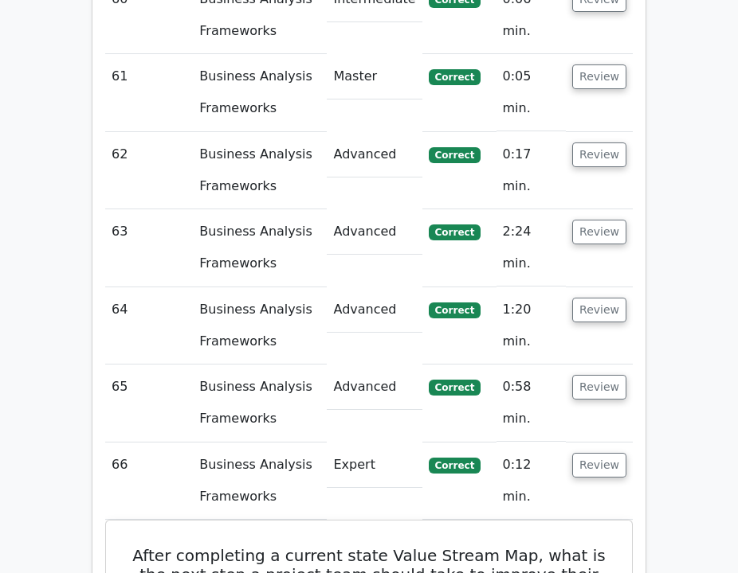
scroll to position [8871, 0]
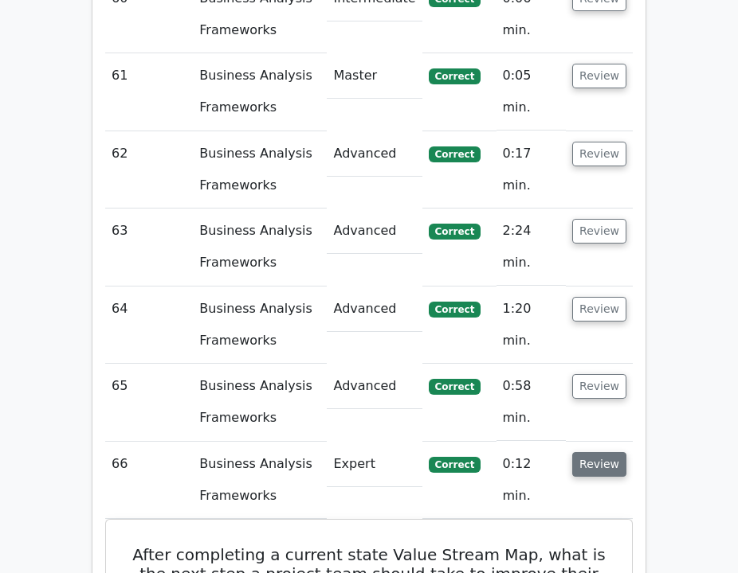
click at [609, 452] on button "Review" at bounding box center [599, 464] width 54 height 25
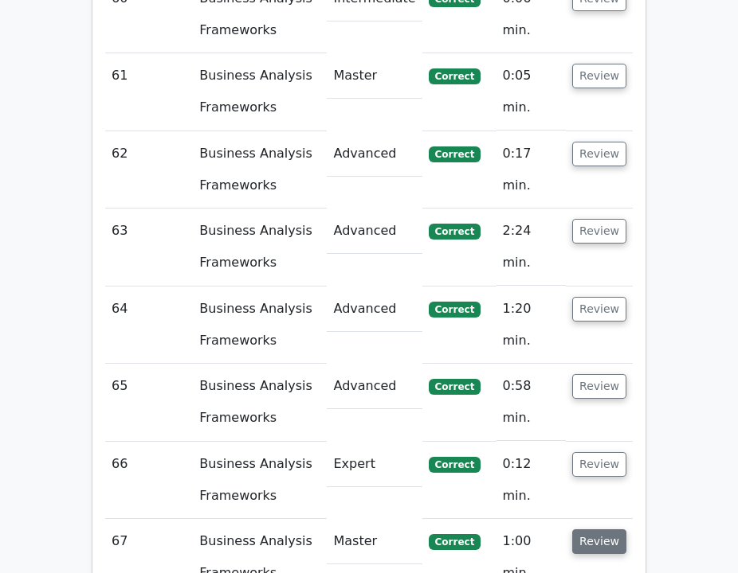
click at [596, 530] on button "Review" at bounding box center [599, 542] width 54 height 25
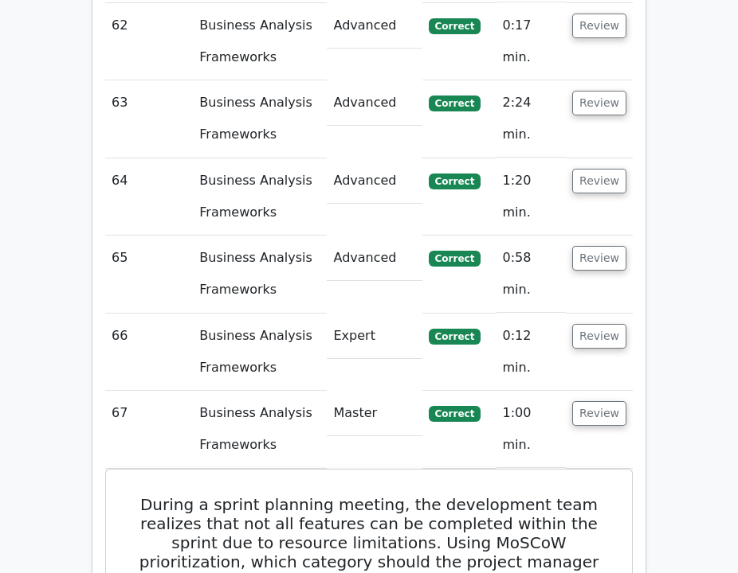
scroll to position [9000, 0]
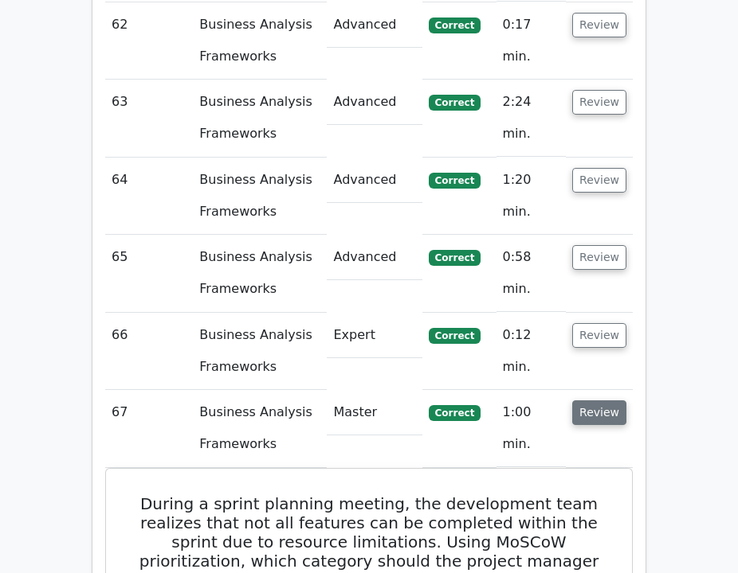
click at [599, 401] on button "Review" at bounding box center [599, 413] width 54 height 25
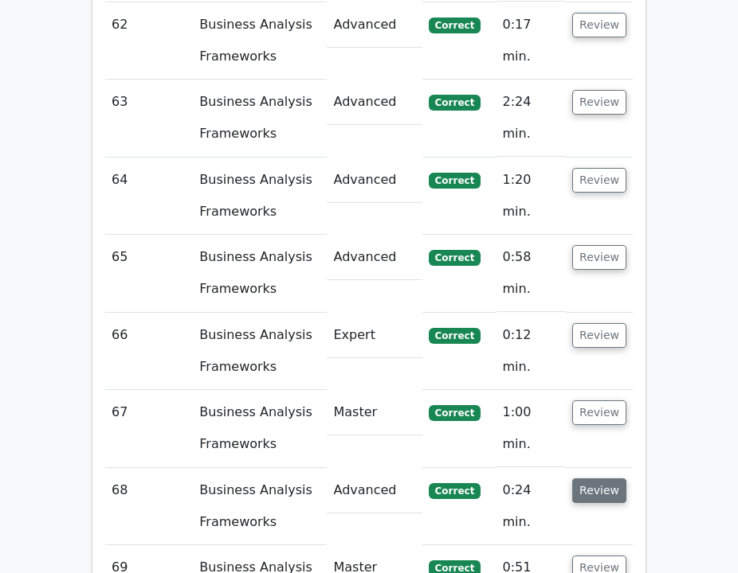
click at [601, 479] on button "Review" at bounding box center [599, 491] width 54 height 25
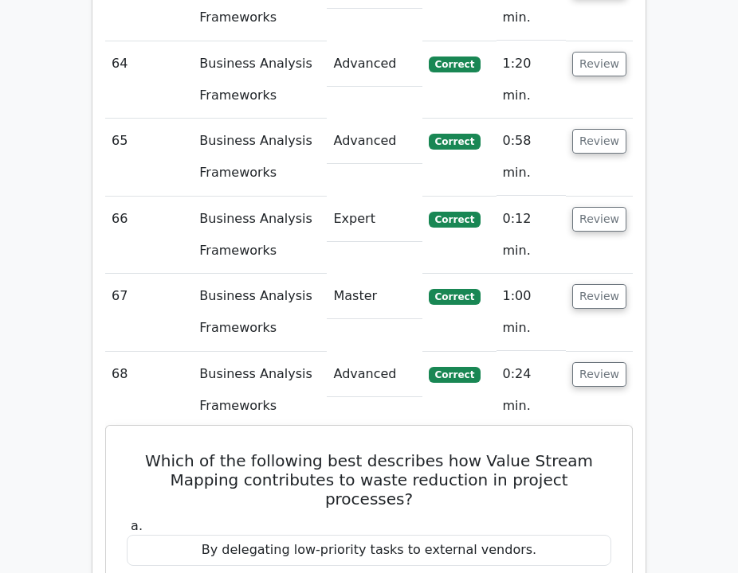
scroll to position [9118, 0]
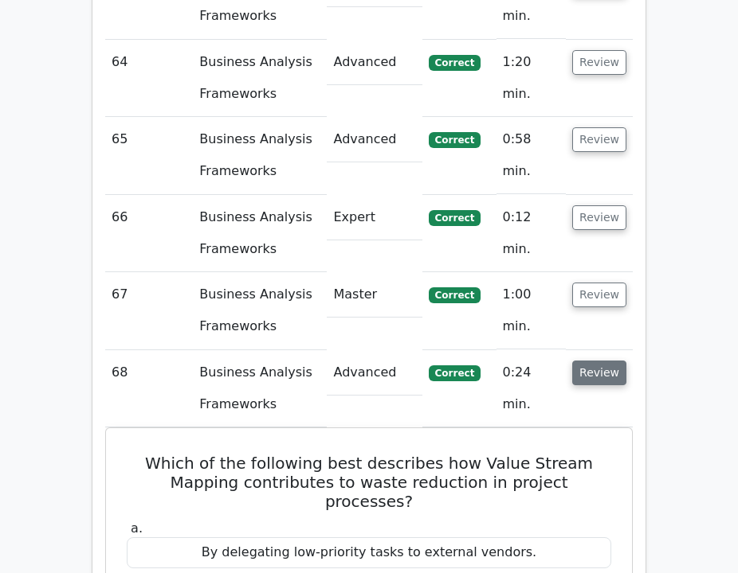
click at [597, 361] on button "Review" at bounding box center [599, 373] width 54 height 25
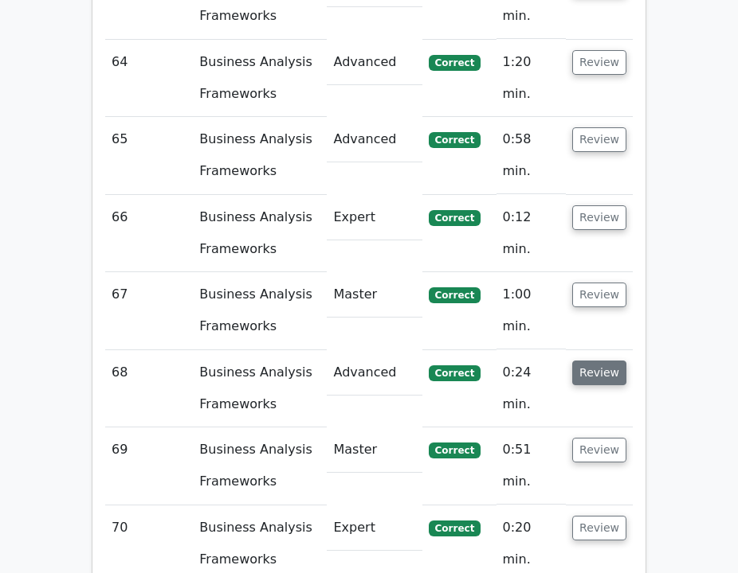
click at [597, 361] on button "Review" at bounding box center [599, 373] width 54 height 25
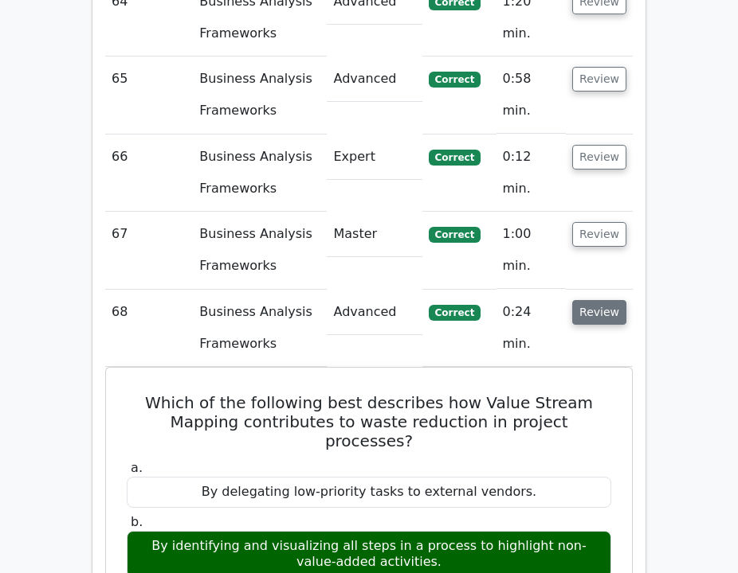
scroll to position [9180, 0]
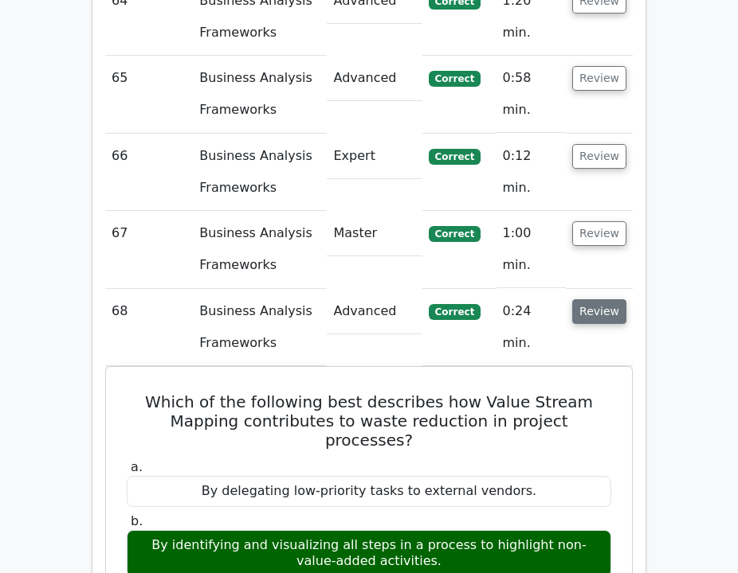
click at [603, 299] on button "Review" at bounding box center [599, 311] width 54 height 25
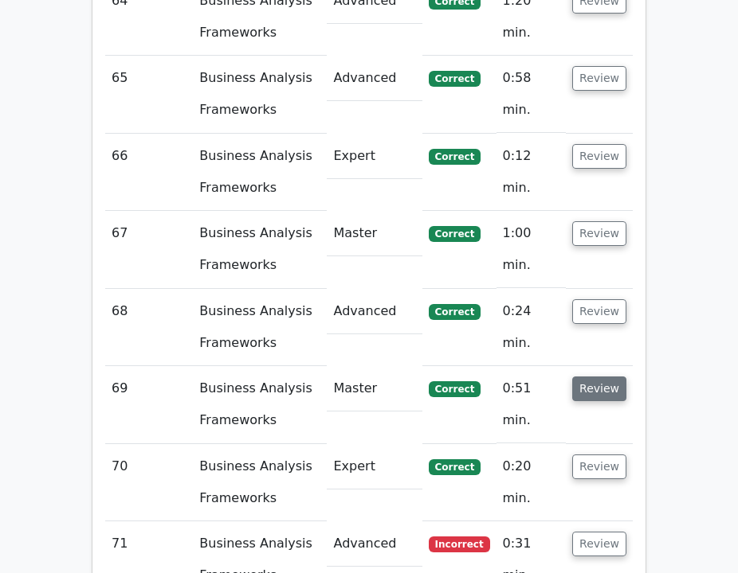
click at [594, 377] on button "Review" at bounding box center [599, 389] width 54 height 25
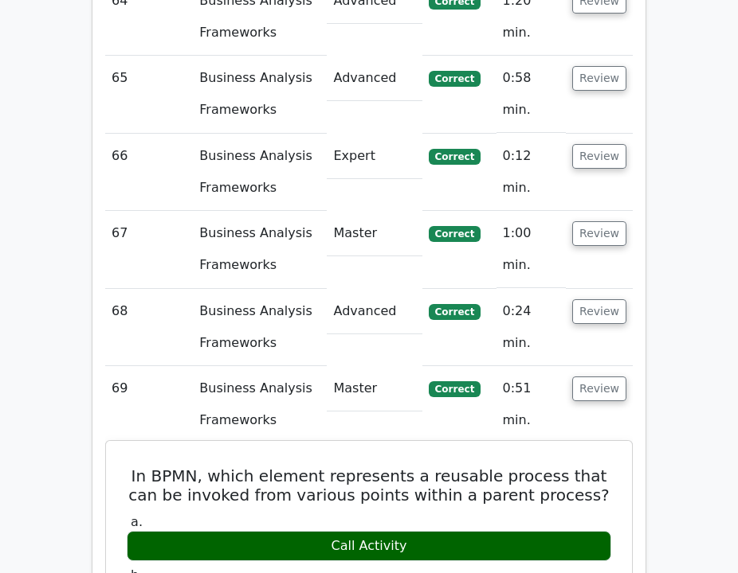
drag, startPoint x: 409, startPoint y: 285, endPoint x: 133, endPoint y: 212, distance: 285.2
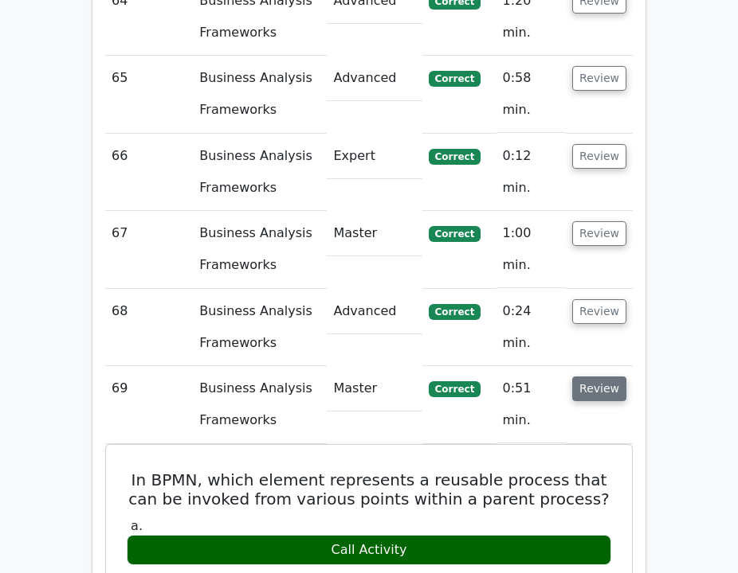
click at [601, 377] on button "Review" at bounding box center [599, 389] width 54 height 25
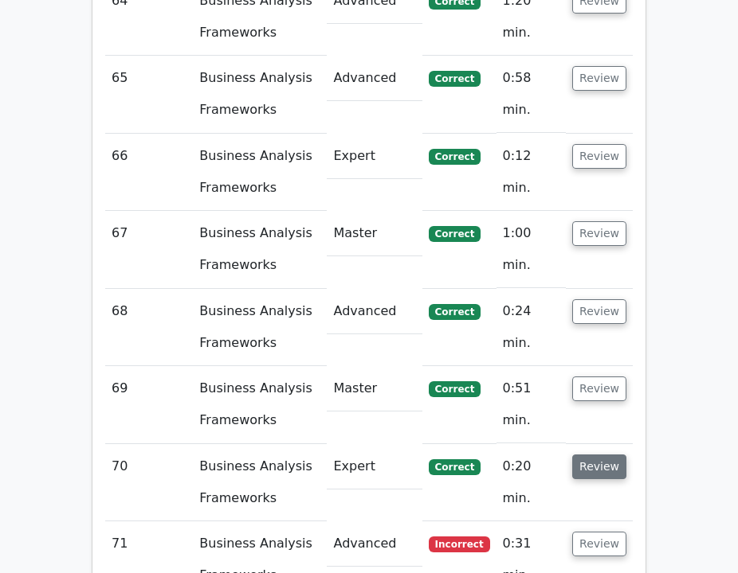
click at [583, 455] on button "Review" at bounding box center [599, 467] width 54 height 25
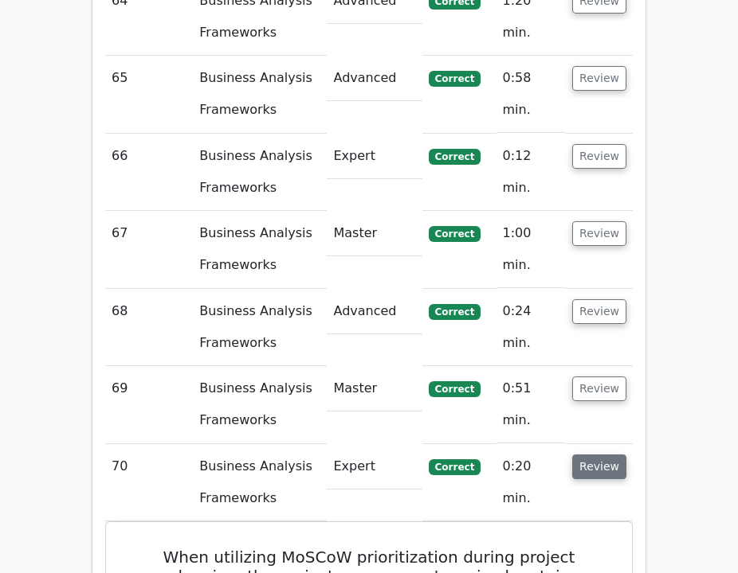
click at [589, 455] on button "Review" at bounding box center [599, 467] width 54 height 25
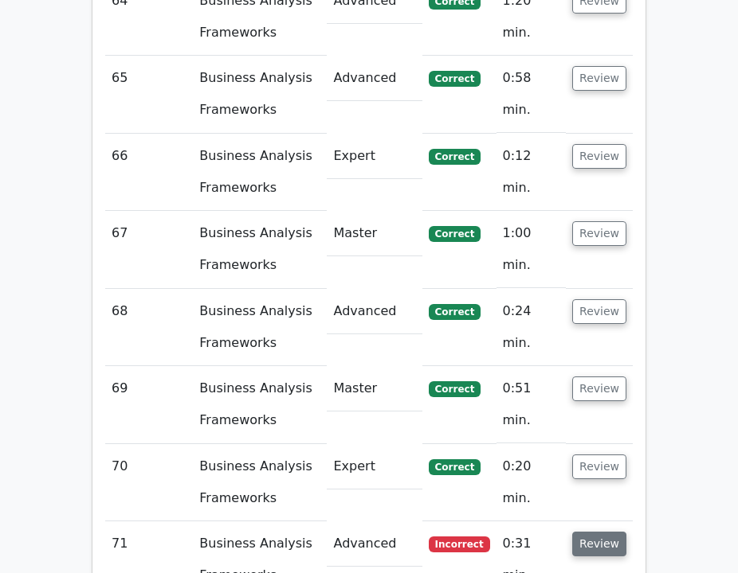
click at [604, 532] on button "Review" at bounding box center [599, 544] width 54 height 25
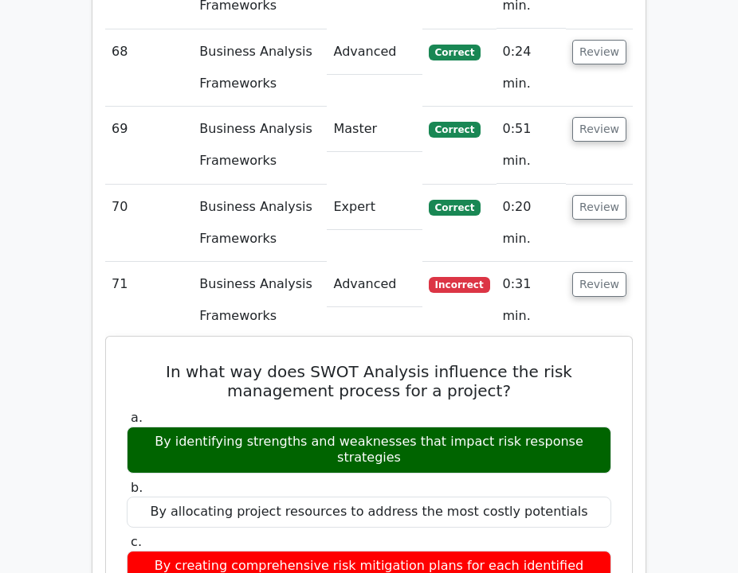
scroll to position [9441, 0]
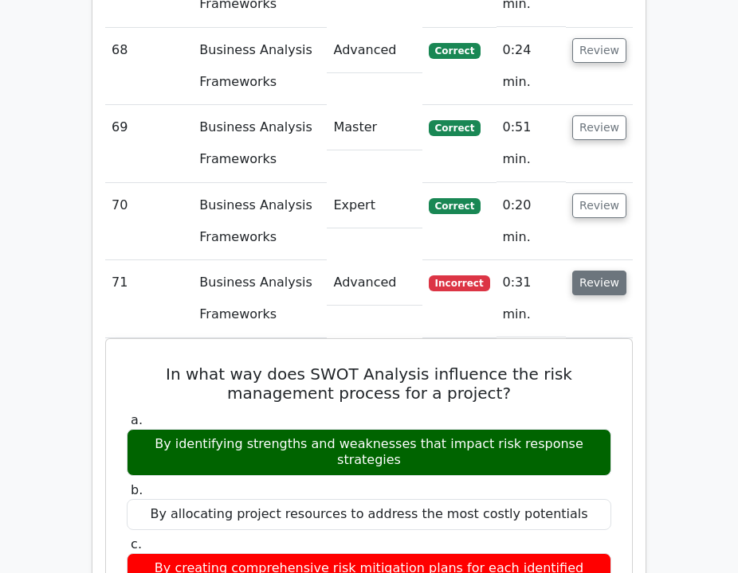
click at [597, 271] on button "Review" at bounding box center [599, 283] width 54 height 25
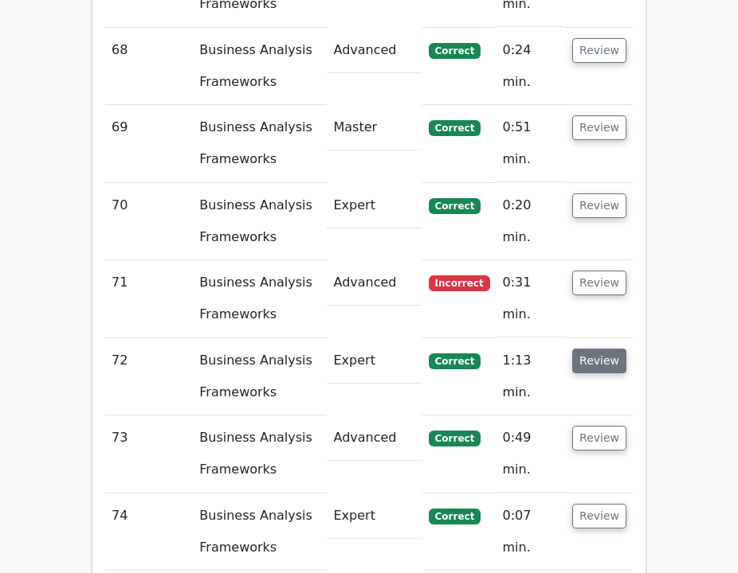
click at [597, 349] on button "Review" at bounding box center [599, 361] width 54 height 25
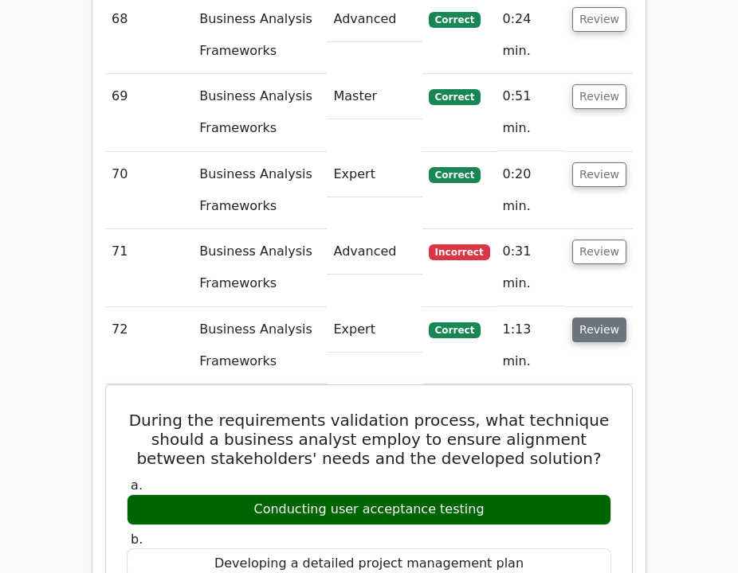
scroll to position [9473, 0]
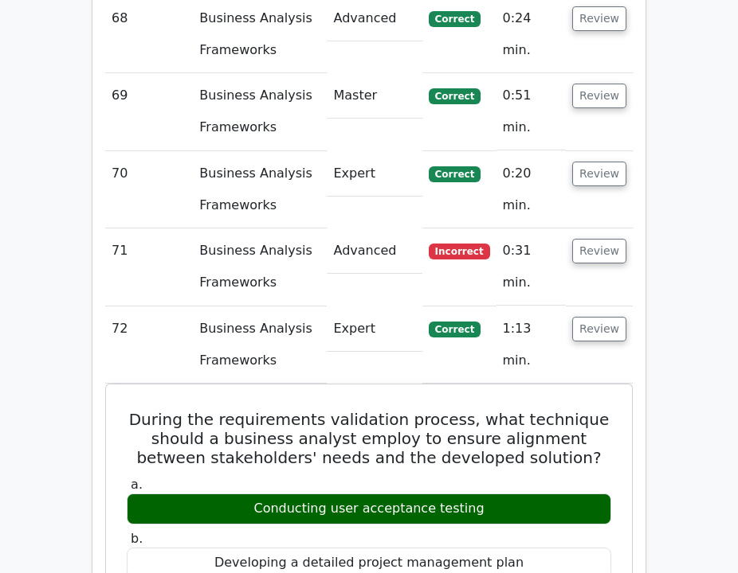
drag, startPoint x: 599, startPoint y: 76, endPoint x: 600, endPoint y: 88, distance: 11.2
click at [599, 317] on button "Review" at bounding box center [599, 329] width 54 height 25
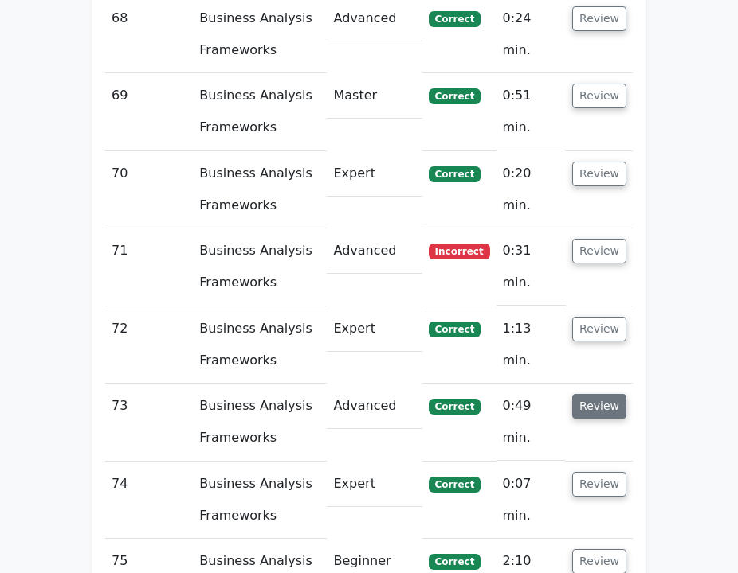
click at [605, 394] on button "Review" at bounding box center [599, 406] width 54 height 25
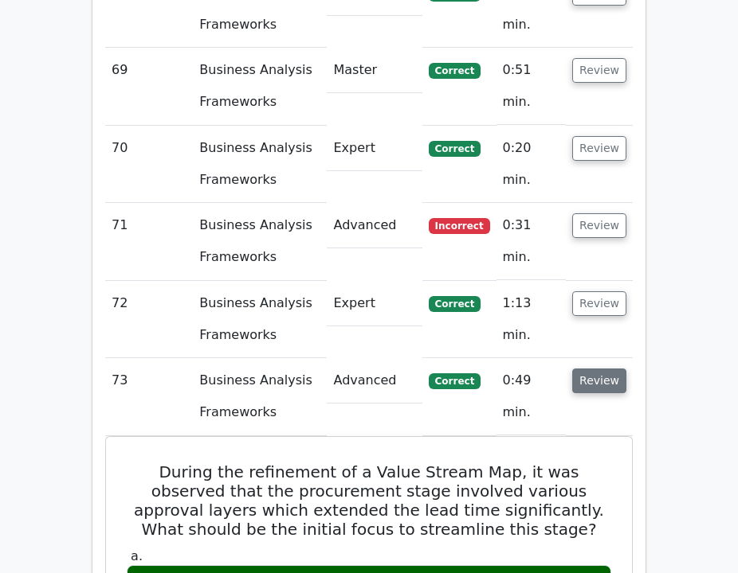
scroll to position [9504, 0]
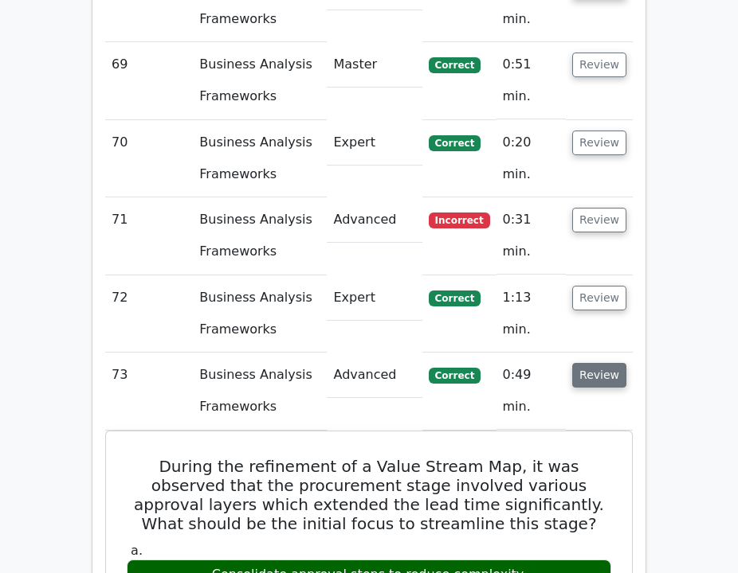
click at [601, 363] on button "Review" at bounding box center [599, 375] width 54 height 25
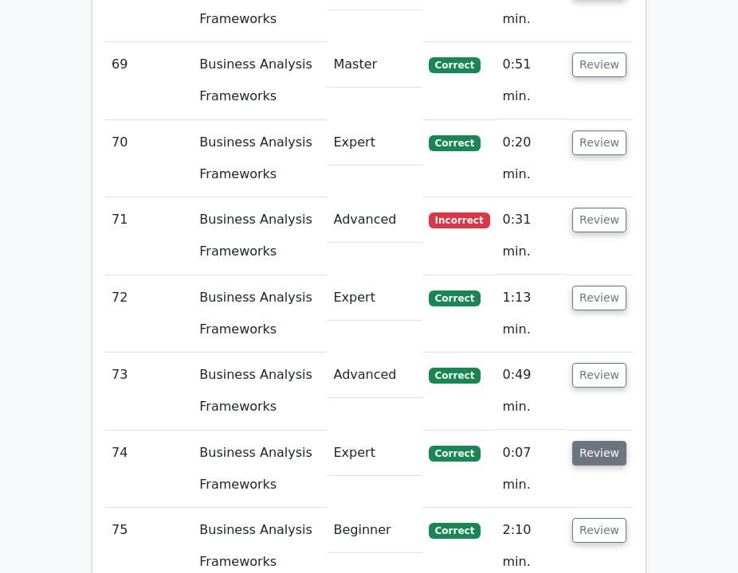
click at [609, 441] on button "Review" at bounding box center [599, 453] width 54 height 25
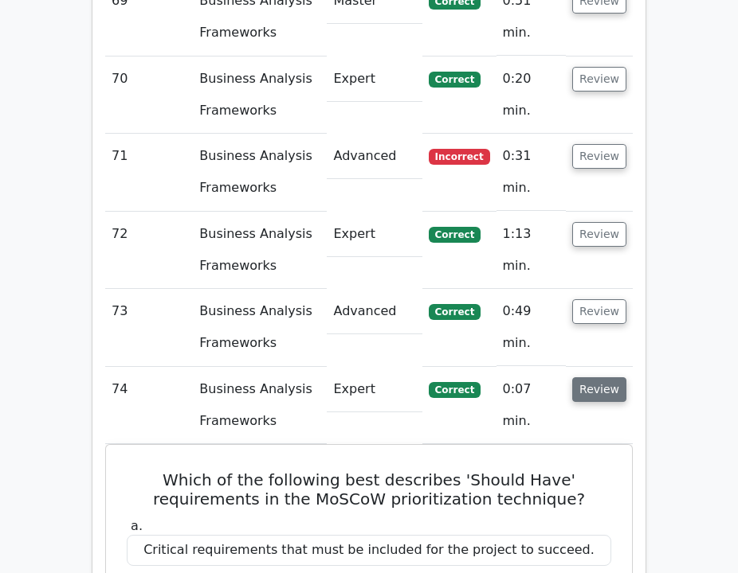
scroll to position [9570, 0]
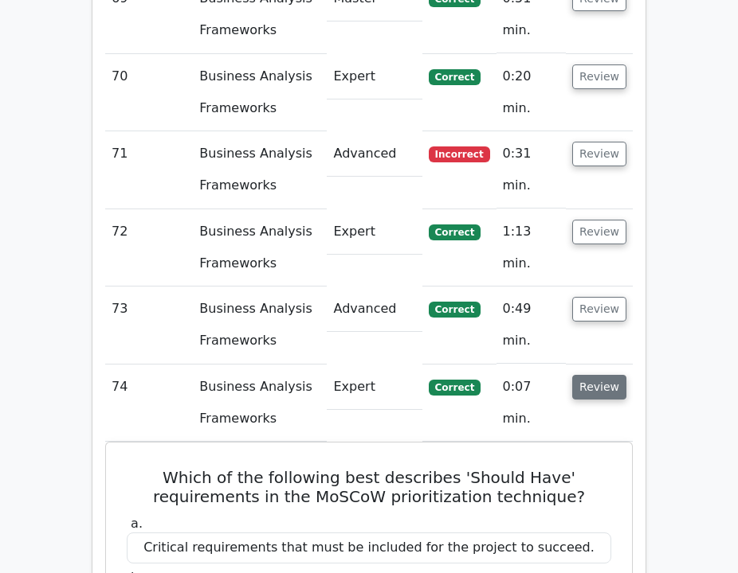
click at [603, 375] on button "Review" at bounding box center [599, 387] width 54 height 25
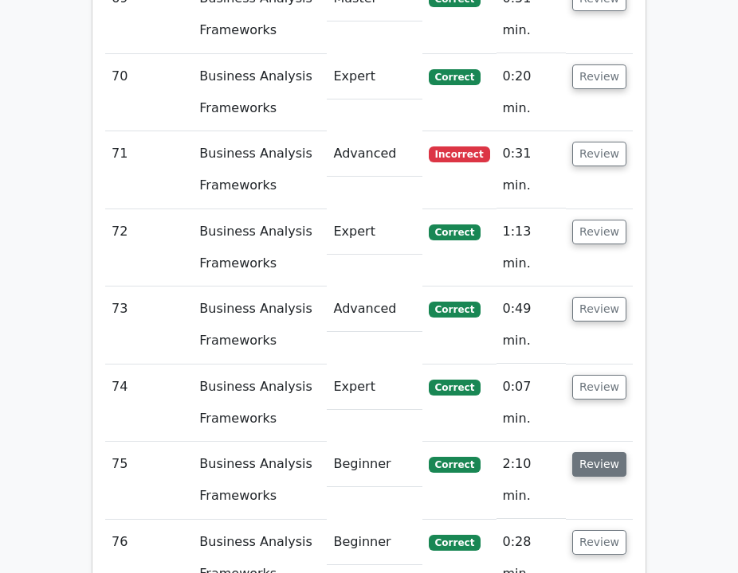
click at [605, 452] on button "Review" at bounding box center [599, 464] width 54 height 25
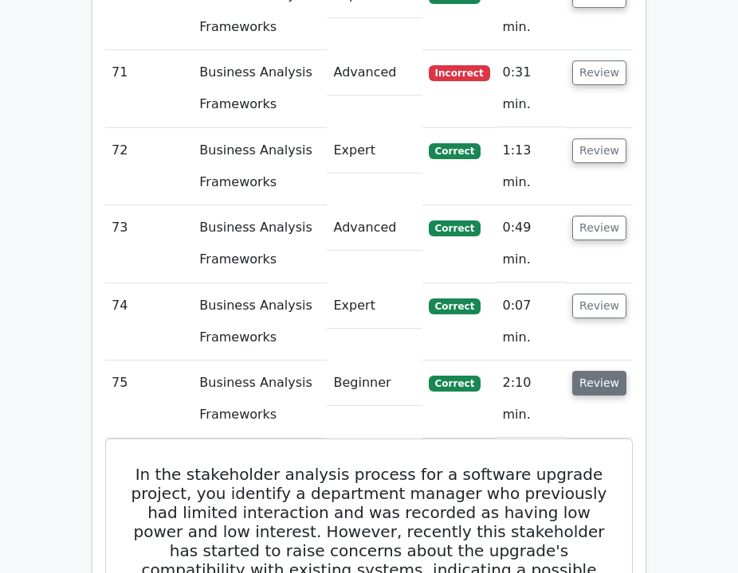
scroll to position [9665, 0]
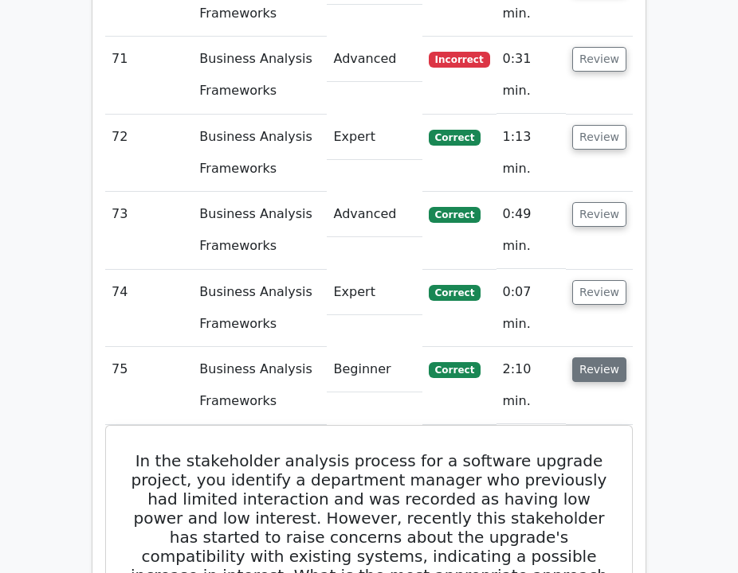
click at [609, 358] on button "Review" at bounding box center [599, 370] width 54 height 25
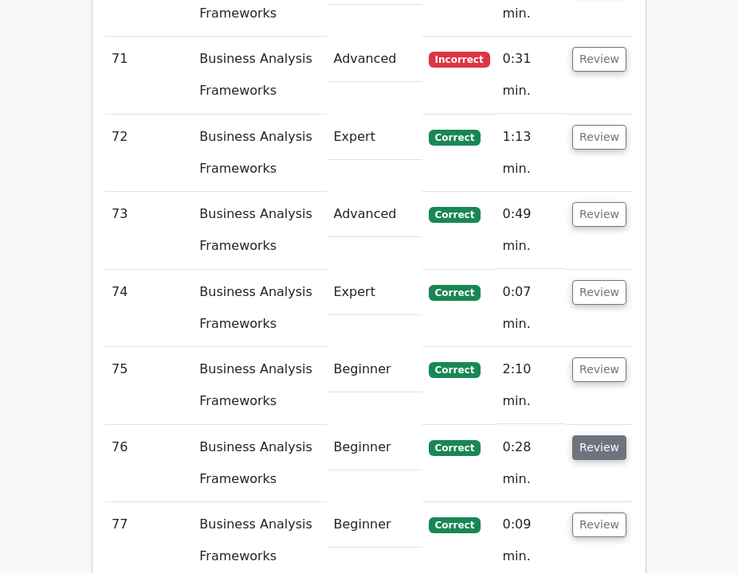
click at [604, 436] on button "Review" at bounding box center [599, 448] width 54 height 25
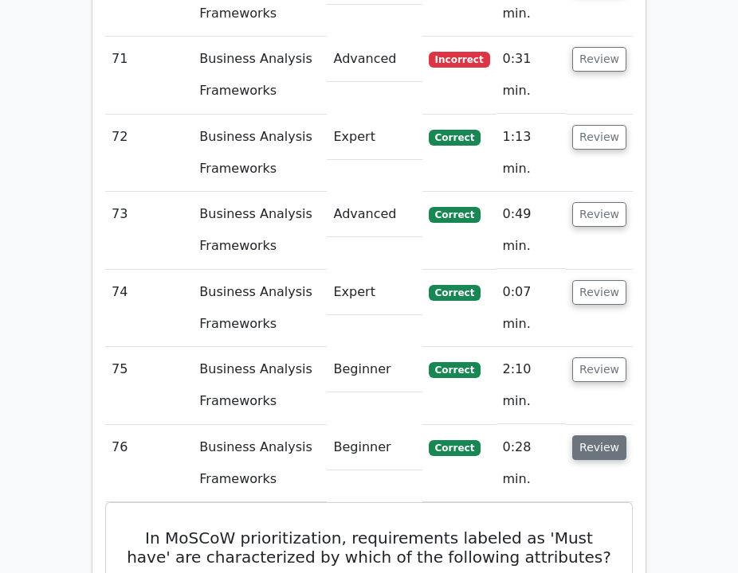
click at [604, 436] on button "Review" at bounding box center [599, 448] width 54 height 25
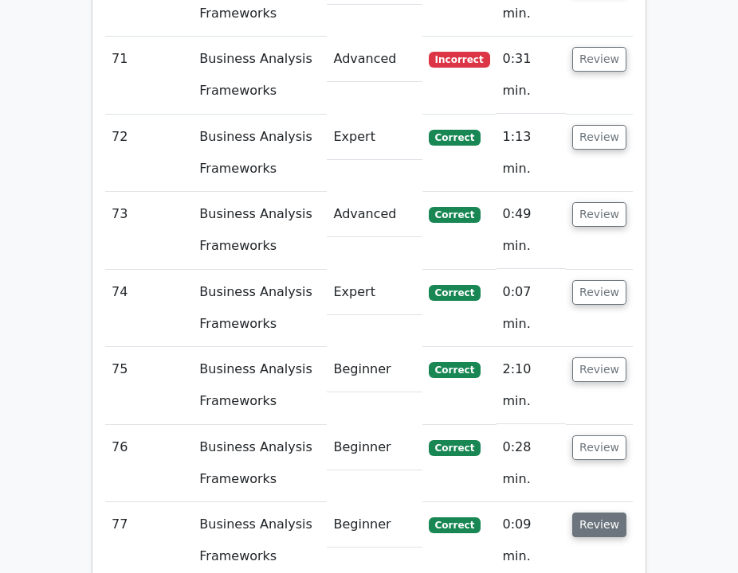
click at [593, 513] on button "Review" at bounding box center [599, 525] width 54 height 25
click at [595, 513] on button "Review" at bounding box center [599, 525] width 54 height 25
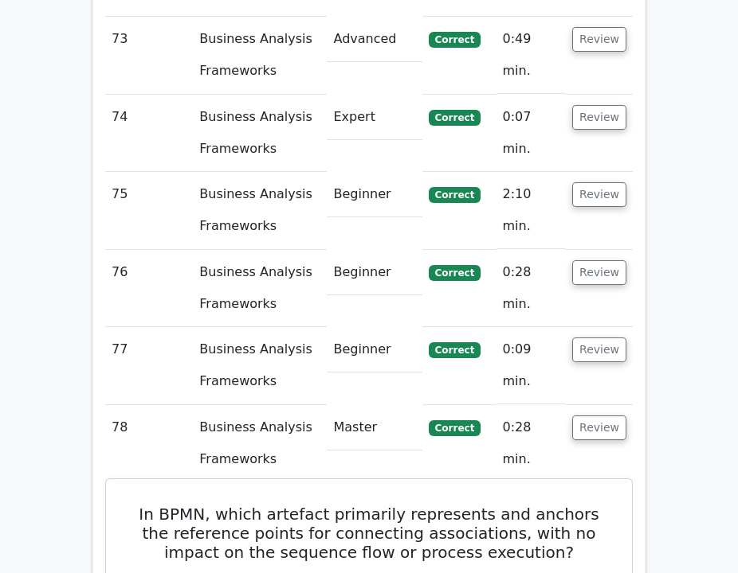
scroll to position [9842, 0]
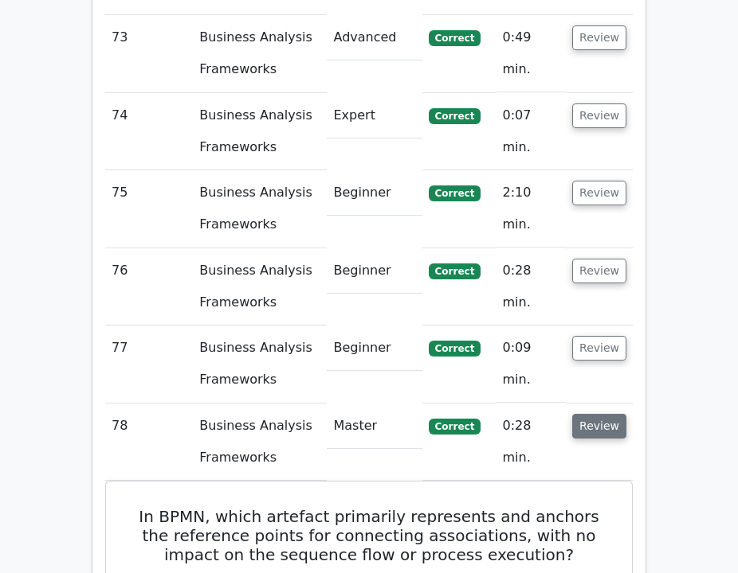
click at [609, 414] on button "Review" at bounding box center [599, 426] width 54 height 25
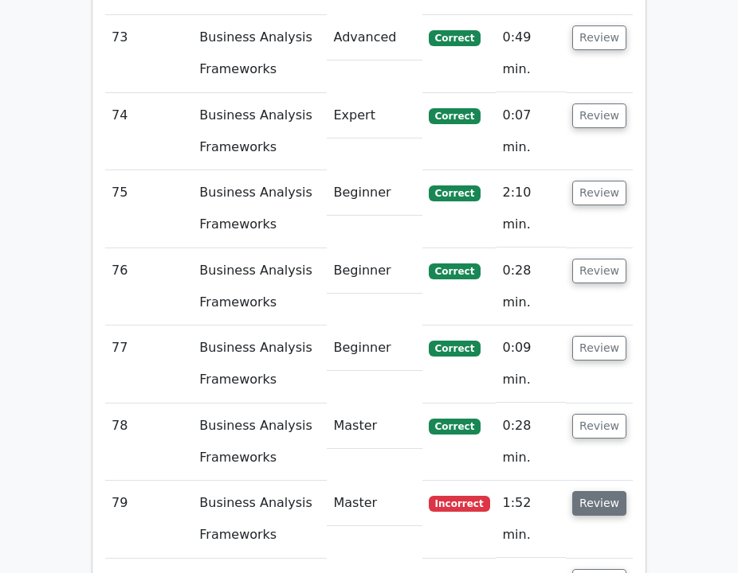
click at [599, 491] on button "Review" at bounding box center [599, 503] width 54 height 25
click at [598, 491] on button "Review" at bounding box center [599, 503] width 54 height 25
click at [592, 569] on button "Review" at bounding box center [599, 581] width 54 height 25
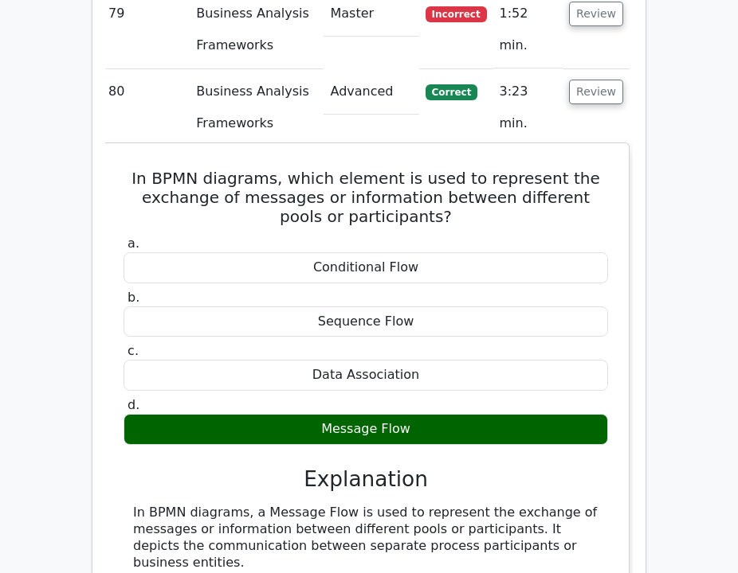
scroll to position [10333, 0]
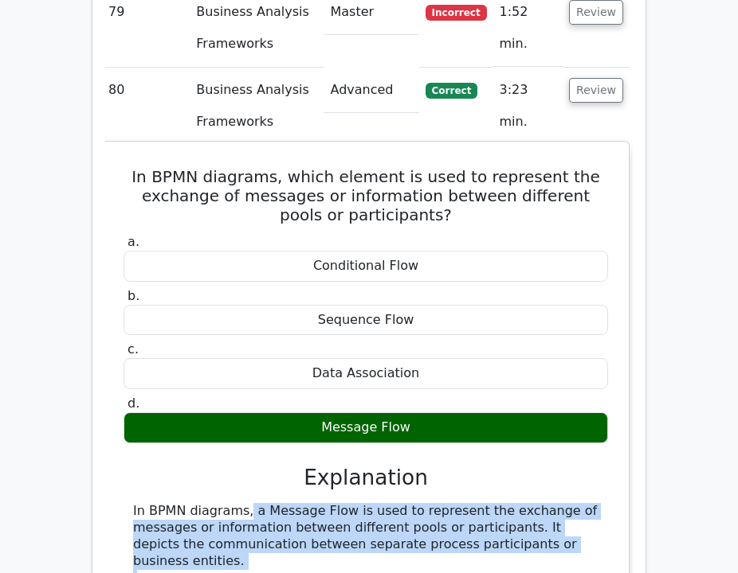
drag, startPoint x: 218, startPoint y: 435, endPoint x: 132, endPoint y: 245, distance: 208.9
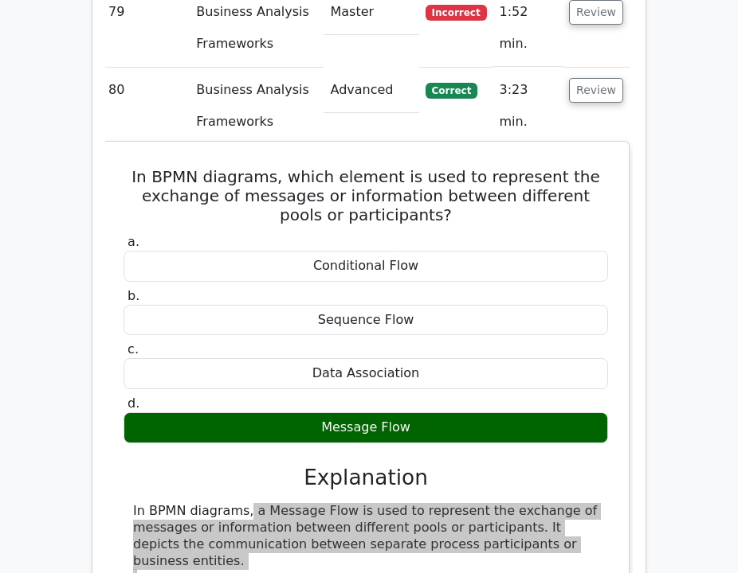
drag, startPoint x: 721, startPoint y: 357, endPoint x: 423, endPoint y: 276, distance: 308.6
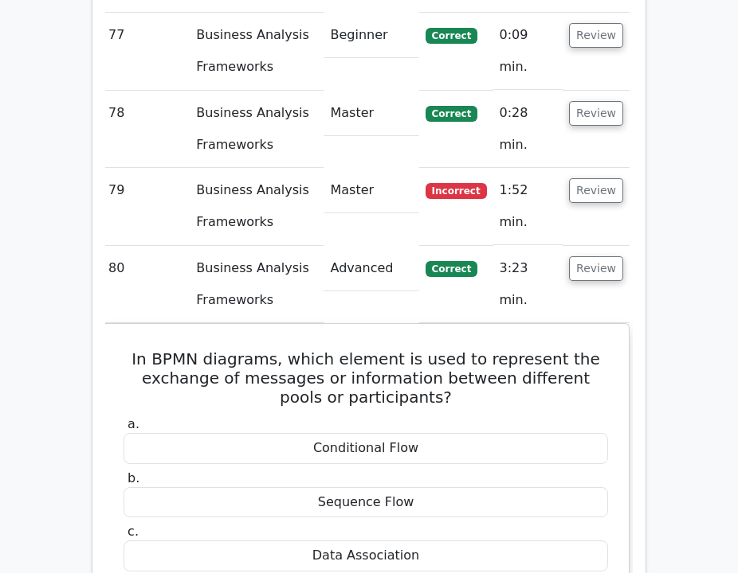
scroll to position [10104, 0]
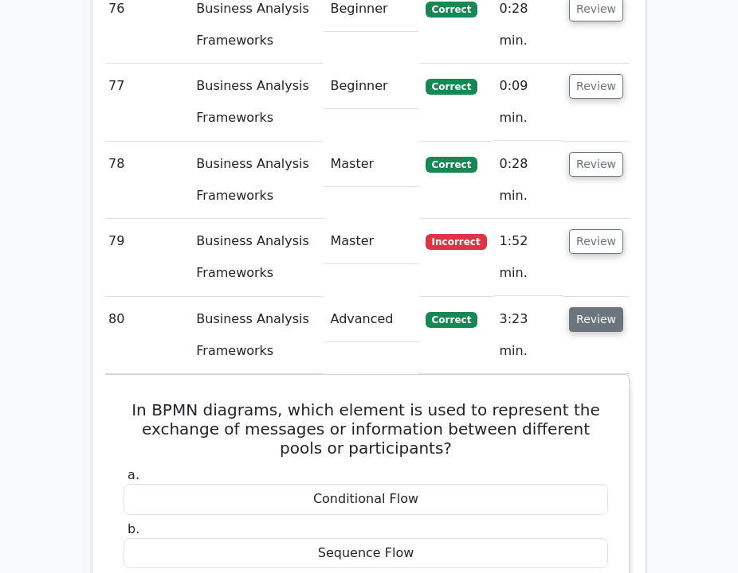
click at [590, 307] on button "Review" at bounding box center [596, 319] width 54 height 25
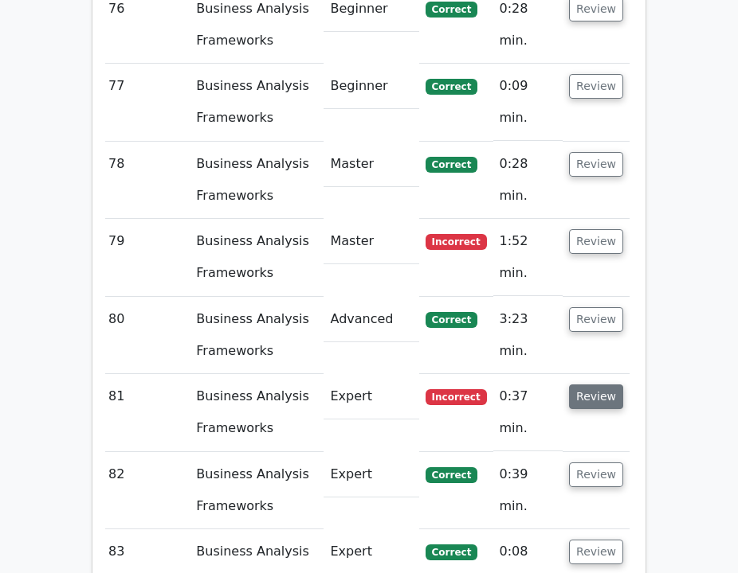
click at [595, 385] on button "Review" at bounding box center [596, 397] width 54 height 25
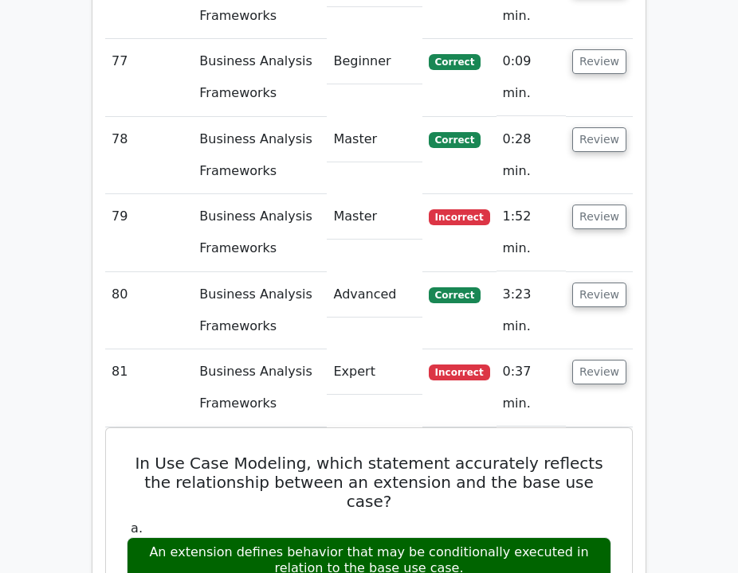
scroll to position [10130, 0]
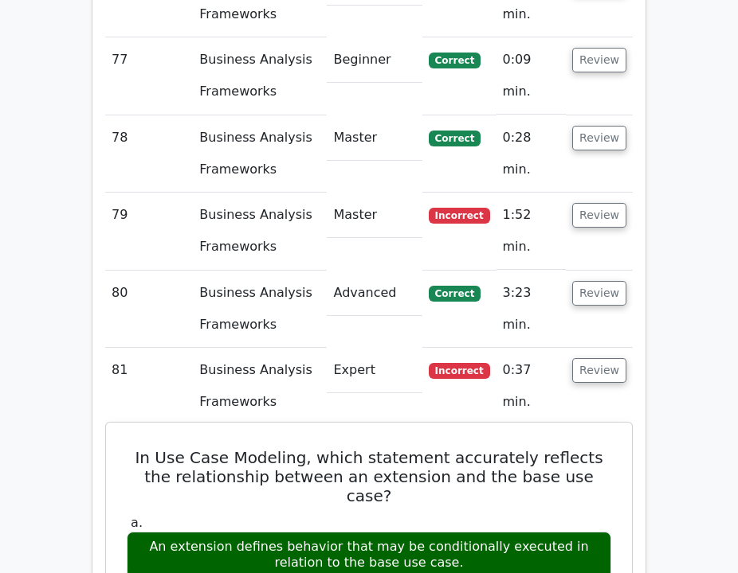
drag, startPoint x: 429, startPoint y: 280, endPoint x: 122, endPoint y: 194, distance: 319.3
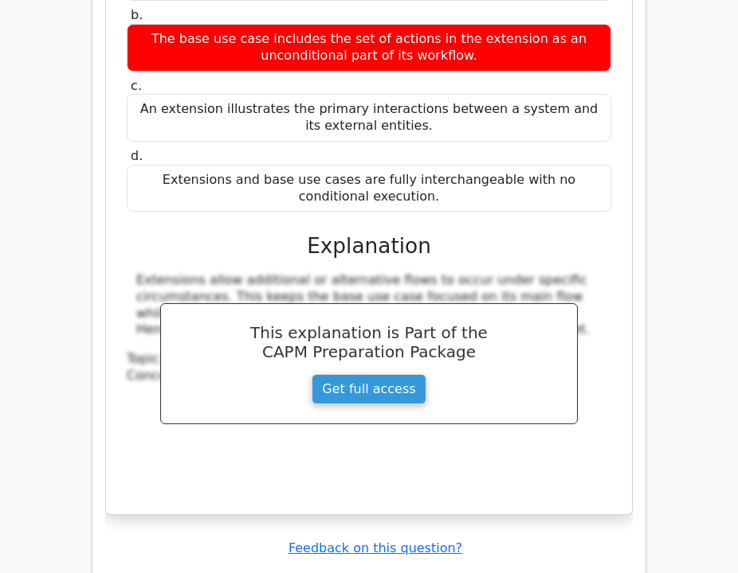
scroll to position [10711, 0]
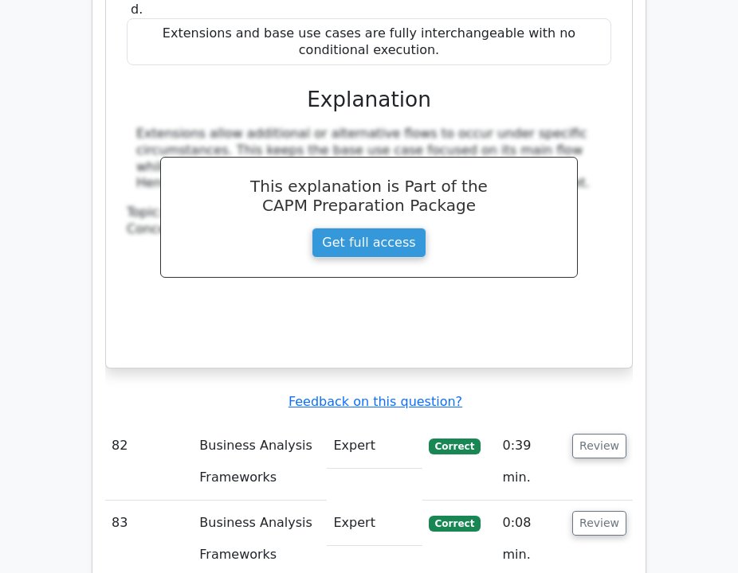
scroll to position [10869, 0]
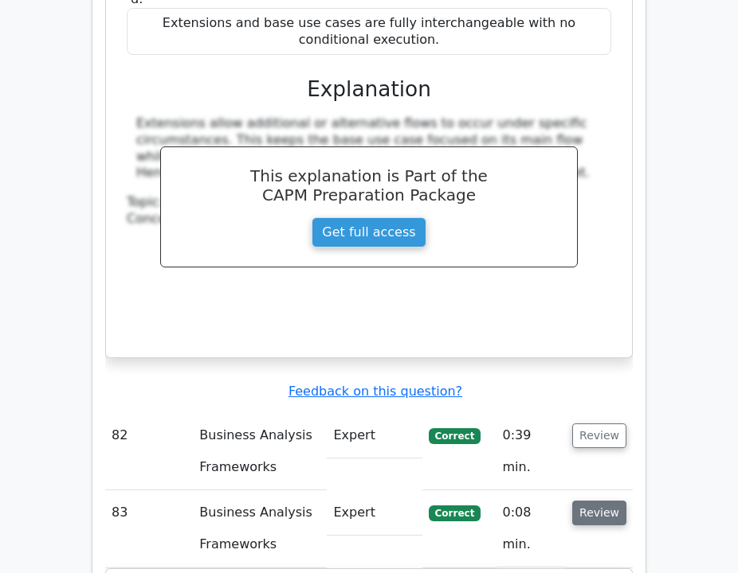
drag, startPoint x: 601, startPoint y: 222, endPoint x: 599, endPoint y: 234, distance: 12.1
click at [601, 501] on button "Review" at bounding box center [599, 513] width 54 height 25
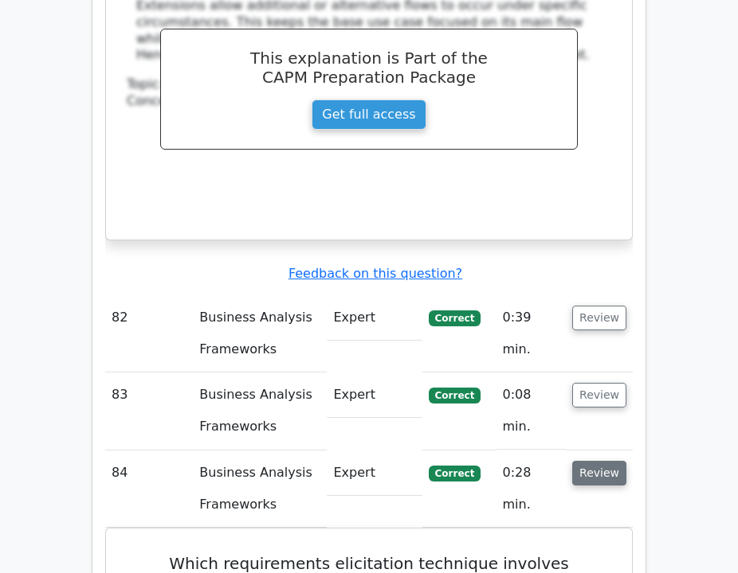
scroll to position [10988, 0]
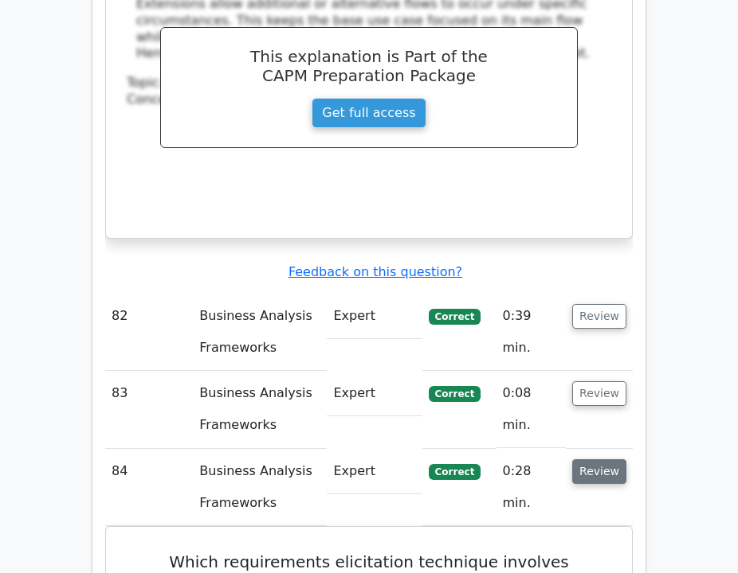
click at [589, 460] on button "Review" at bounding box center [599, 472] width 54 height 25
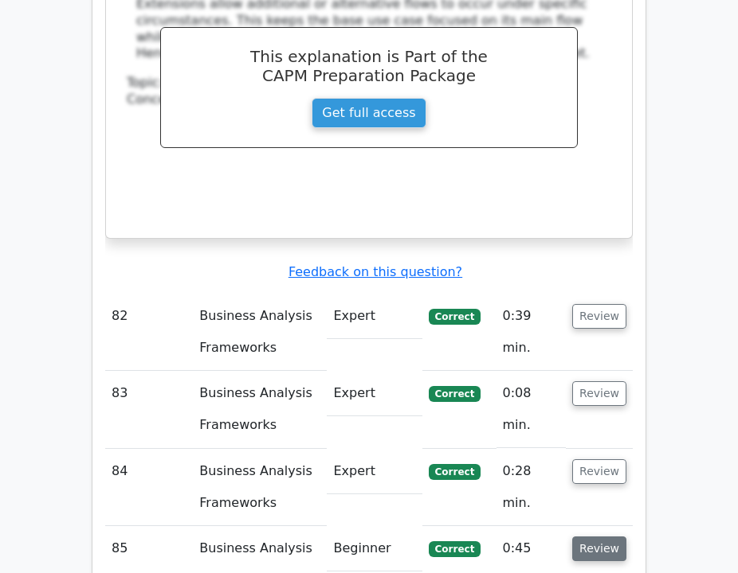
click at [596, 537] on button "Review" at bounding box center [599, 549] width 54 height 25
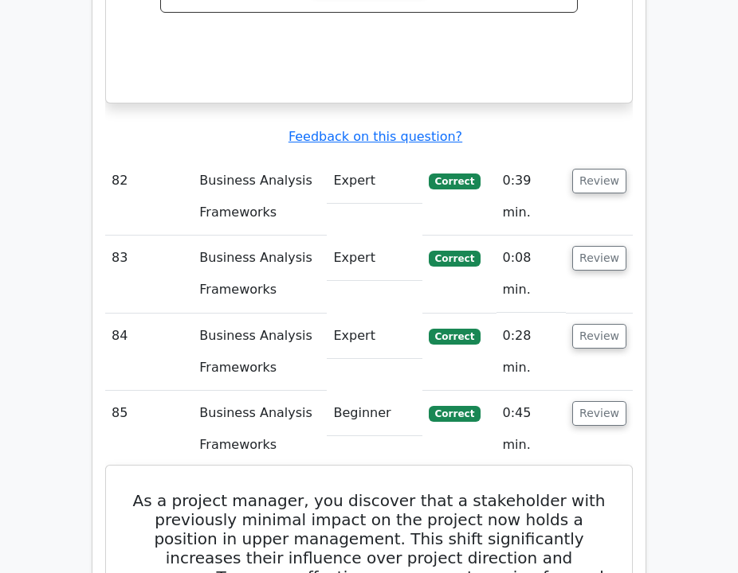
scroll to position [11125, 0]
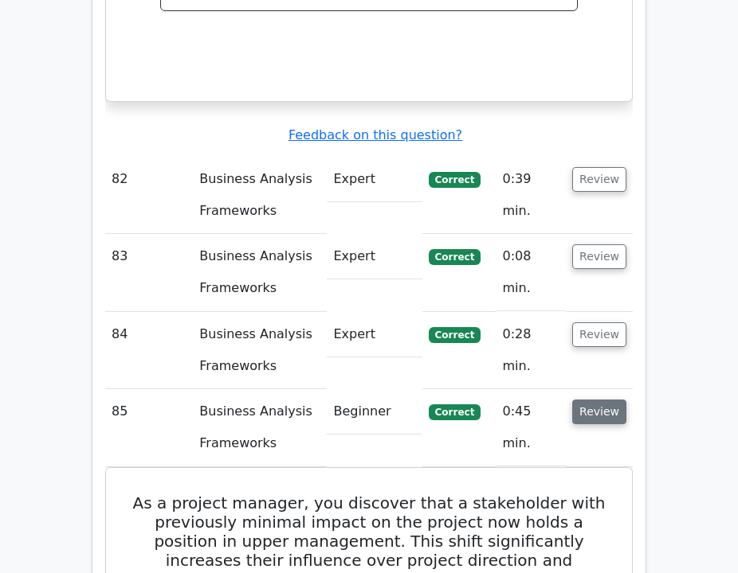
click at [593, 400] on button "Review" at bounding box center [599, 412] width 54 height 25
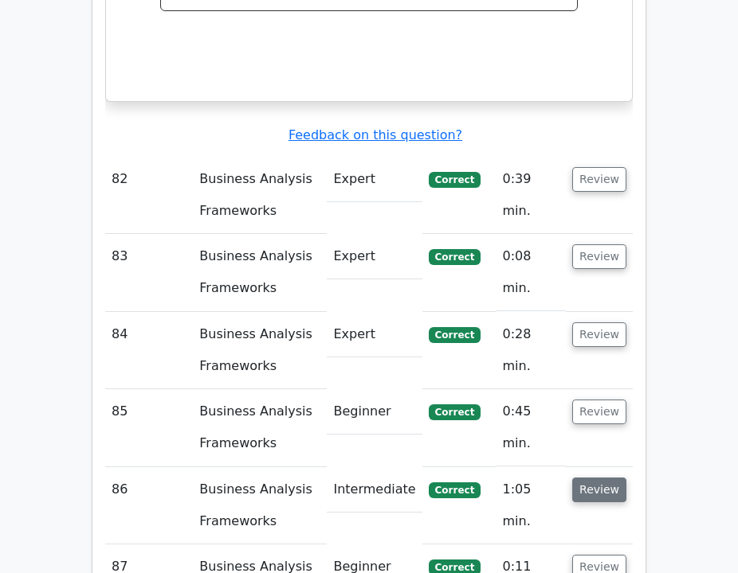
click at [607, 478] on button "Review" at bounding box center [599, 490] width 54 height 25
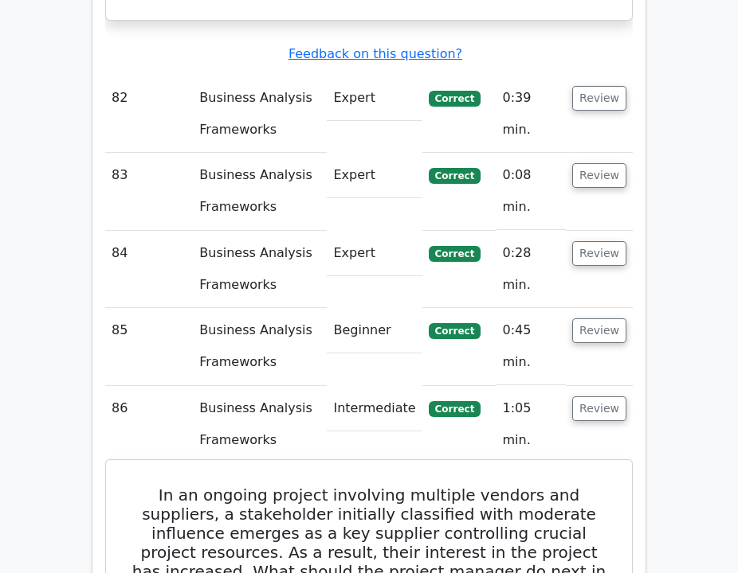
scroll to position [11208, 0]
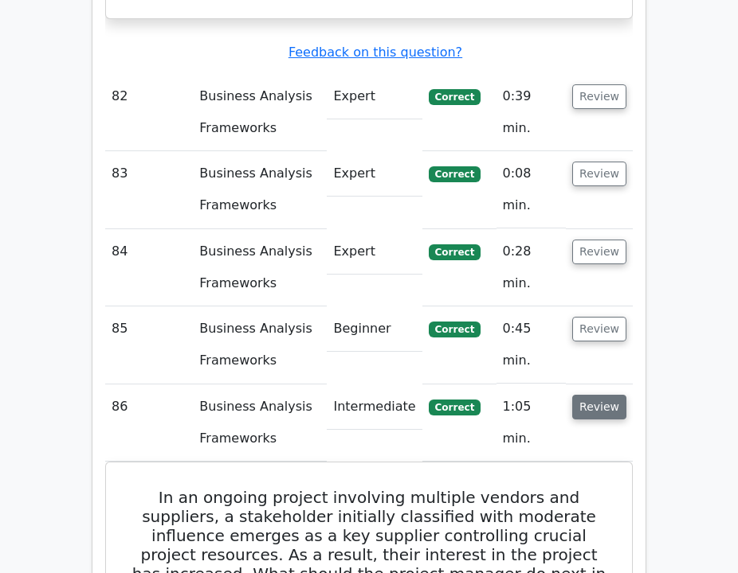
click at [589, 395] on button "Review" at bounding box center [599, 407] width 54 height 25
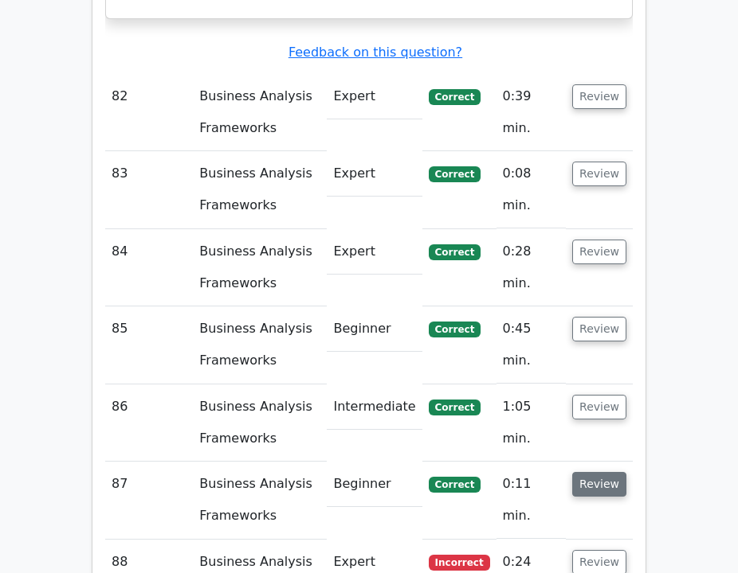
click at [612, 472] on button "Review" at bounding box center [599, 484] width 54 height 25
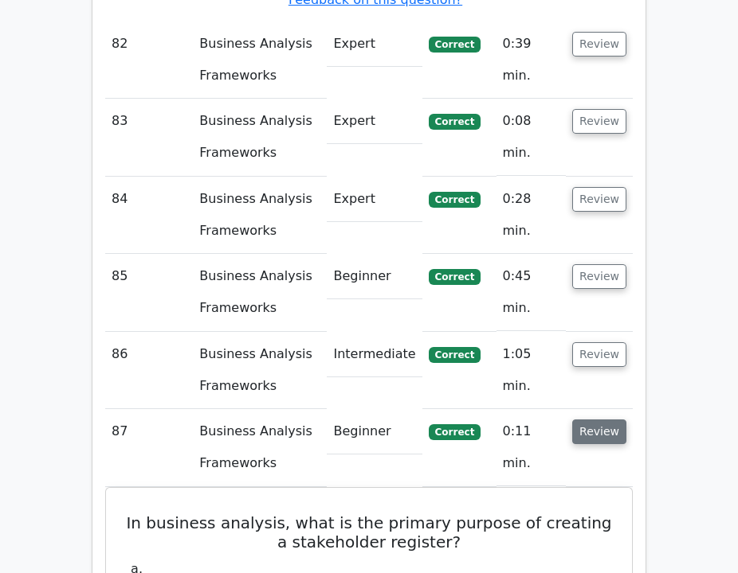
scroll to position [11268, 0]
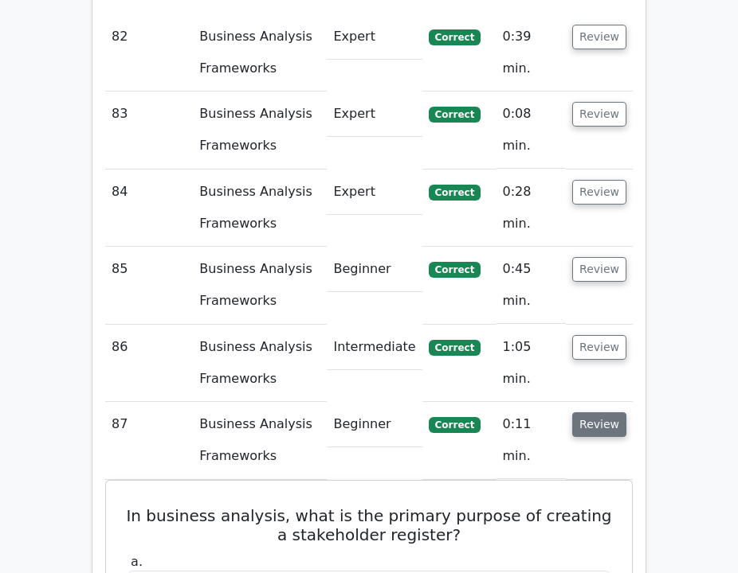
click at [601, 413] on button "Review" at bounding box center [599, 425] width 54 height 25
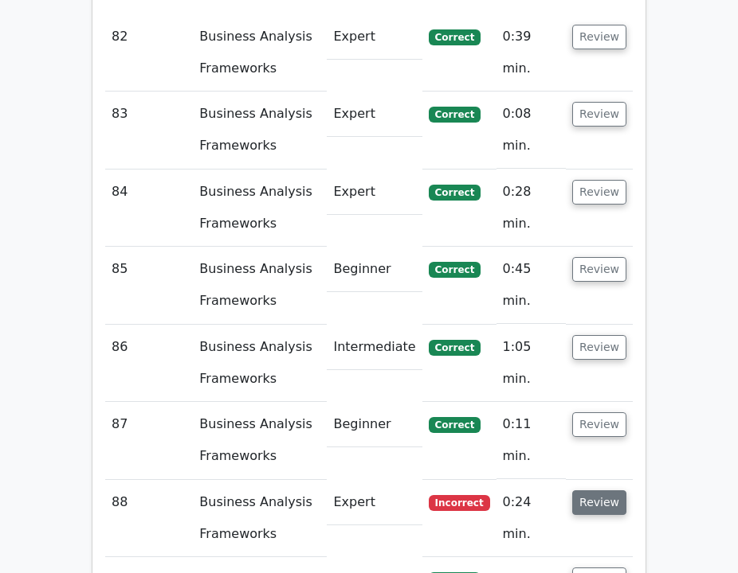
click at [591, 491] on button "Review" at bounding box center [599, 503] width 54 height 25
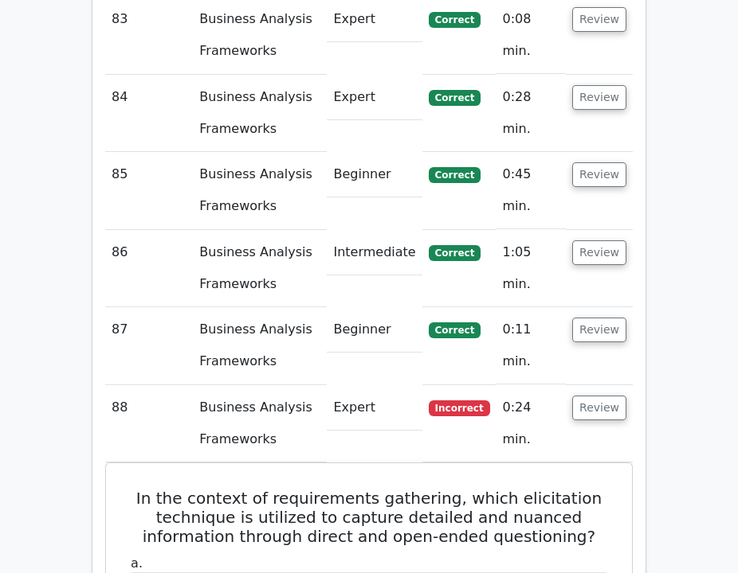
scroll to position [11365, 0]
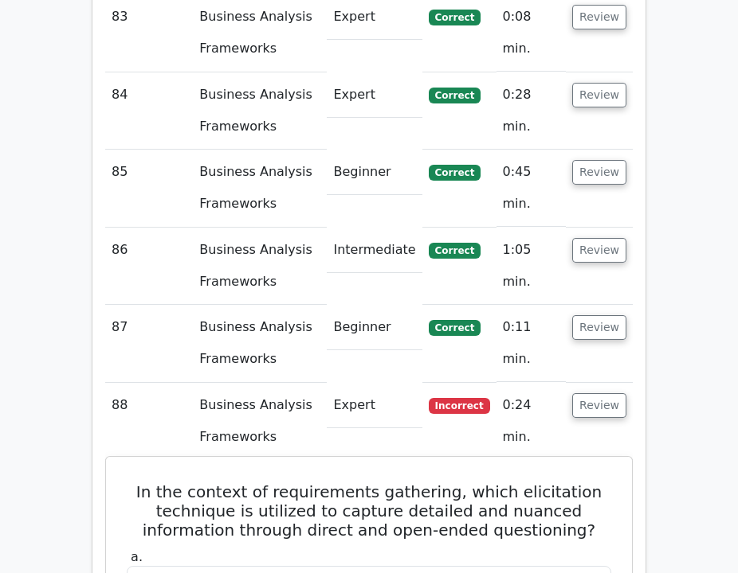
drag, startPoint x: 452, startPoint y: 395, endPoint x: 126, endPoint y: 198, distance: 381.0
drag, startPoint x: 670, startPoint y: 290, endPoint x: 532, endPoint y: 351, distance: 150.8
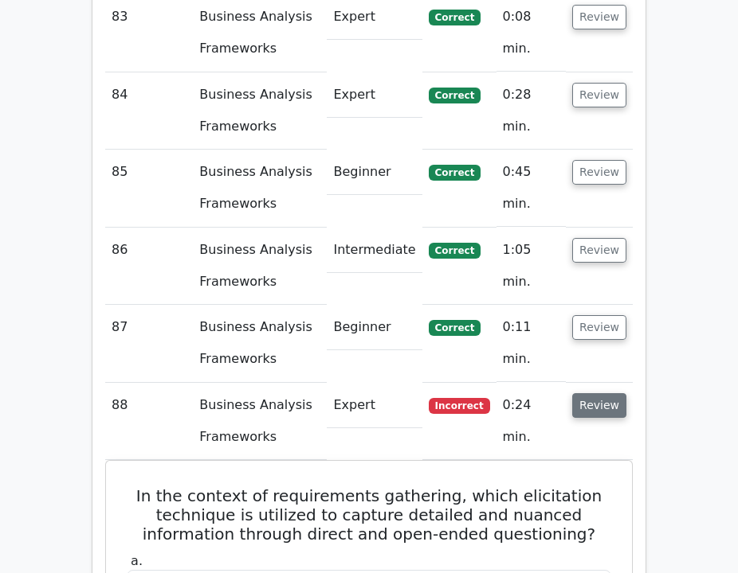
click at [613, 393] on button "Review" at bounding box center [599, 405] width 54 height 25
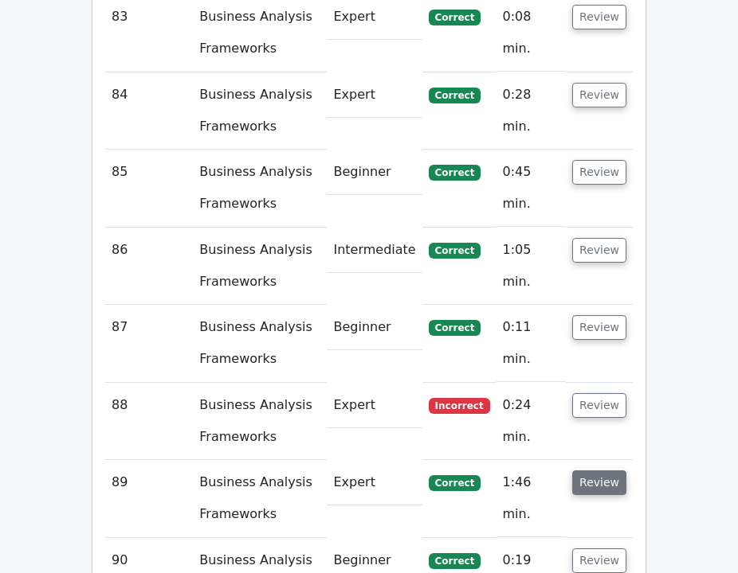
click at [593, 471] on button "Review" at bounding box center [599, 483] width 54 height 25
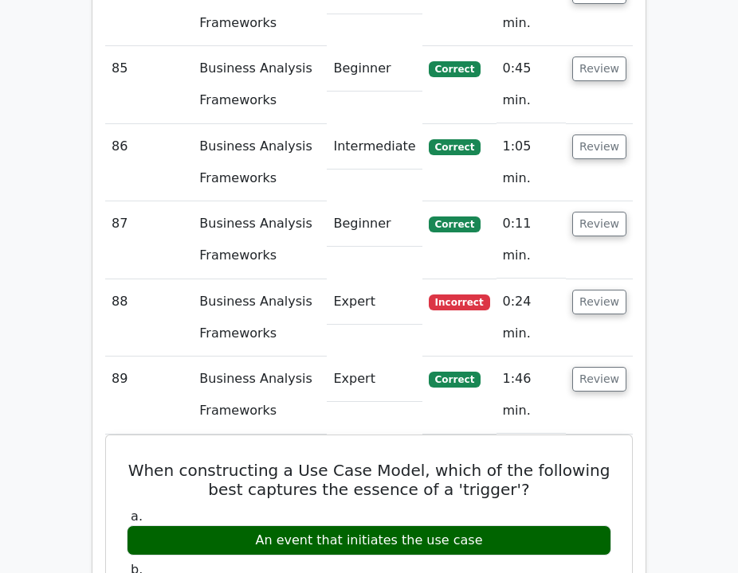
scroll to position [11465, 0]
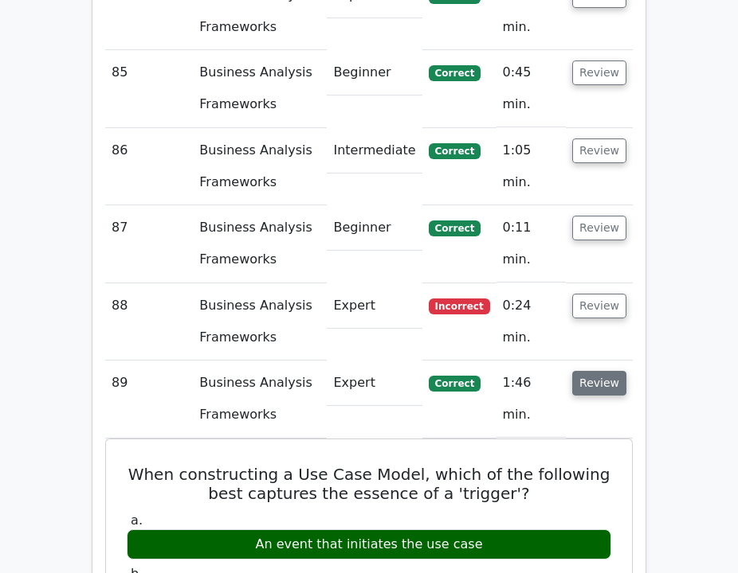
click at [595, 371] on button "Review" at bounding box center [599, 383] width 54 height 25
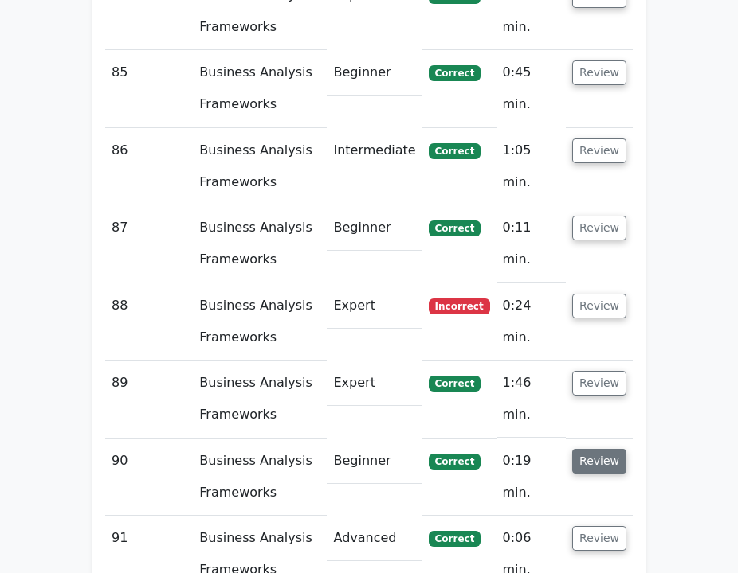
click at [593, 449] on button "Review" at bounding box center [599, 461] width 54 height 25
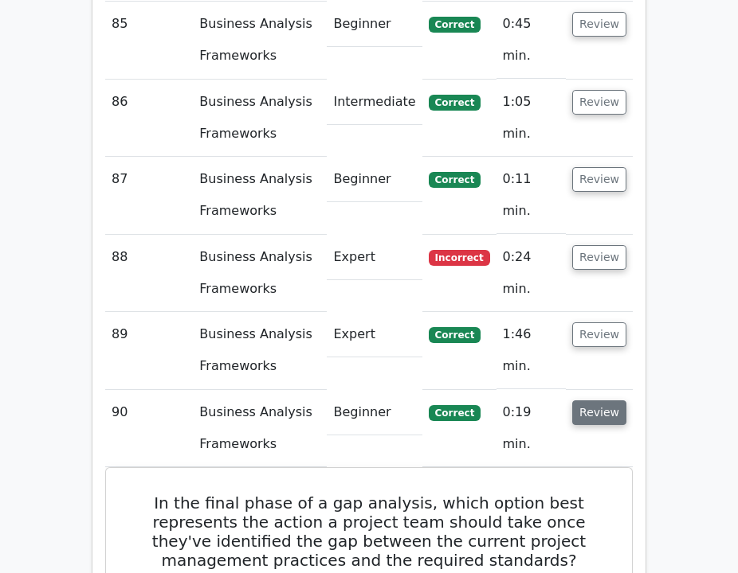
scroll to position [11517, 0]
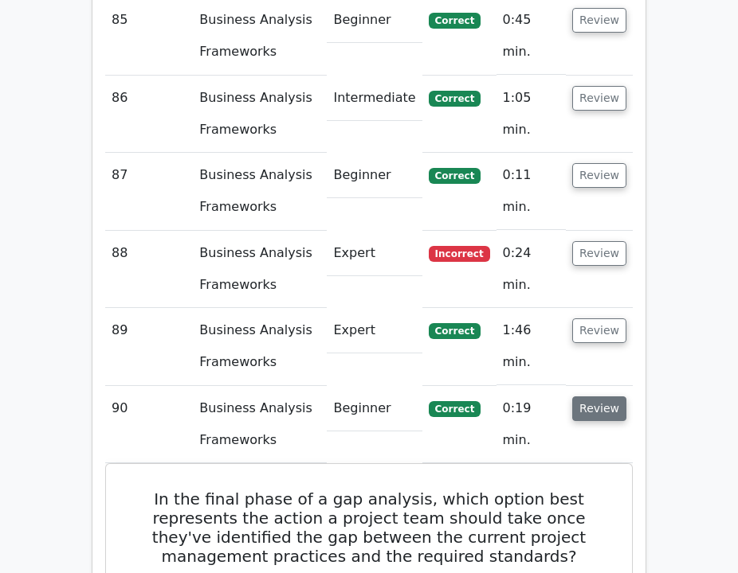
click at [597, 397] on button "Review" at bounding box center [599, 409] width 54 height 25
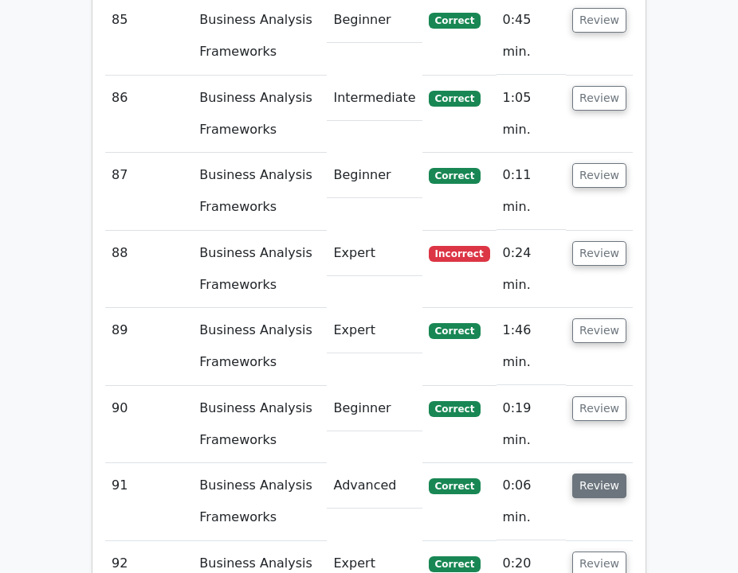
click at [605, 474] on button "Review" at bounding box center [599, 486] width 54 height 25
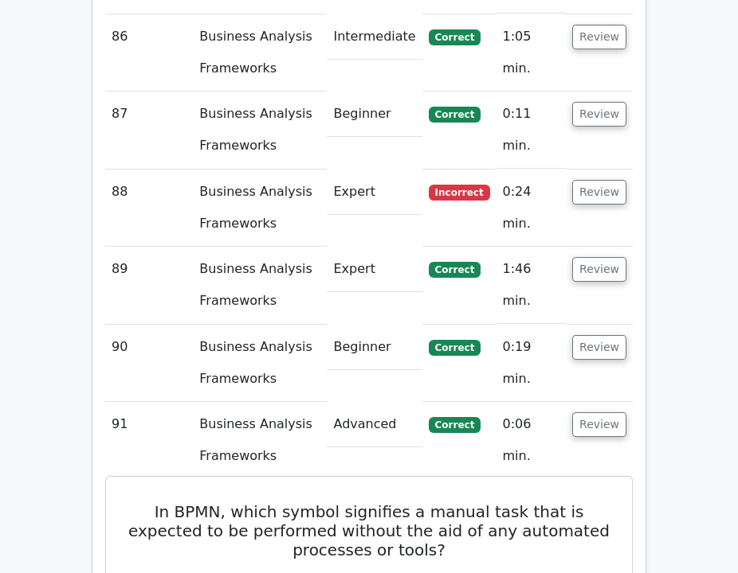
scroll to position [11579, 0]
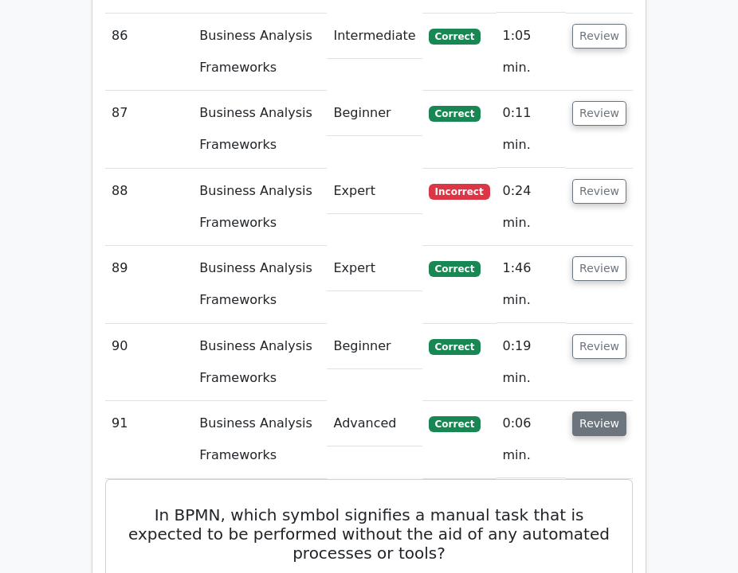
click at [593, 412] on button "Review" at bounding box center [599, 424] width 54 height 25
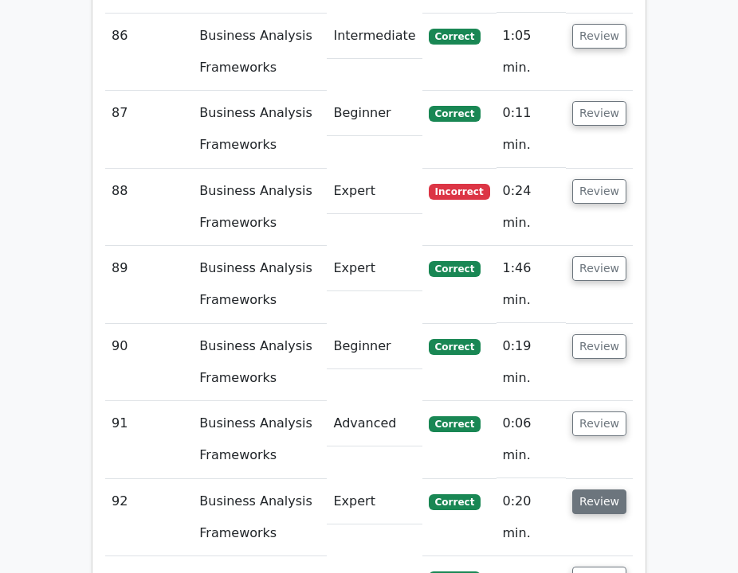
click at [601, 490] on button "Review" at bounding box center [599, 502] width 54 height 25
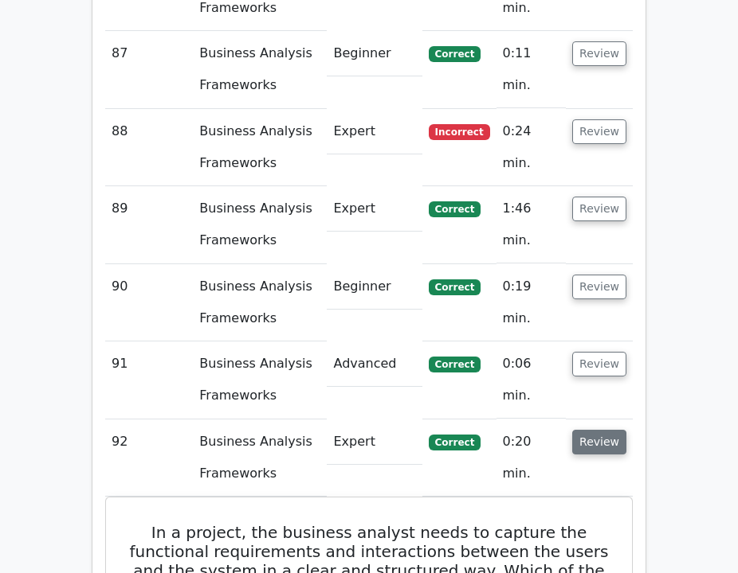
scroll to position [11653, 0]
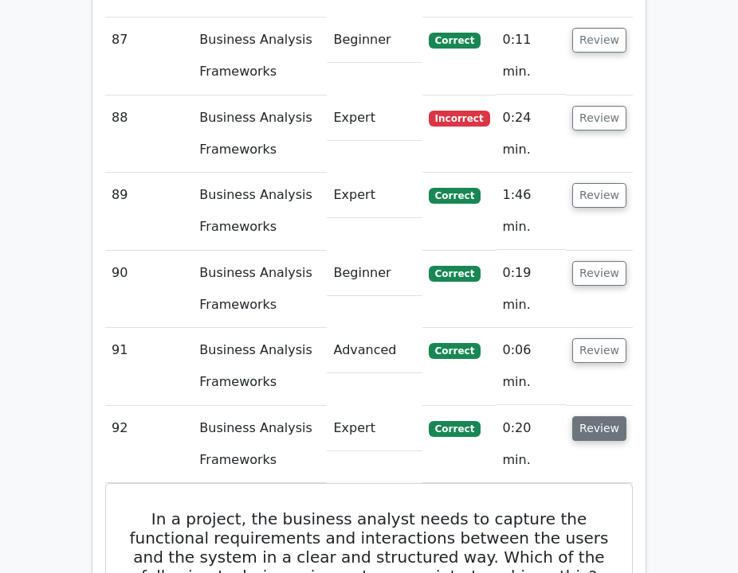
click at [593, 417] on button "Review" at bounding box center [599, 429] width 54 height 25
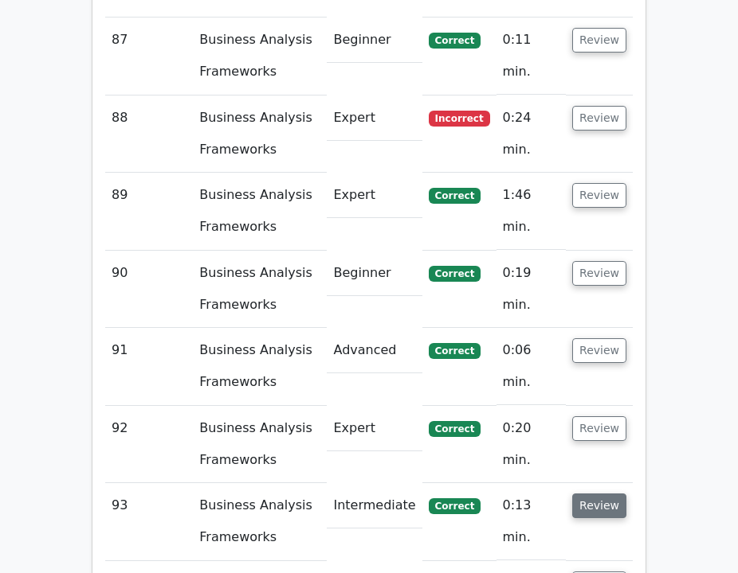
click at [600, 494] on button "Review" at bounding box center [599, 506] width 54 height 25
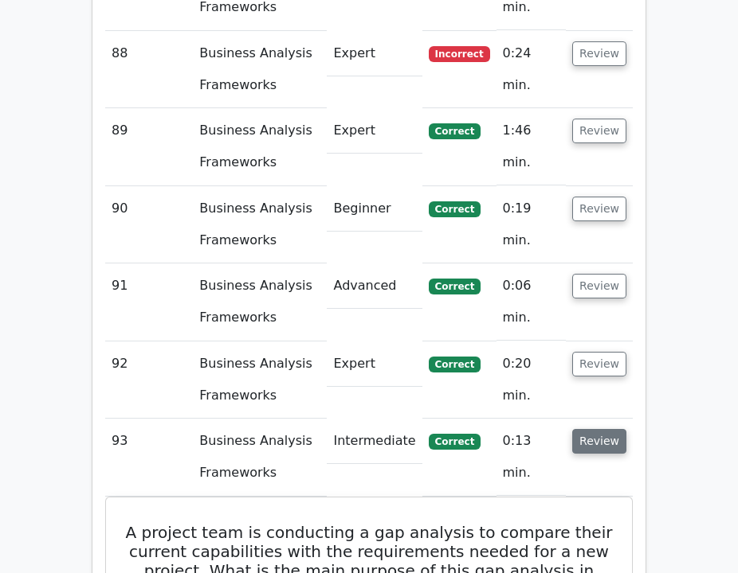
scroll to position [11721, 0]
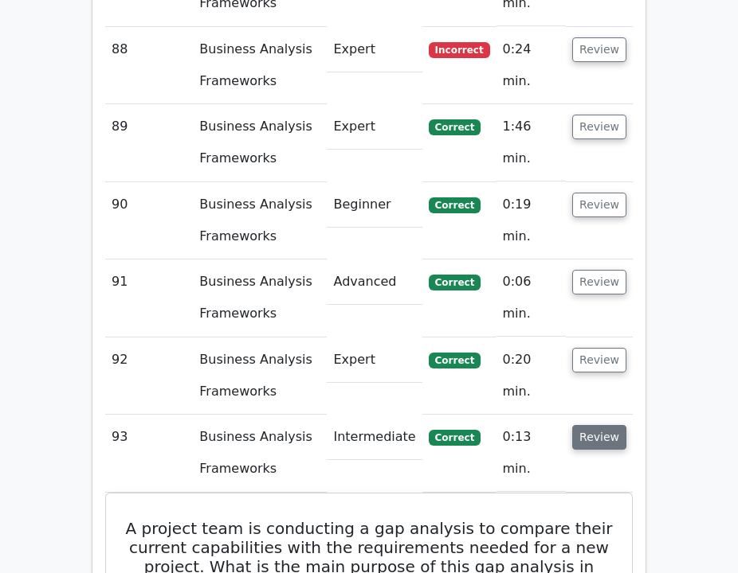
click at [582, 425] on button "Review" at bounding box center [599, 437] width 54 height 25
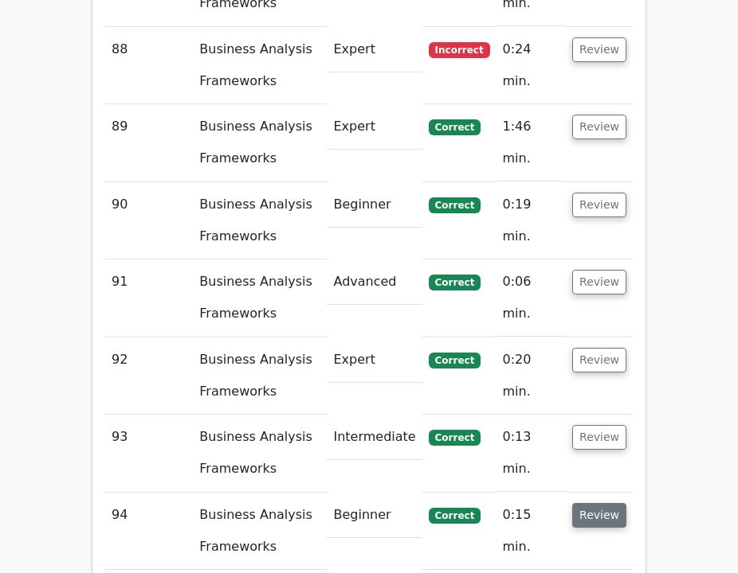
click at [595, 503] on button "Review" at bounding box center [599, 515] width 54 height 25
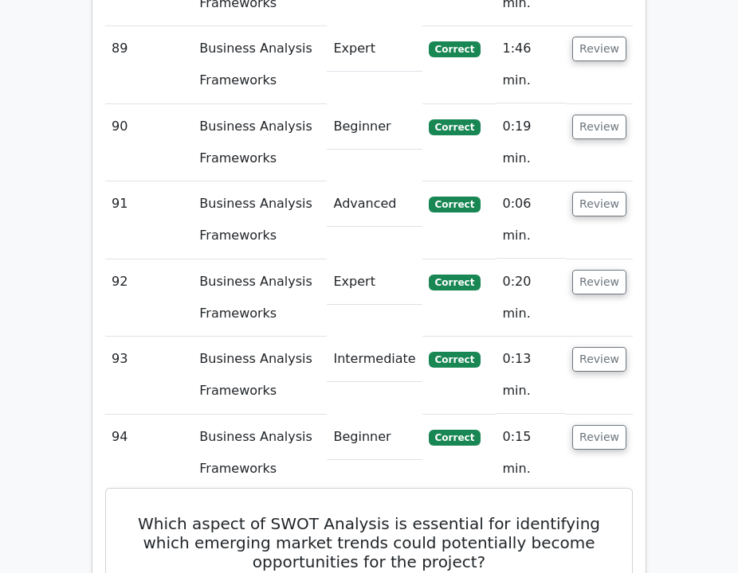
scroll to position [11802, 0]
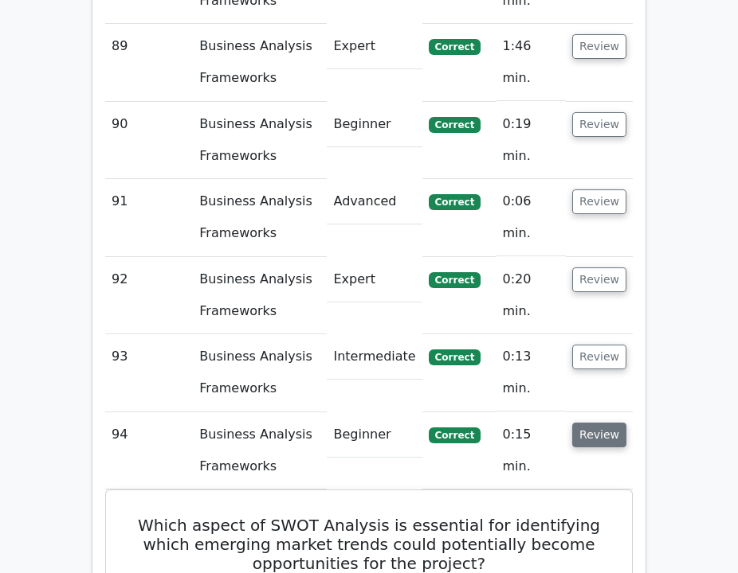
click at [598, 423] on button "Review" at bounding box center [599, 435] width 54 height 25
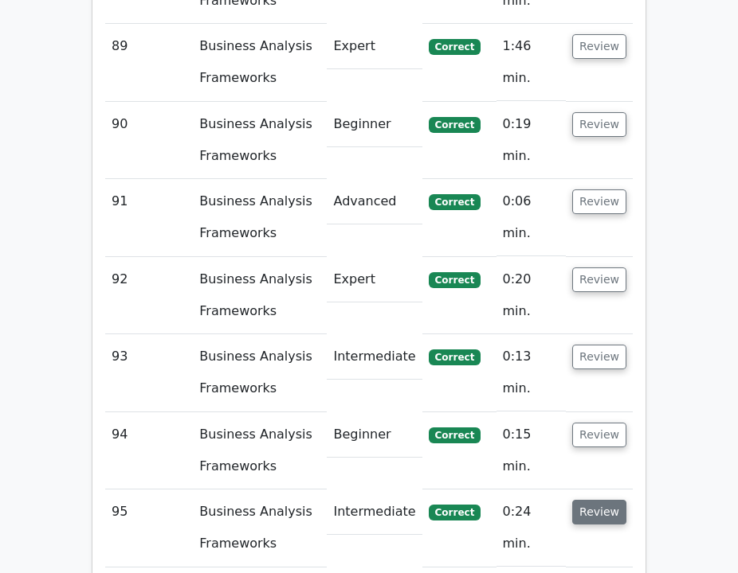
click at [592, 500] on button "Review" at bounding box center [599, 512] width 54 height 25
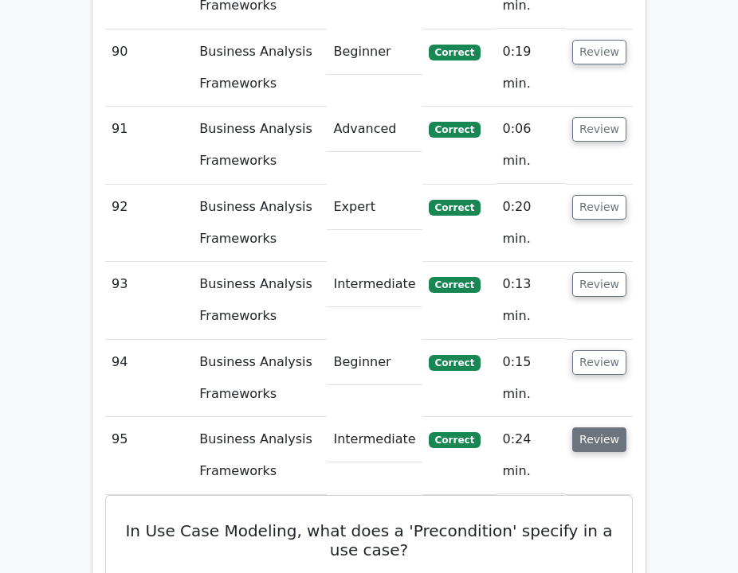
scroll to position [11880, 0]
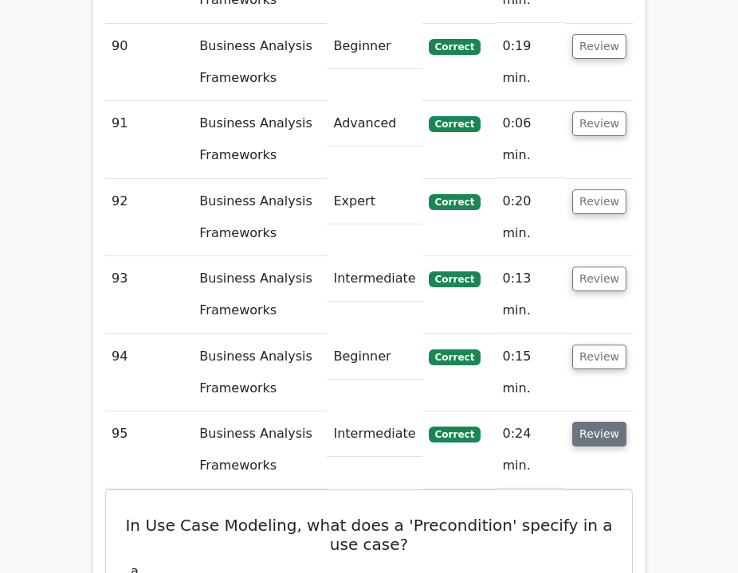
click at [593, 422] on button "Review" at bounding box center [599, 434] width 54 height 25
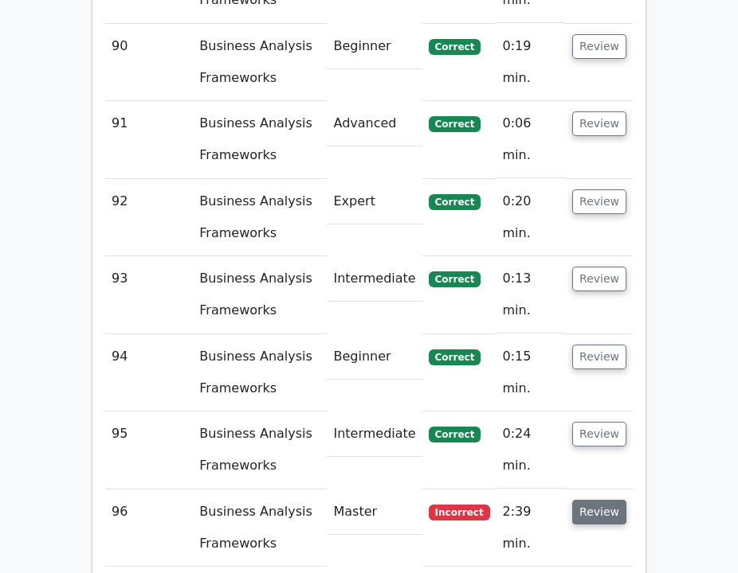
click at [601, 500] on button "Review" at bounding box center [599, 512] width 54 height 25
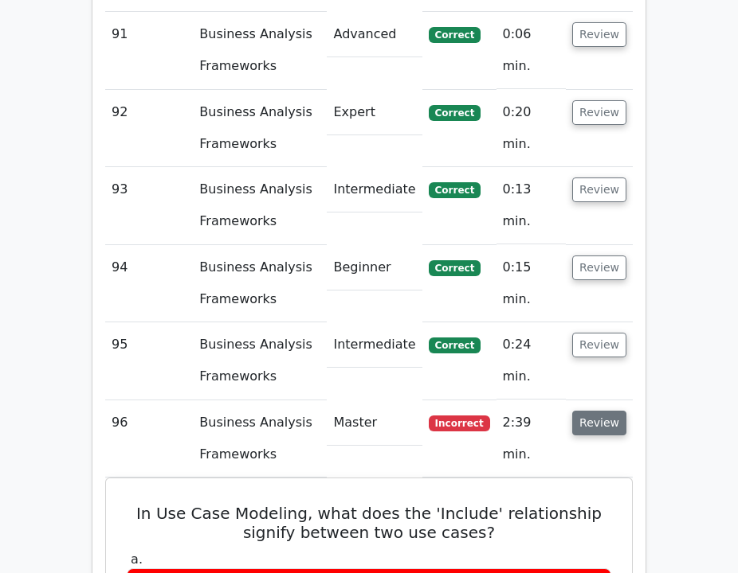
scroll to position [11973, 0]
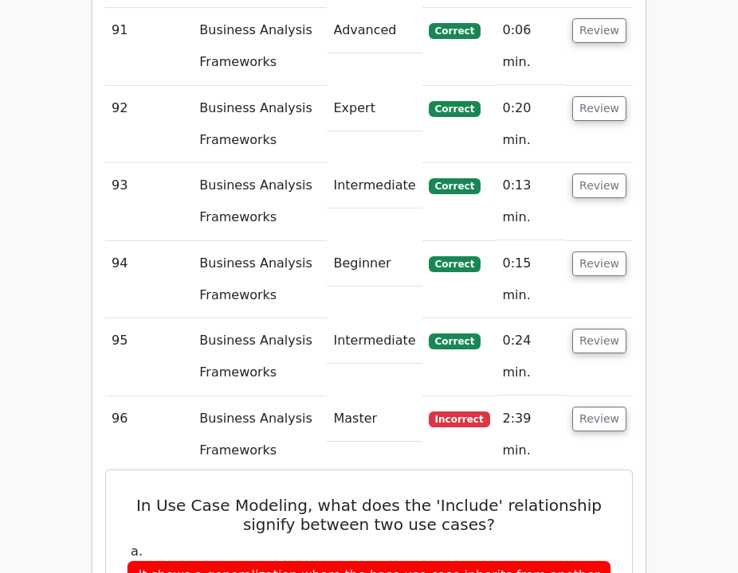
drag, startPoint x: 518, startPoint y: 365, endPoint x: 127, endPoint y: 205, distance: 421.8
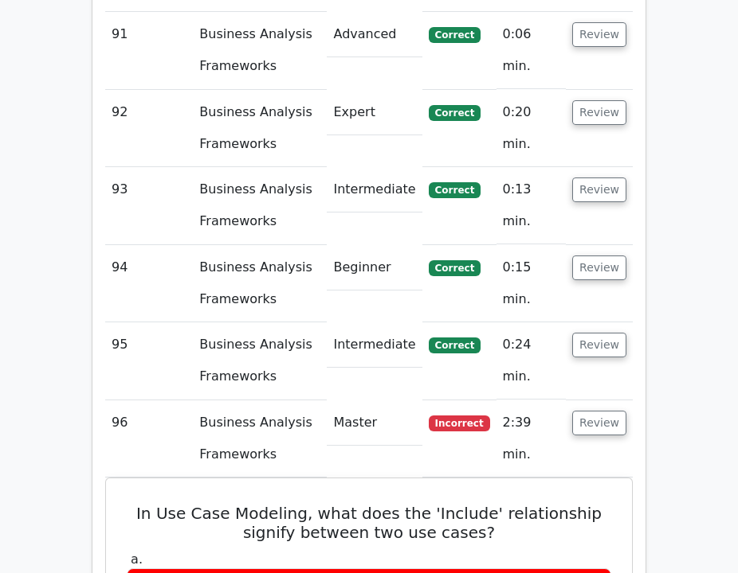
click at [565, 569] on div "It shows a generalization where the base use case inherits from another" at bounding box center [369, 584] width 484 height 31
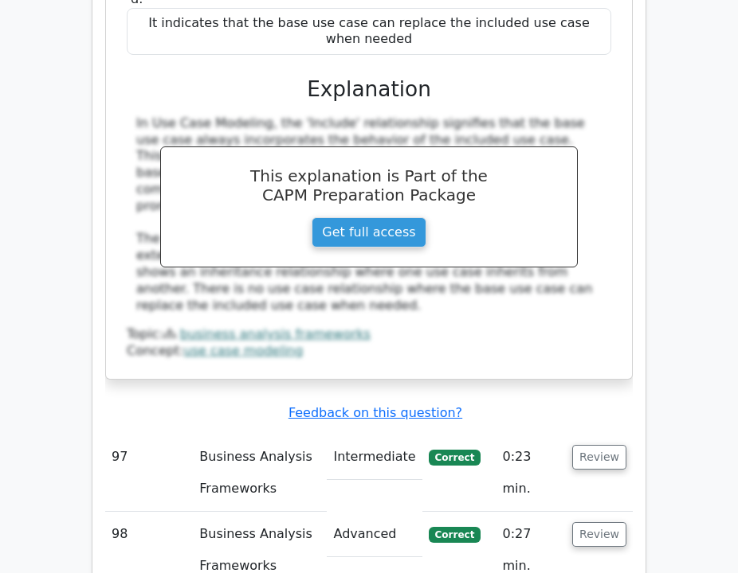
scroll to position [12706, 0]
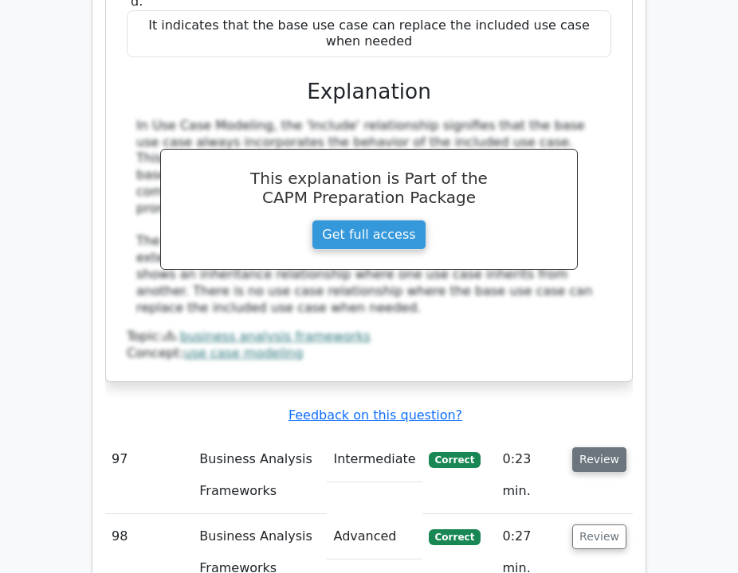
click at [585, 448] on button "Review" at bounding box center [599, 460] width 54 height 25
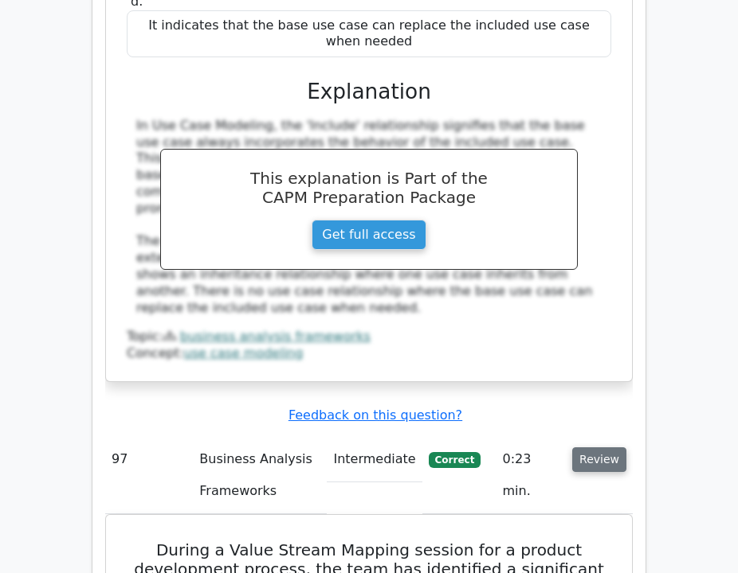
click at [586, 448] on button "Review" at bounding box center [599, 460] width 54 height 25
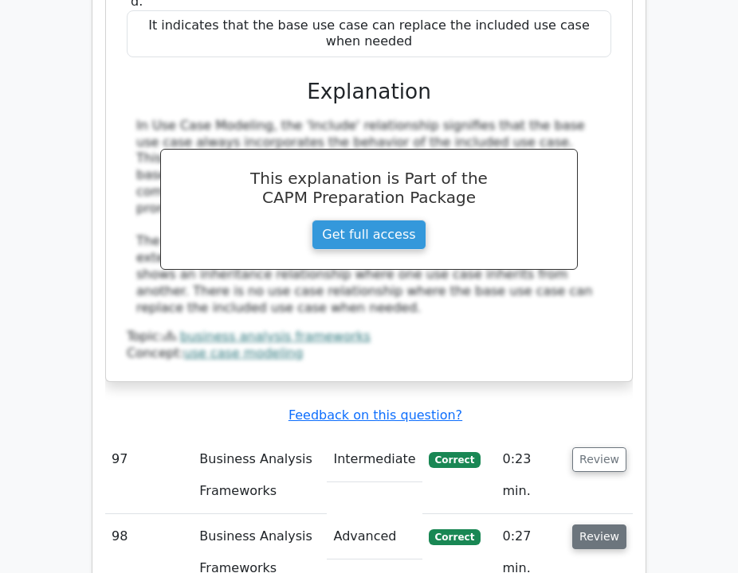
click at [608, 525] on button "Review" at bounding box center [599, 537] width 54 height 25
click at [590, 525] on button "Review" at bounding box center [599, 537] width 54 height 25
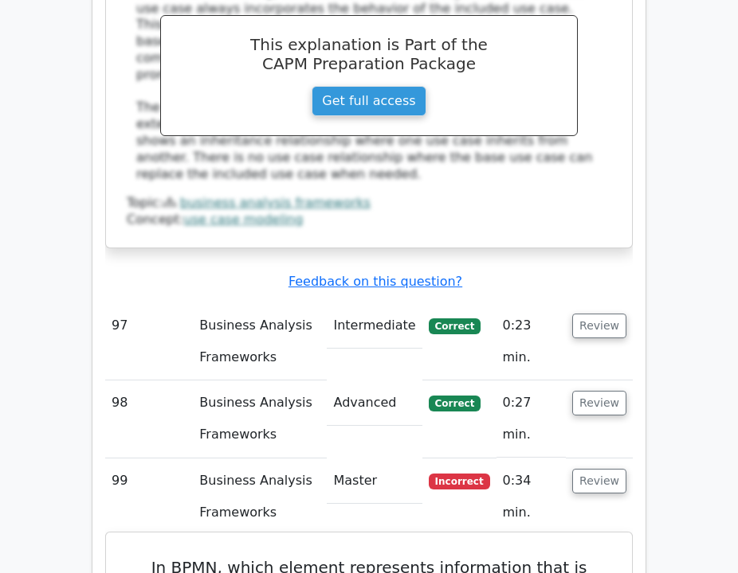
scroll to position [12846, 0]
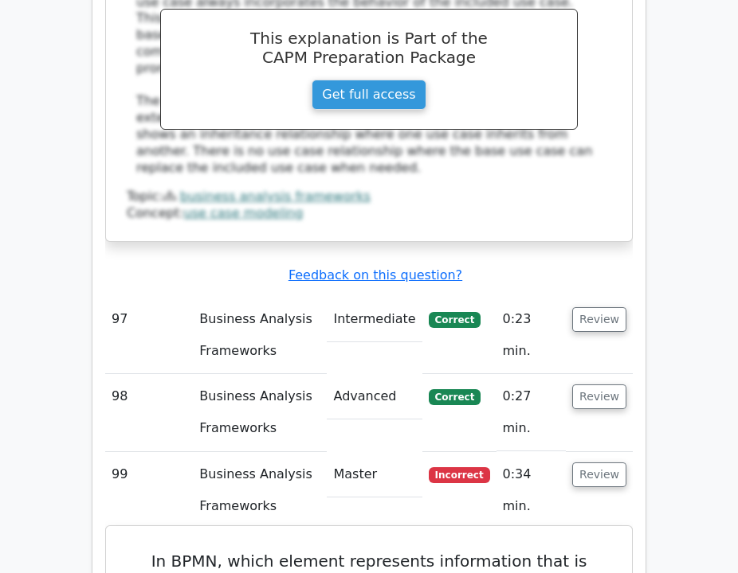
drag, startPoint x: 407, startPoint y: 432, endPoint x: 127, endPoint y: 213, distance: 355.8
drag, startPoint x: 686, startPoint y: 393, endPoint x: 508, endPoint y: 242, distance: 233.3
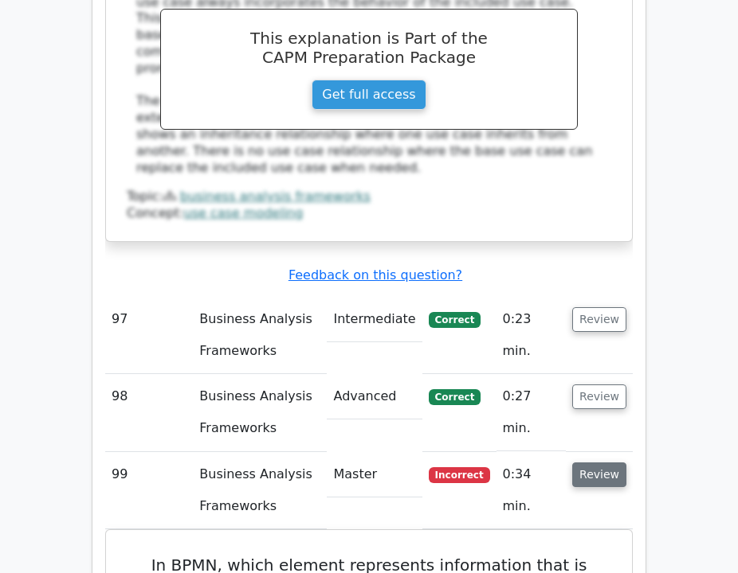
click at [576, 463] on button "Review" at bounding box center [599, 475] width 54 height 25
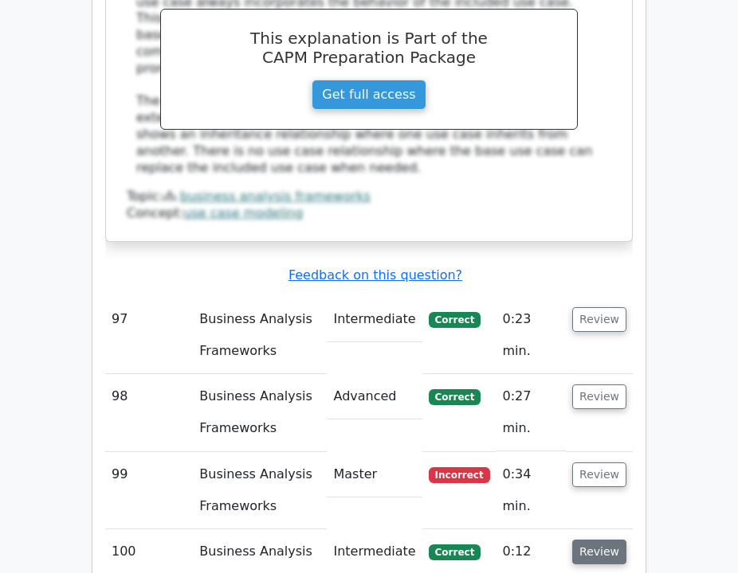
click at [594, 540] on button "Review" at bounding box center [599, 552] width 54 height 25
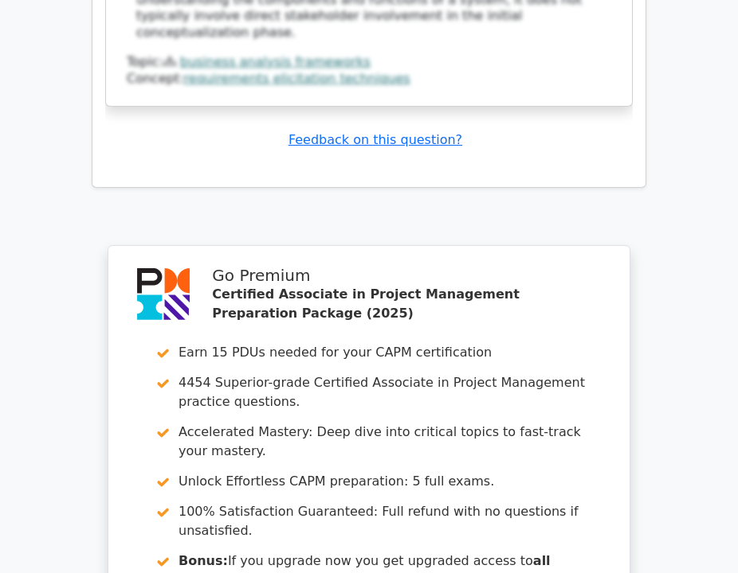
scroll to position [14194, 0]
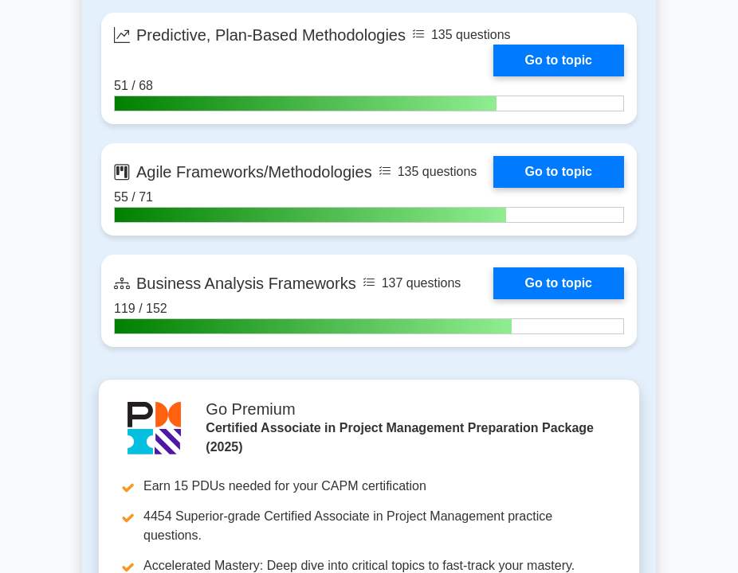
scroll to position [4756, 0]
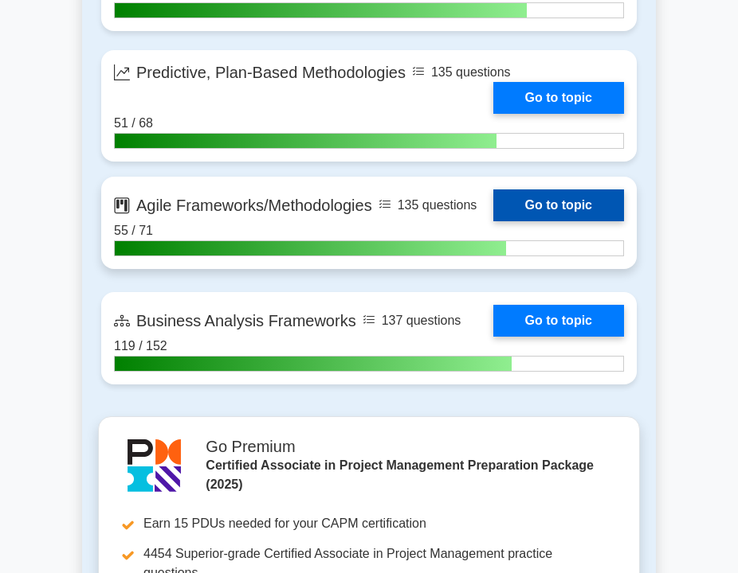
click at [520, 209] on link "Go to topic" at bounding box center [558, 206] width 131 height 32
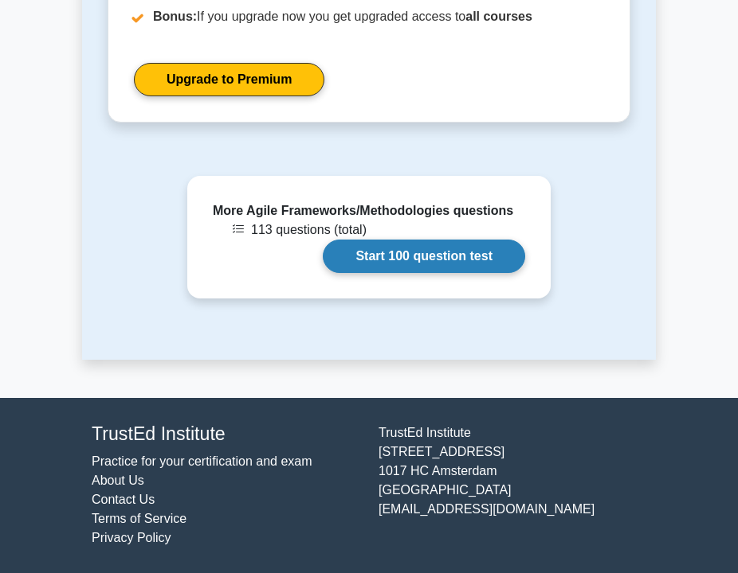
scroll to position [1495, 0]
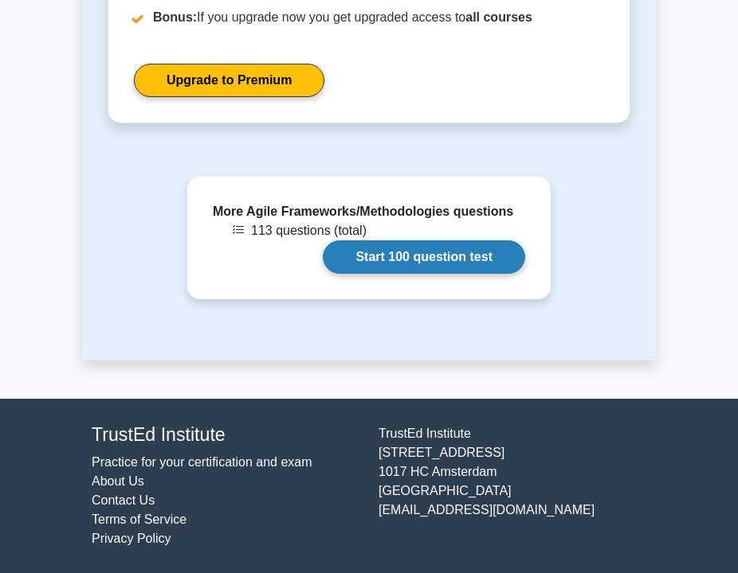
click at [394, 256] on link "Start 100 question test" at bounding box center [424, 257] width 202 height 33
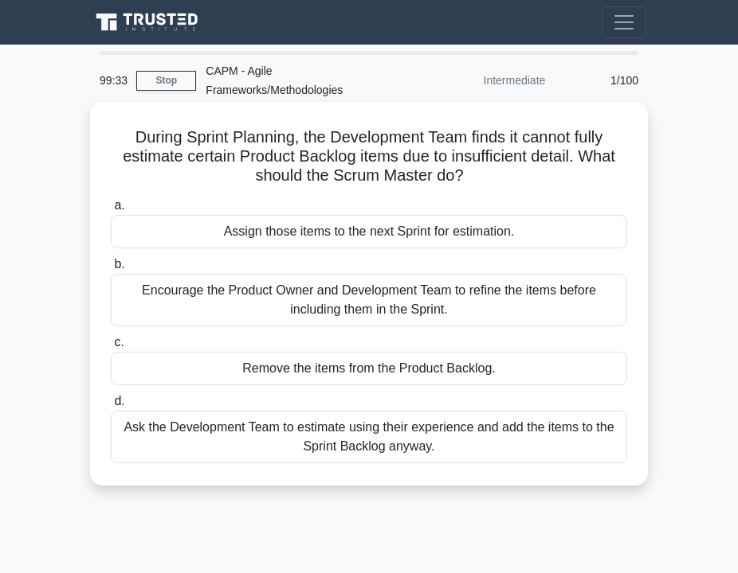
click at [296, 308] on div "Encourage the Product Owner and Development Team to refine the items before inc…" at bounding box center [369, 300] width 516 height 53
click at [111, 270] on input "b. Encourage the Product Owner and Development Team to refine the items before …" at bounding box center [111, 265] width 0 height 10
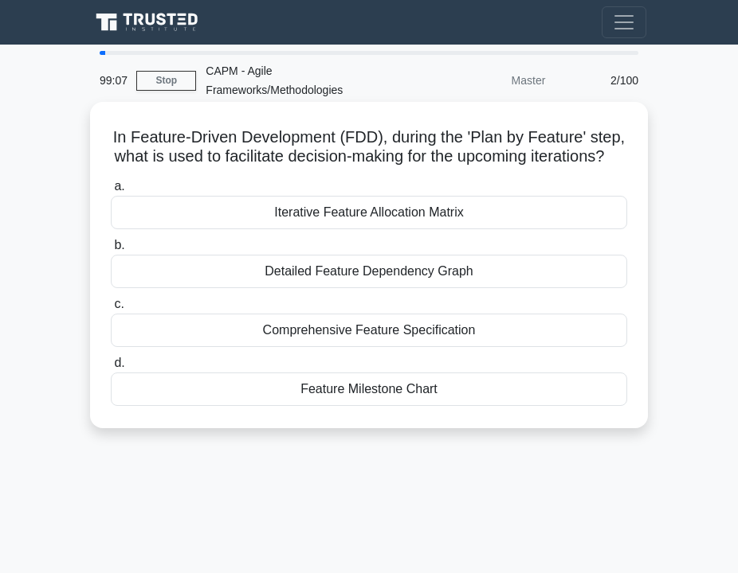
click at [289, 213] on div "Iterative Feature Allocation Matrix" at bounding box center [369, 212] width 516 height 33
click at [111, 192] on input "a. Iterative Feature Allocation Matrix" at bounding box center [111, 187] width 0 height 10
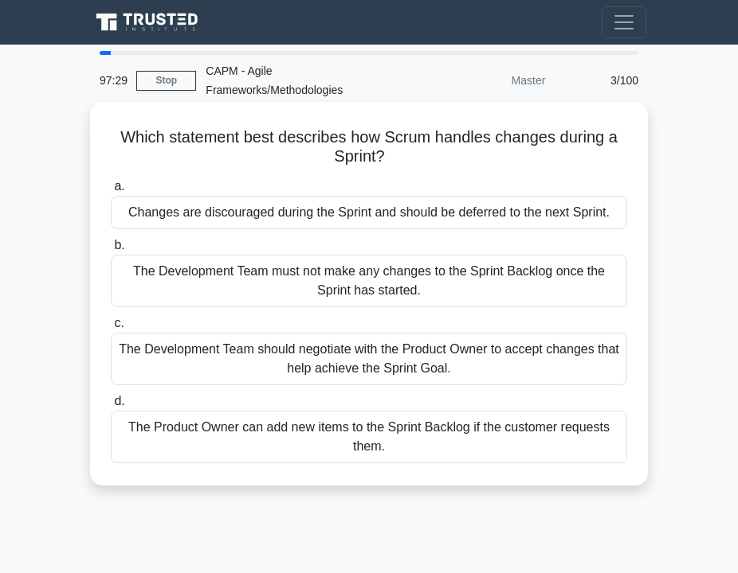
click at [223, 369] on div "The Development Team should negotiate with the Product Owner to accept changes …" at bounding box center [369, 359] width 516 height 53
click at [111, 329] on input "c. The Development Team should negotiate with the Product Owner to accept chang…" at bounding box center [111, 324] width 0 height 10
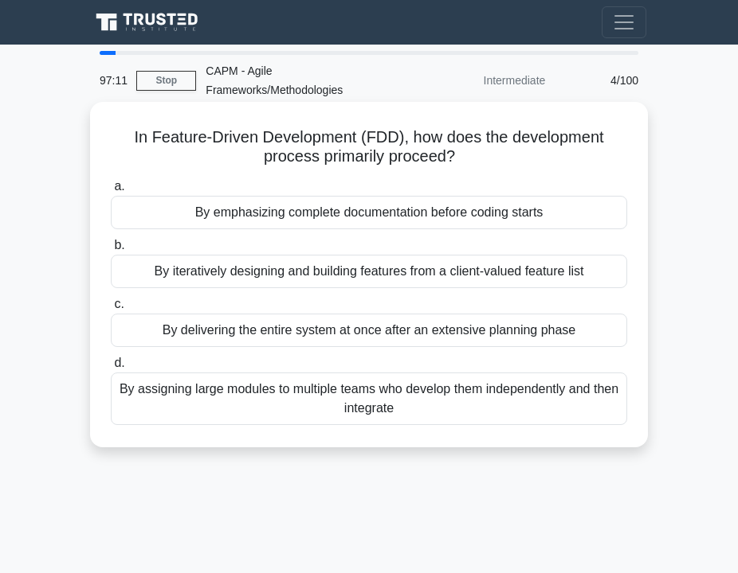
click at [223, 273] on div "By iteratively designing and building features from a client-valued feature list" at bounding box center [369, 271] width 516 height 33
click at [111, 251] on input "b. By iteratively designing and building features from a client-valued feature …" at bounding box center [111, 246] width 0 height 10
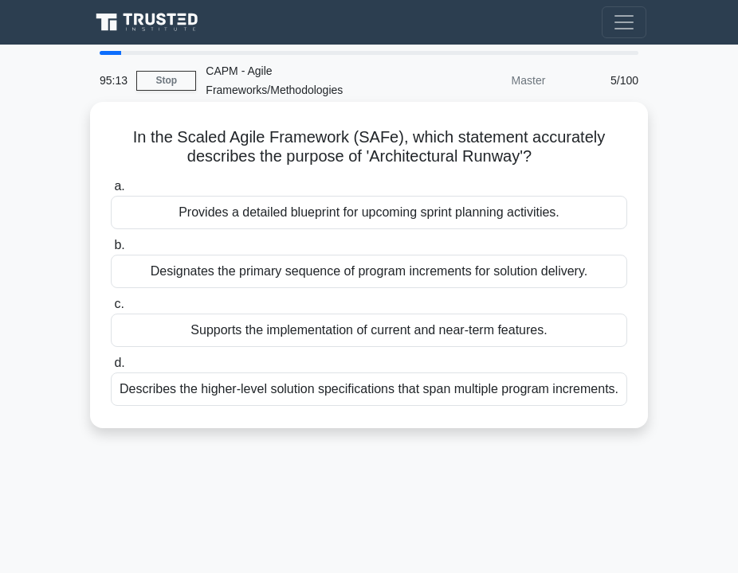
click at [248, 272] on div "Designates the primary sequence of program increments for solution delivery." at bounding box center [369, 271] width 516 height 33
click at [111, 251] on input "b. Designates the primary sequence of program increments for solution delivery." at bounding box center [111, 246] width 0 height 10
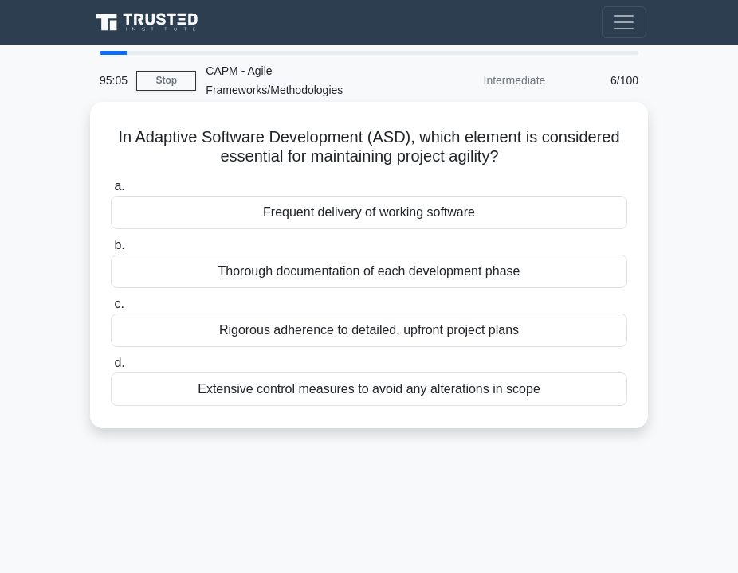
click at [273, 206] on div "Frequent delivery of working software" at bounding box center [369, 212] width 516 height 33
click at [111, 192] on input "a. Frequent delivery of working software" at bounding box center [111, 187] width 0 height 10
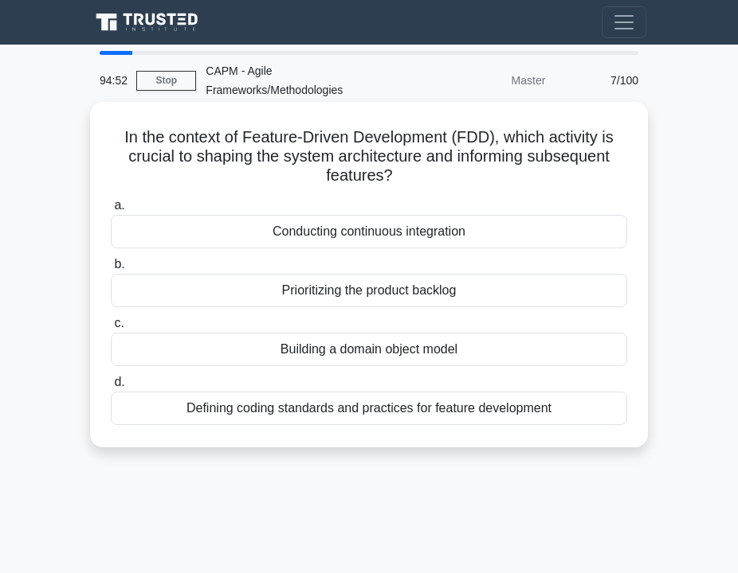
drag, startPoint x: 136, startPoint y: 157, endPoint x: 427, endPoint y: 180, distance: 291.6
click at [427, 180] on h5 "In the context of Feature-Driven Development (FDD), which activity is crucial t…" at bounding box center [368, 156] width 519 height 59
click at [408, 354] on div "Building a domain object model" at bounding box center [369, 349] width 516 height 33
click at [111, 329] on input "c. Building a domain object model" at bounding box center [111, 324] width 0 height 10
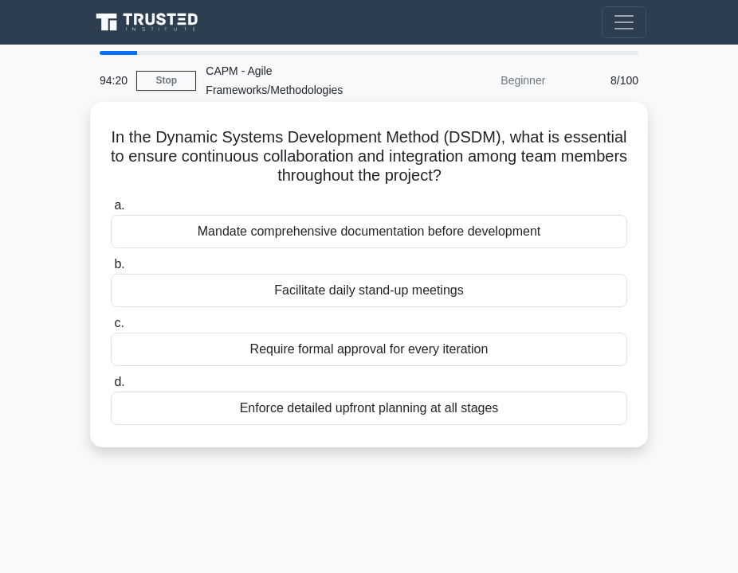
drag, startPoint x: 107, startPoint y: 152, endPoint x: 479, endPoint y: 171, distance: 373.3
click at [479, 171] on div "In the Dynamic Systems Development Method (DSDM), what is essential to ensure c…" at bounding box center [368, 274] width 545 height 333
click at [455, 292] on div "Facilitate daily stand-up meetings" at bounding box center [369, 290] width 516 height 33
click at [111, 270] on input "b. Facilitate daily stand-up meetings" at bounding box center [111, 265] width 0 height 10
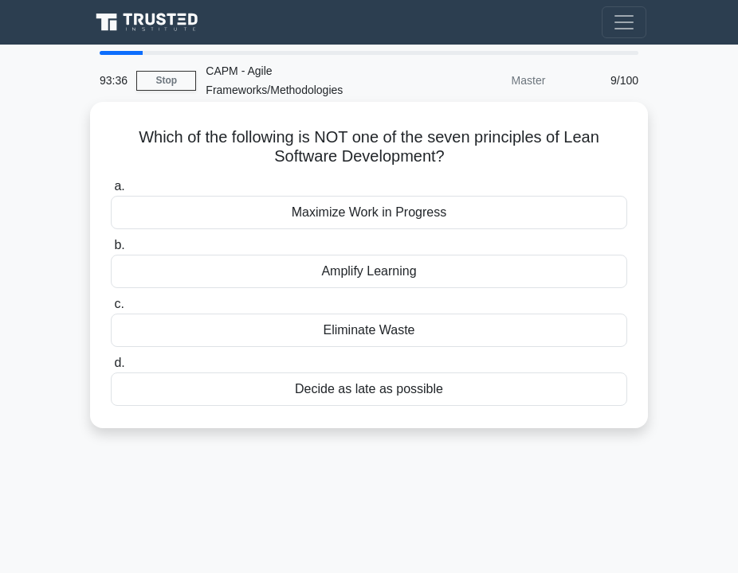
click at [400, 221] on div "Maximize Work in Progress" at bounding box center [369, 212] width 516 height 33
click at [111, 192] on input "a. Maximize Work in Progress" at bounding box center [111, 187] width 0 height 10
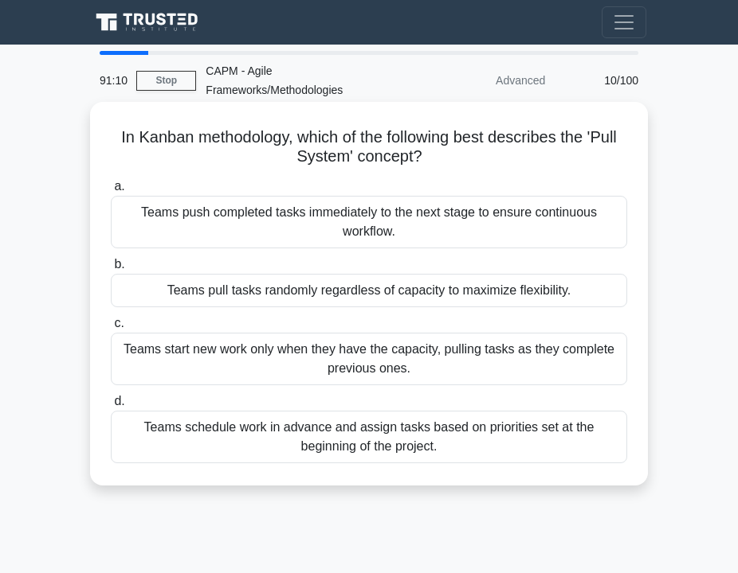
click at [286, 223] on div "Teams push completed tasks immediately to the next stage to ensure continuous w…" at bounding box center [369, 222] width 516 height 53
click at [111, 192] on input "a. Teams push completed tasks immediately to the next stage to ensure continuou…" at bounding box center [111, 187] width 0 height 10
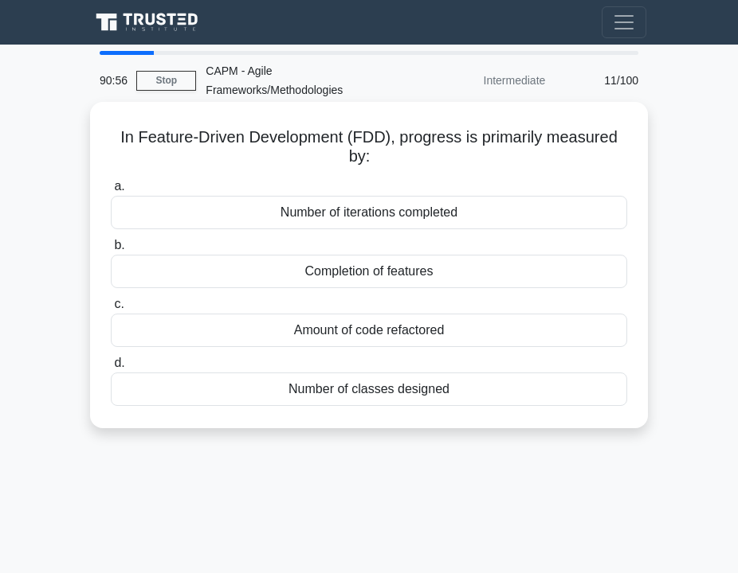
click at [318, 276] on div "Completion of features" at bounding box center [369, 271] width 516 height 33
click at [111, 251] on input "b. Completion of features" at bounding box center [111, 246] width 0 height 10
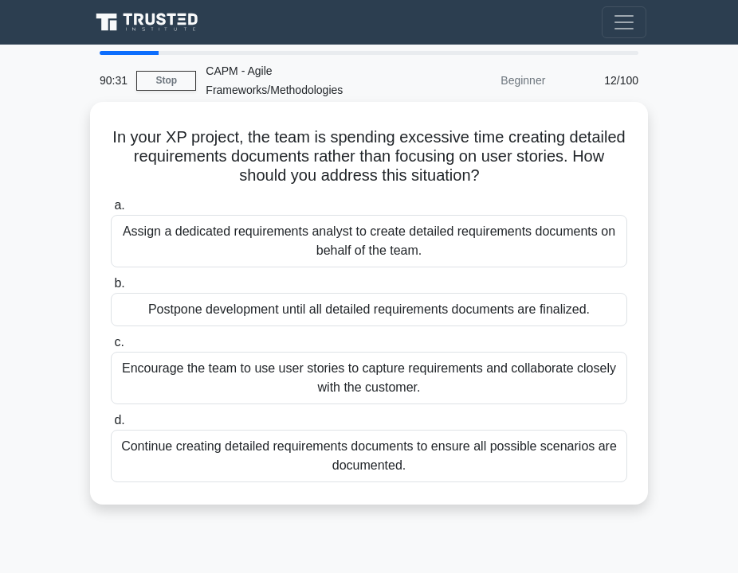
click at [361, 385] on div "Encourage the team to use user stories to capture requirements and collaborate …" at bounding box center [369, 378] width 516 height 53
click at [111, 348] on input "c. Encourage the team to use user stories to capture requirements and collabora…" at bounding box center [111, 343] width 0 height 10
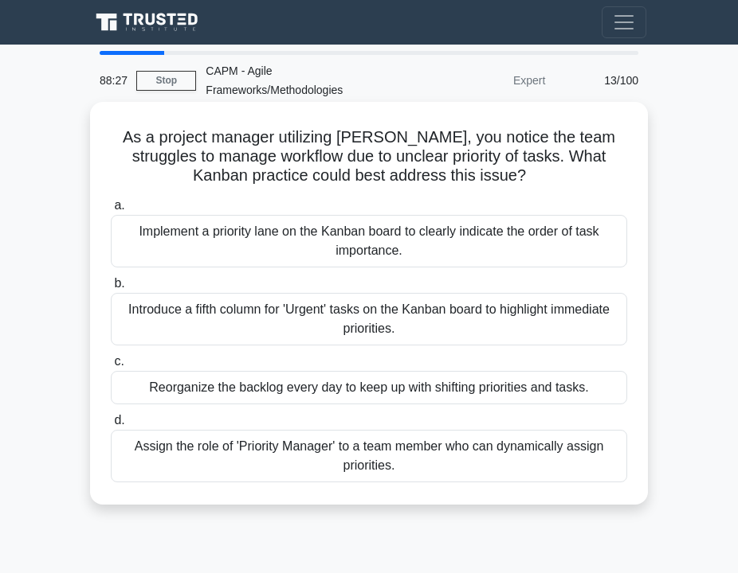
click at [252, 240] on div "Implement a priority lane on the Kanban board to clearly indicate the order of …" at bounding box center [369, 241] width 516 height 53
click at [111, 211] on input "a. Implement a priority lane on the Kanban board to clearly indicate the order …" at bounding box center [111, 206] width 0 height 10
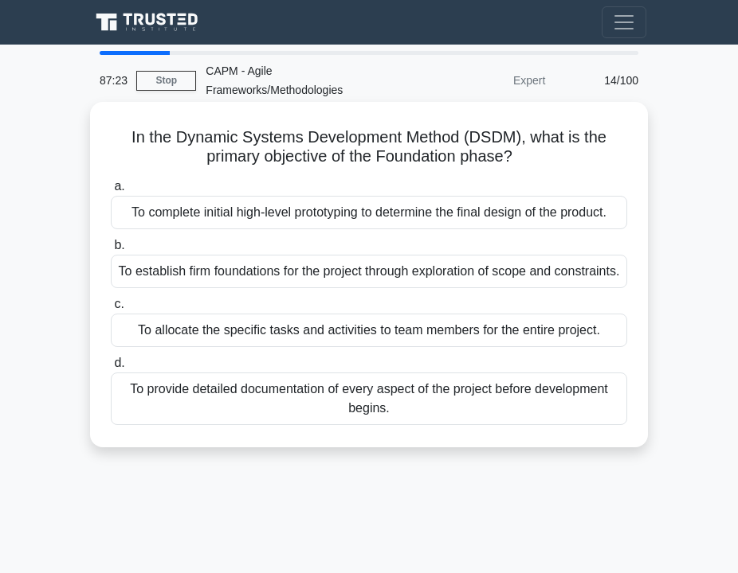
click at [319, 285] on div "To establish firm foundations for the project through exploration of scope and …" at bounding box center [369, 271] width 516 height 33
click at [111, 251] on input "b. To establish firm foundations for the project through exploration of scope a…" at bounding box center [111, 246] width 0 height 10
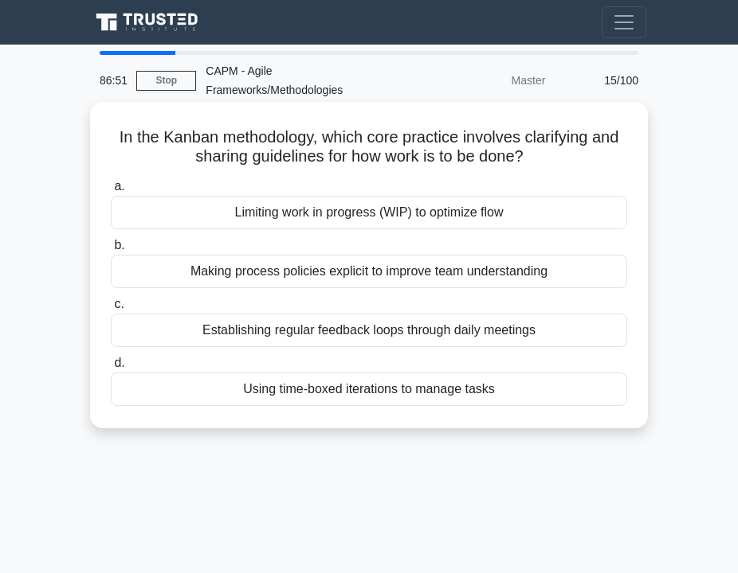
click at [325, 217] on div "Limiting work in progress (WIP) to optimize flow" at bounding box center [369, 212] width 516 height 33
click at [111, 192] on input "a. Limiting work in progress (WIP) to optimize flow" at bounding box center [111, 187] width 0 height 10
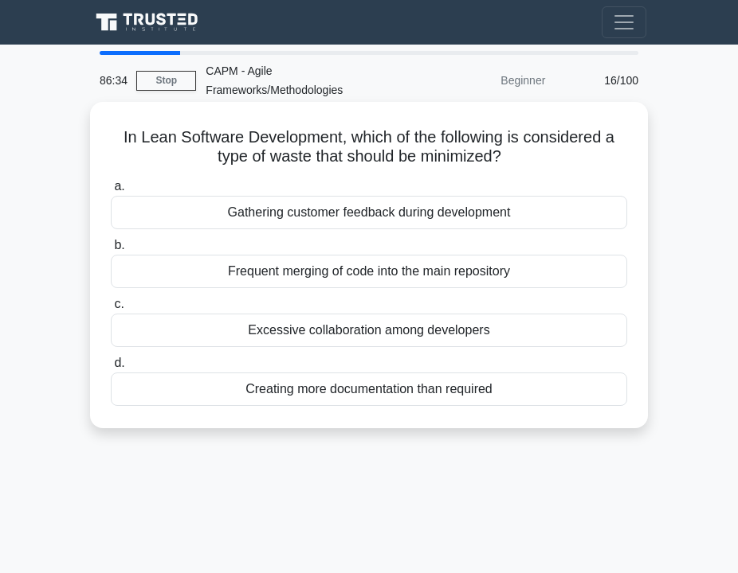
click at [393, 393] on div "Creating more documentation than required" at bounding box center [369, 389] width 516 height 33
click at [111, 369] on input "d. Creating more documentation than required" at bounding box center [111, 363] width 0 height 10
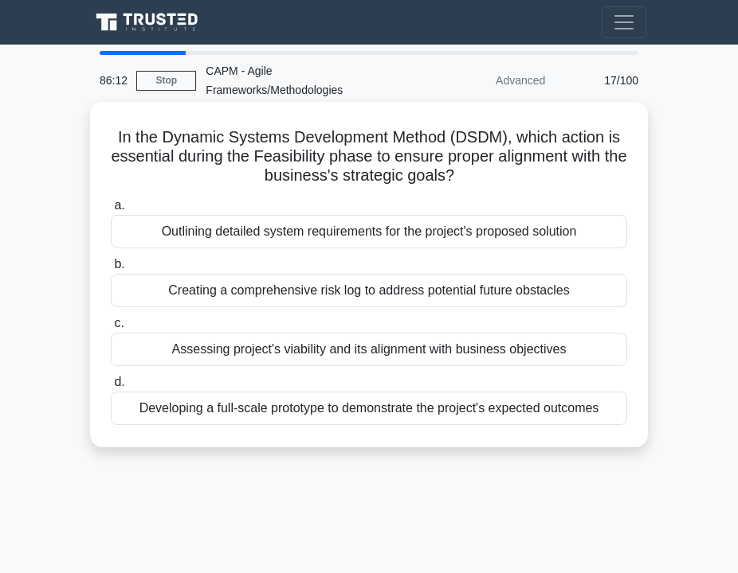
click at [304, 354] on div "Assessing project's viability and its alignment with business objectives" at bounding box center [369, 349] width 516 height 33
click at [111, 329] on input "c. Assessing project's viability and its alignment with business objectives" at bounding box center [111, 324] width 0 height 10
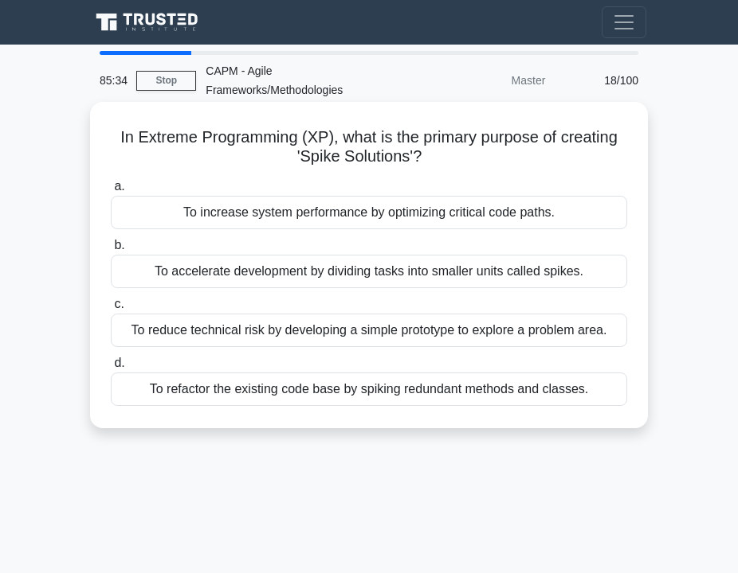
click at [402, 335] on div "To reduce technical risk by developing a simple prototype to explore a problem …" at bounding box center [369, 330] width 516 height 33
click at [111, 310] on input "c. To reduce technical risk by developing a simple prototype to explore a probl…" at bounding box center [111, 304] width 0 height 10
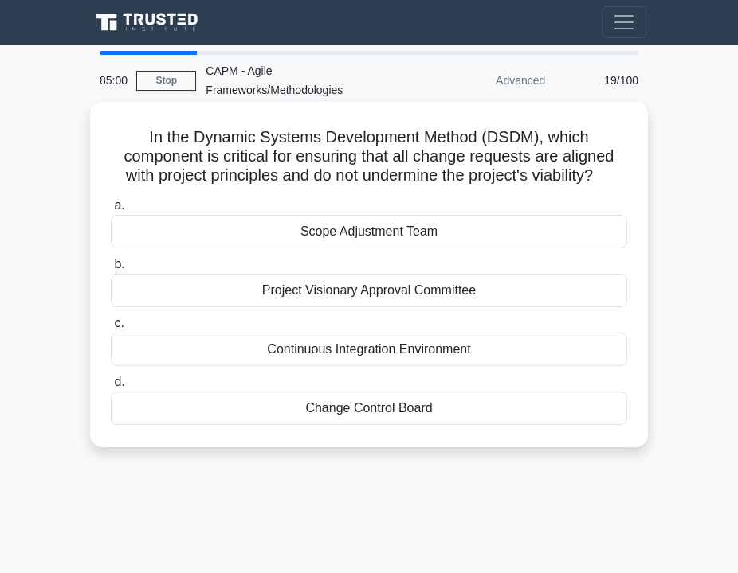
click at [447, 352] on div "Continuous Integration Environment" at bounding box center [369, 349] width 516 height 33
click at [111, 329] on input "c. Continuous Integration Environment" at bounding box center [111, 324] width 0 height 10
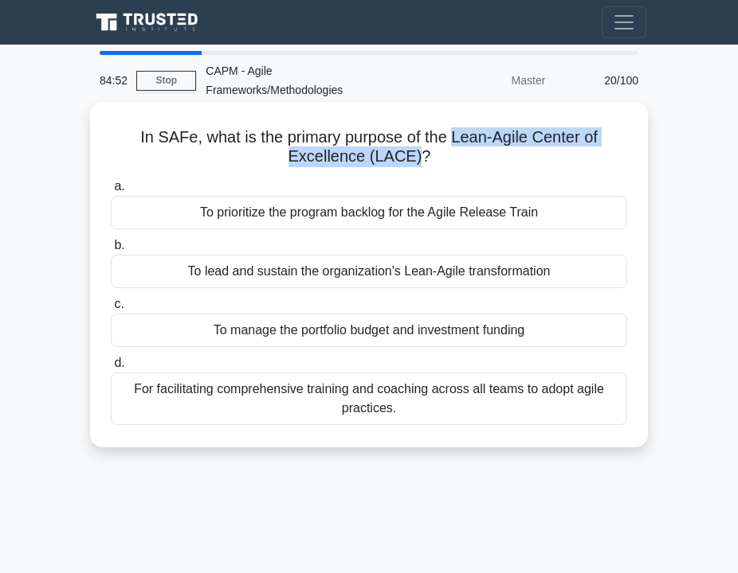
drag, startPoint x: 454, startPoint y: 140, endPoint x: 419, endPoint y: 151, distance: 36.8
click at [419, 151] on h5 "In SAFe, what is the primary purpose of the Lean-Agile Center of Excellence (LA…" at bounding box center [368, 147] width 519 height 40
copy h5 "Lean-Agile Center of Excellence (LACE)"
click at [400, 397] on div "For facilitating comprehensive training and coaching across all teams to adopt …" at bounding box center [369, 399] width 516 height 53
click at [111, 369] on input "d. For facilitating comprehensive training and coaching across all teams to ado…" at bounding box center [111, 363] width 0 height 10
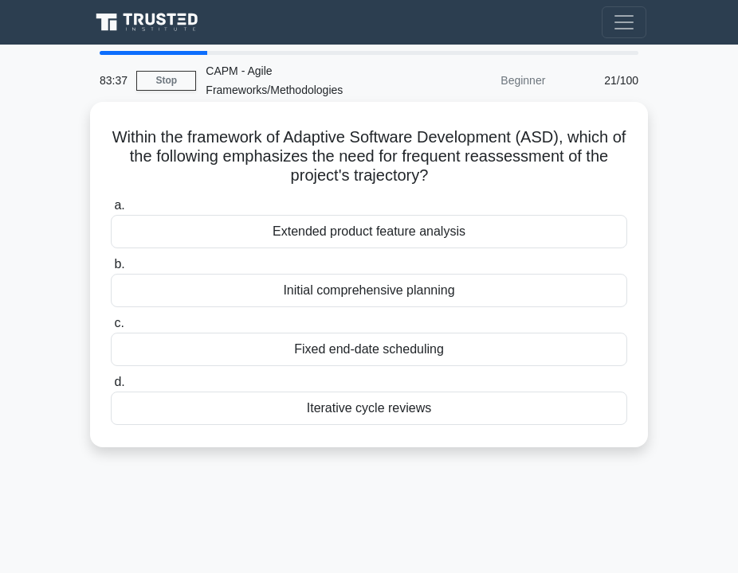
drag, startPoint x: 224, startPoint y: 159, endPoint x: 440, endPoint y: 174, distance: 217.2
click at [440, 174] on h5 "Within the framework of Adaptive Software Development (ASD), which of the follo…" at bounding box center [368, 156] width 519 height 59
click at [360, 296] on div "Initial comprehensive planning" at bounding box center [369, 290] width 516 height 33
click at [111, 270] on input "b. Initial comprehensive planning" at bounding box center [111, 265] width 0 height 10
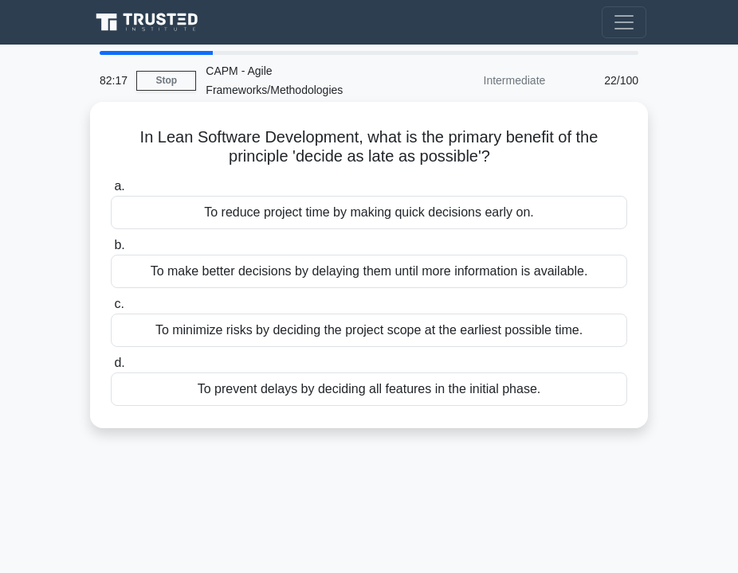
click at [337, 274] on div "To make better decisions by delaying them until more information is available." at bounding box center [369, 271] width 516 height 33
click at [111, 251] on input "b. To make better decisions by delaying them until more information is availabl…" at bounding box center [111, 246] width 0 height 10
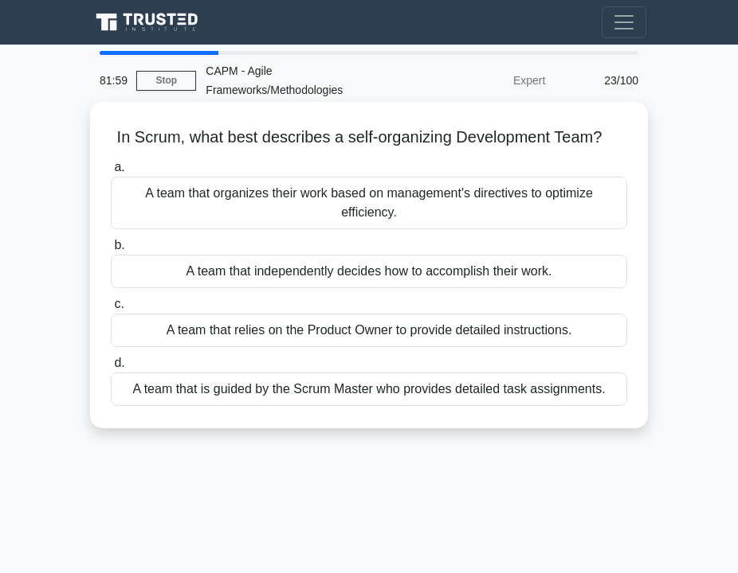
click at [296, 272] on div "A team that independently decides how to accomplish their work." at bounding box center [369, 271] width 516 height 33
click at [111, 251] on input "b. A team that independently decides how to accomplish their work." at bounding box center [111, 246] width 0 height 10
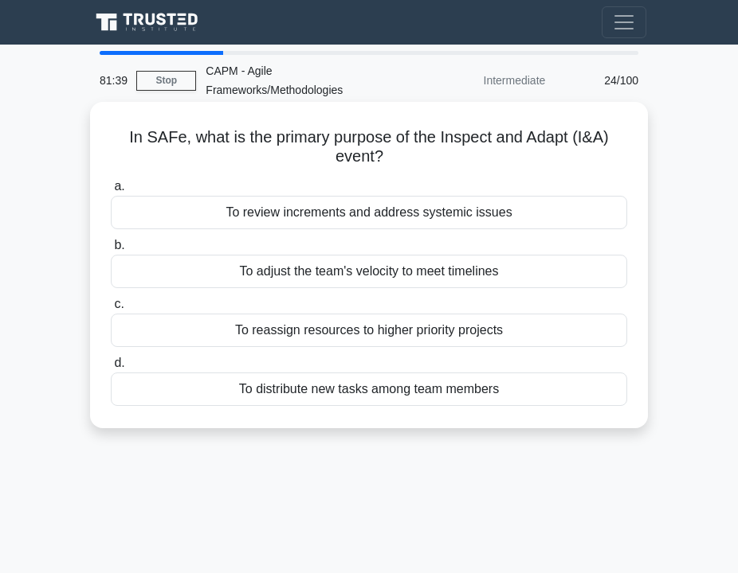
click at [338, 212] on div "To review increments and address systemic issues" at bounding box center [369, 212] width 516 height 33
click at [111, 192] on input "a. To review increments and address systemic issues" at bounding box center [111, 187] width 0 height 10
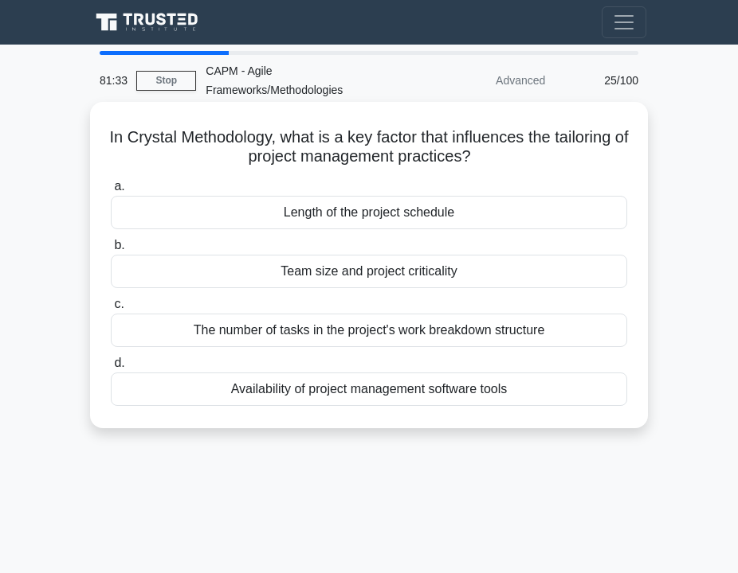
click at [285, 274] on div "Team size and project criticality" at bounding box center [369, 271] width 516 height 33
click at [111, 251] on input "b. Team size and project criticality" at bounding box center [111, 246] width 0 height 10
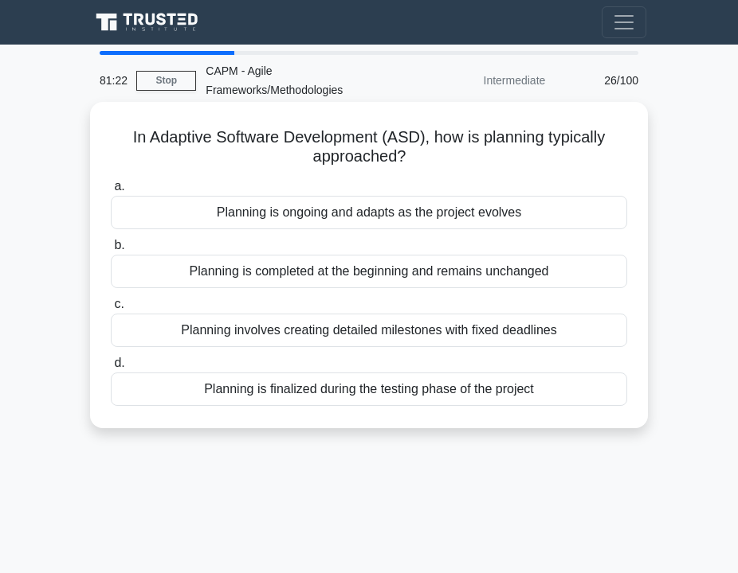
click at [331, 208] on div "Planning is ongoing and adapts as the project evolves" at bounding box center [369, 212] width 516 height 33
click at [111, 192] on input "a. Planning is ongoing and adapts as the project evolves" at bounding box center [111, 187] width 0 height 10
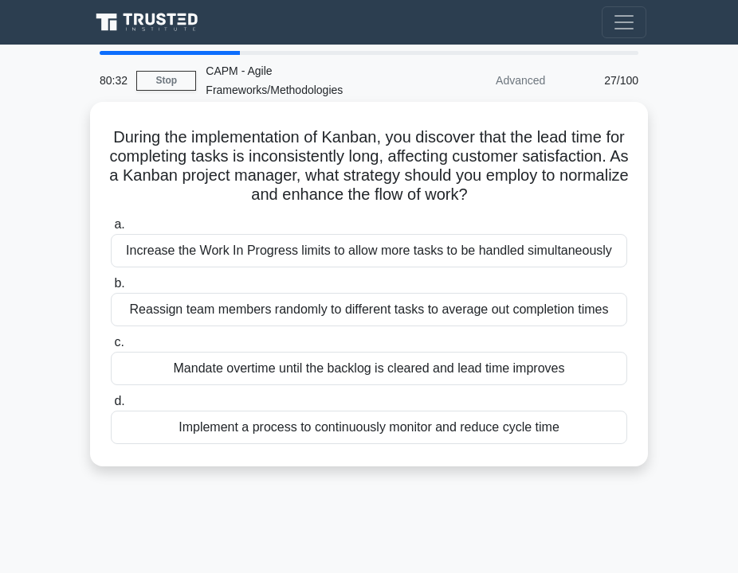
click at [268, 421] on div "Implement a process to continuously monitor and reduce cycle time" at bounding box center [369, 427] width 516 height 33
click at [111, 407] on input "d. Implement a process to continuously monitor and reduce cycle time" at bounding box center [111, 402] width 0 height 10
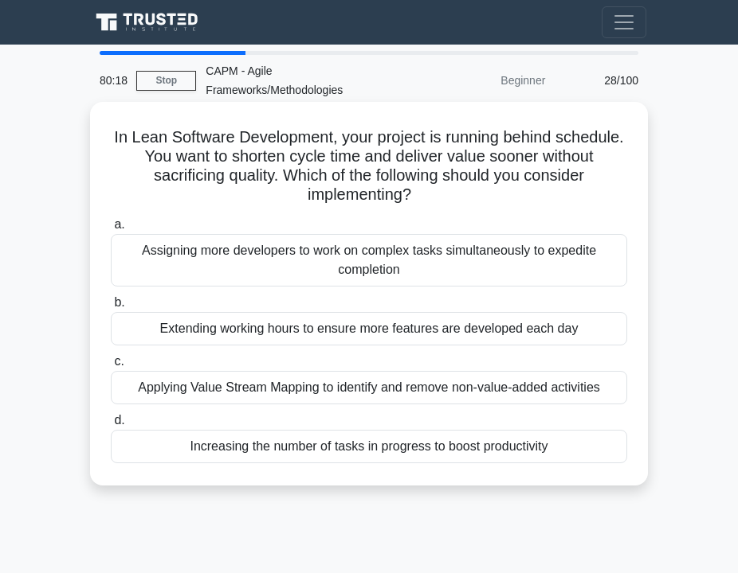
click at [262, 389] on div "Applying Value Stream Mapping to identify and remove non-value-added activities" at bounding box center [369, 387] width 516 height 33
click at [111, 367] on input "c. Applying Value Stream Mapping to identify and remove non-value-added activit…" at bounding box center [111, 362] width 0 height 10
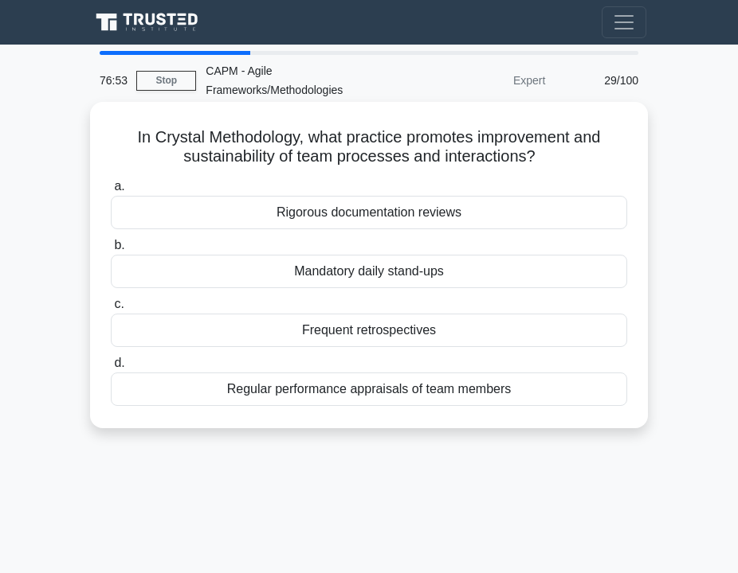
click at [343, 395] on div "Regular performance appraisals of team members" at bounding box center [369, 389] width 516 height 33
click at [111, 369] on input "d. Regular performance appraisals of team members" at bounding box center [111, 363] width 0 height 10
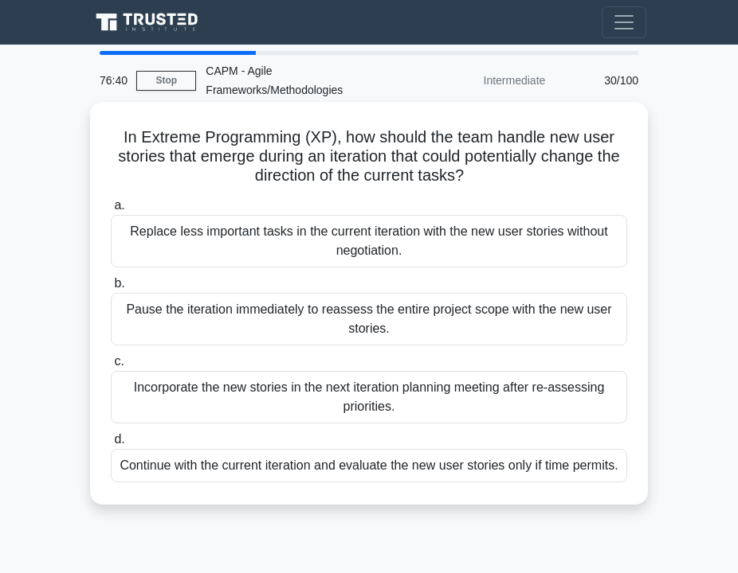
click at [335, 390] on div "Incorporate the new stories in the next iteration planning meeting after re-ass…" at bounding box center [369, 397] width 516 height 53
click at [111, 367] on input "c. Incorporate the new stories in the next iteration planning meeting after re-…" at bounding box center [111, 362] width 0 height 10
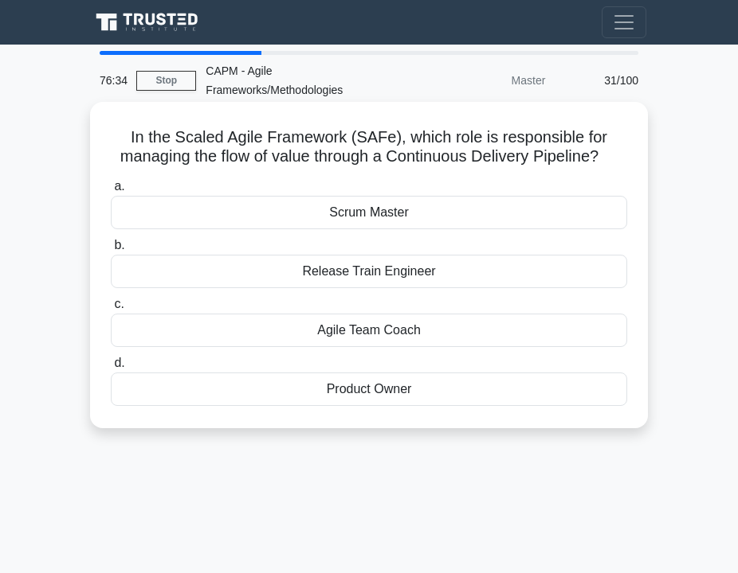
click at [348, 278] on div "Release Train Engineer" at bounding box center [369, 271] width 516 height 33
click at [111, 251] on input "b. Release Train Engineer" at bounding box center [111, 246] width 0 height 10
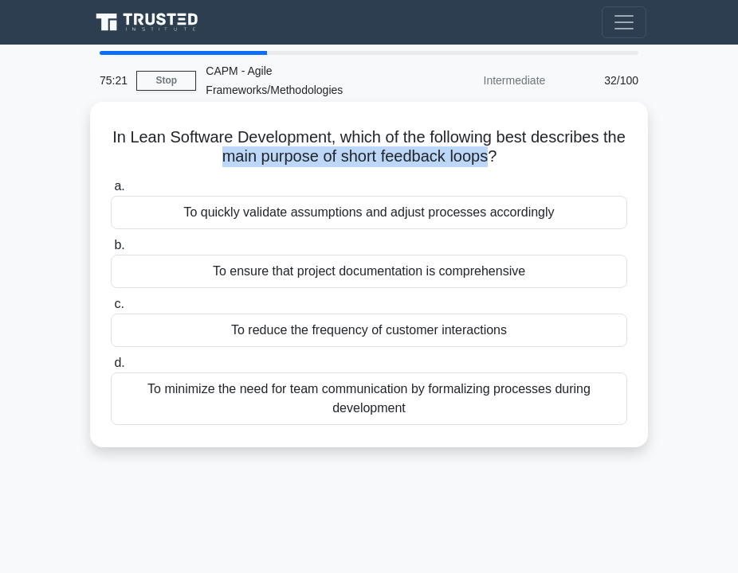
drag, startPoint x: 221, startPoint y: 161, endPoint x: 489, endPoint y: 156, distance: 267.7
click at [489, 156] on h5 "In Lean Software Development, which of the following best describes the main pu…" at bounding box center [368, 147] width 519 height 40
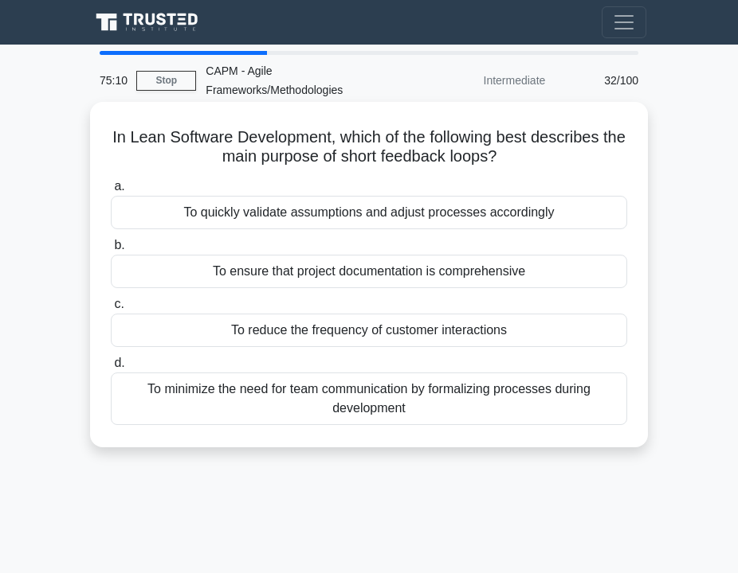
click at [298, 215] on div "To quickly validate assumptions and adjust processes accordingly" at bounding box center [369, 212] width 516 height 33
click at [111, 192] on input "a. To quickly validate assumptions and adjust processes accordingly" at bounding box center [111, 187] width 0 height 10
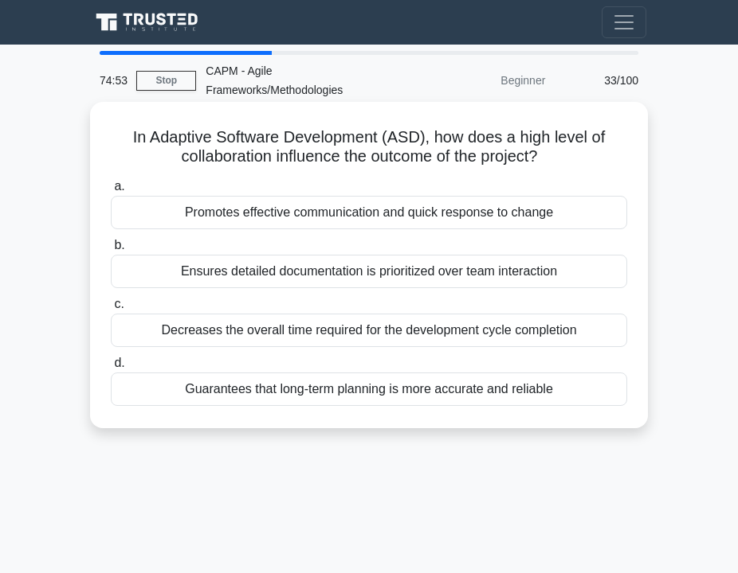
click at [248, 211] on div "Promotes effective communication and quick response to change" at bounding box center [369, 212] width 516 height 33
click at [111, 192] on input "a. Promotes effective communication and quick response to change" at bounding box center [111, 187] width 0 height 10
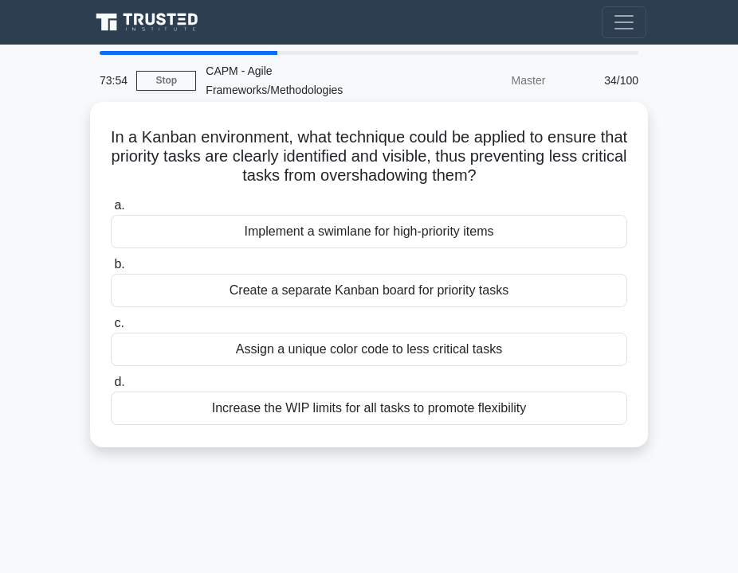
click at [299, 225] on div "Implement a swimlane for high-priority items" at bounding box center [369, 231] width 516 height 33
click at [111, 211] on input "a. Implement a swimlane for high-priority items" at bounding box center [111, 206] width 0 height 10
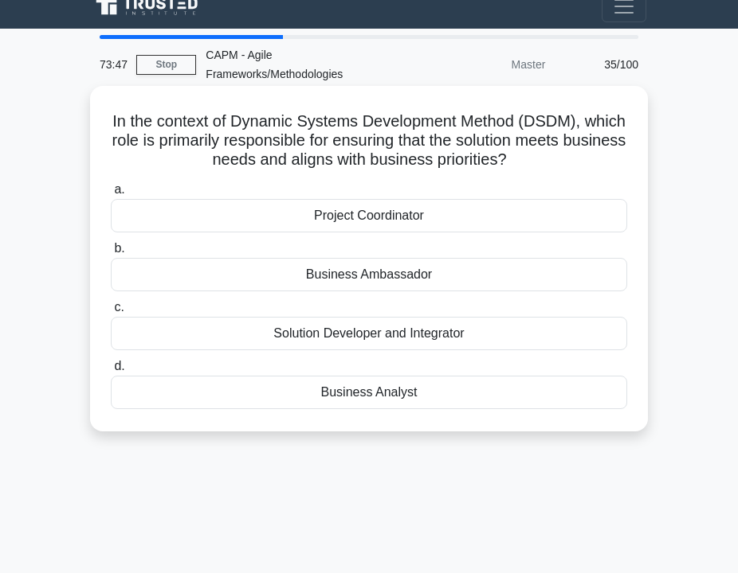
scroll to position [18, 0]
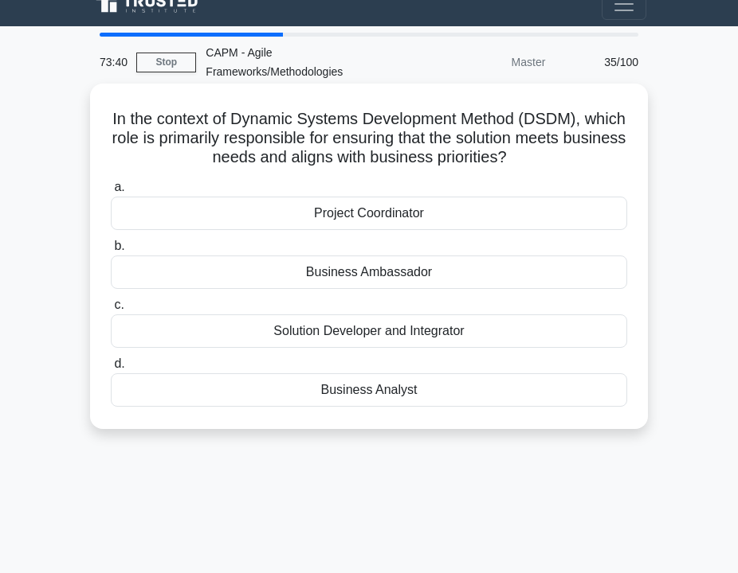
click at [327, 393] on div "Business Analyst" at bounding box center [369, 390] width 516 height 33
click at [111, 370] on input "d. Business Analyst" at bounding box center [111, 364] width 0 height 10
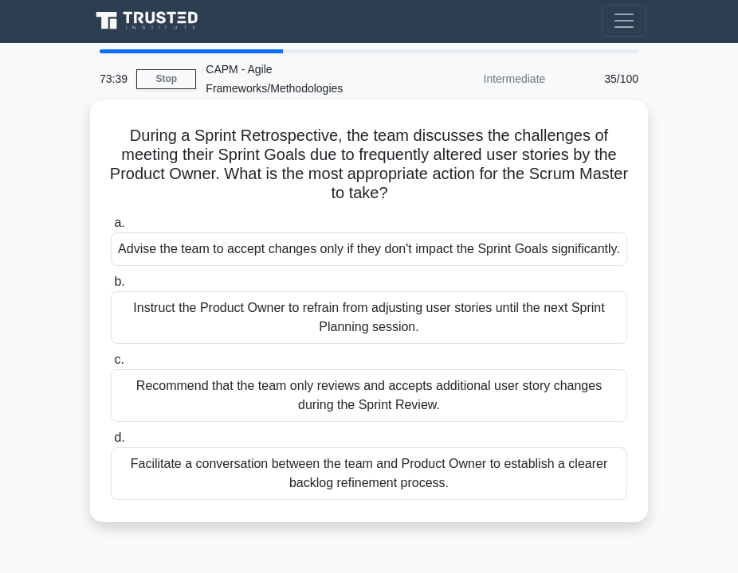
scroll to position [0, 0]
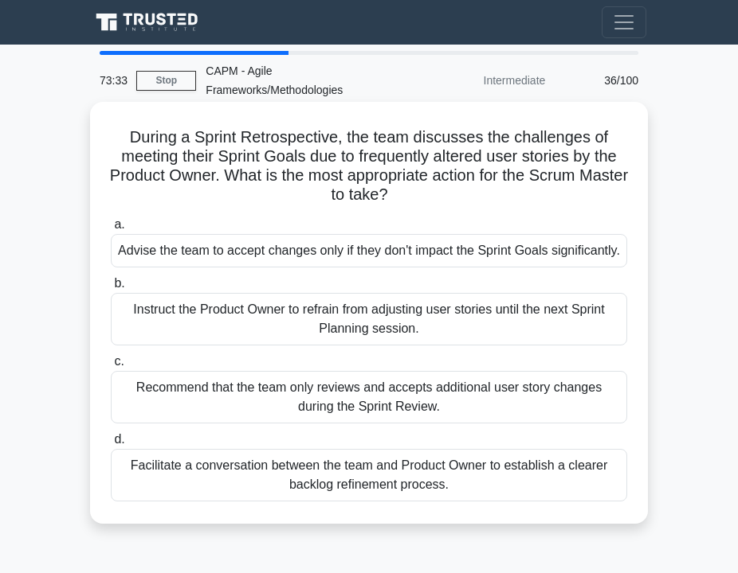
drag, startPoint x: 221, startPoint y: 155, endPoint x: 423, endPoint y: 188, distance: 204.9
click at [423, 188] on h5 "During a Sprint Retrospective, the team discusses the challenges of meeting the…" at bounding box center [368, 166] width 519 height 78
click at [333, 502] on div "Facilitate a conversation between the team and Product Owner to establish a cle…" at bounding box center [369, 475] width 516 height 53
click at [111, 445] on input "d. Facilitate a conversation between the team and Product Owner to establish a …" at bounding box center [111, 440] width 0 height 10
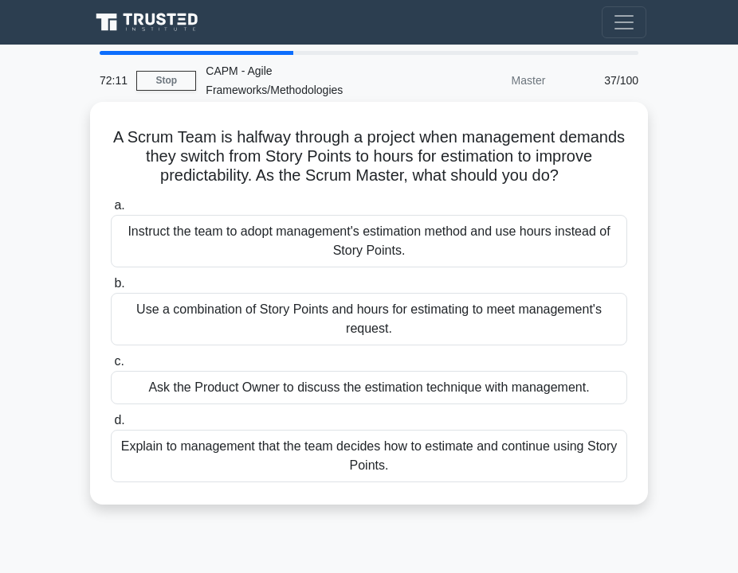
click at [264, 455] on div "Explain to management that the team decides how to estimate and continue using …" at bounding box center [369, 456] width 516 height 53
click at [111, 426] on input "d. Explain to management that the team decides how to estimate and continue usi…" at bounding box center [111, 421] width 0 height 10
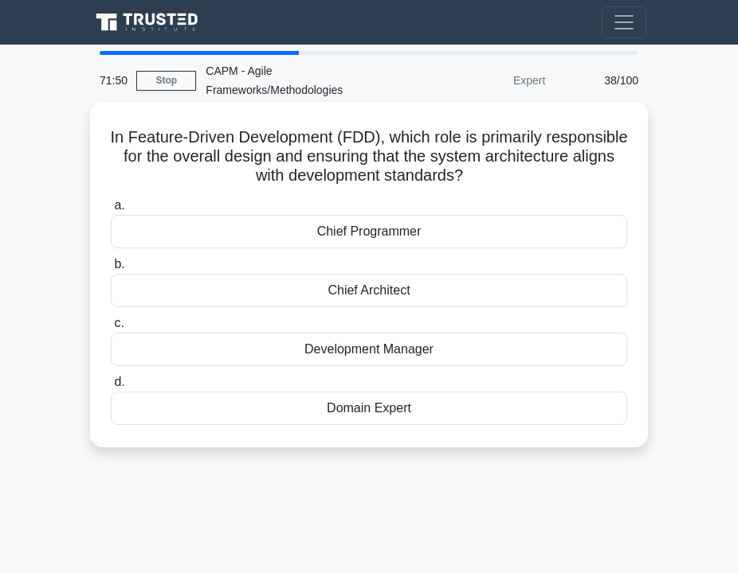
click at [311, 233] on div "Chief Programmer" at bounding box center [369, 231] width 516 height 33
click at [111, 211] on input "a. Chief Programmer" at bounding box center [111, 206] width 0 height 10
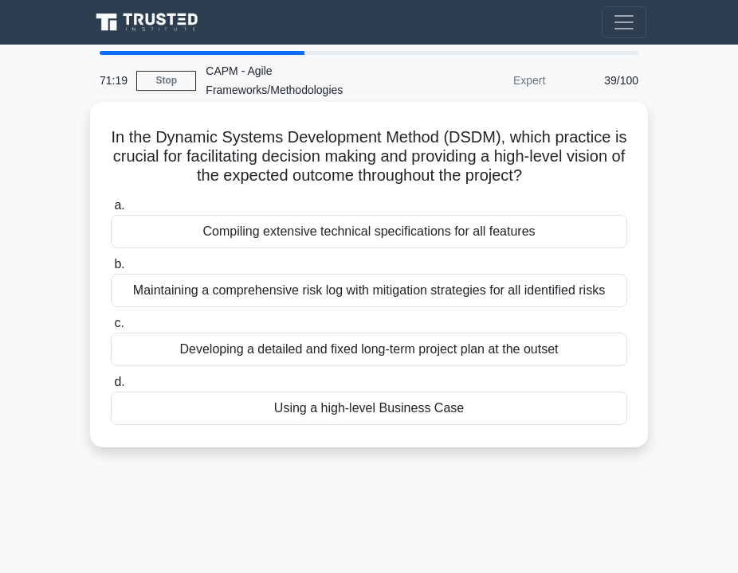
click at [329, 420] on div "Using a high-level Business Case" at bounding box center [369, 408] width 516 height 33
click at [111, 388] on input "d. Using a high-level Business Case" at bounding box center [111, 383] width 0 height 10
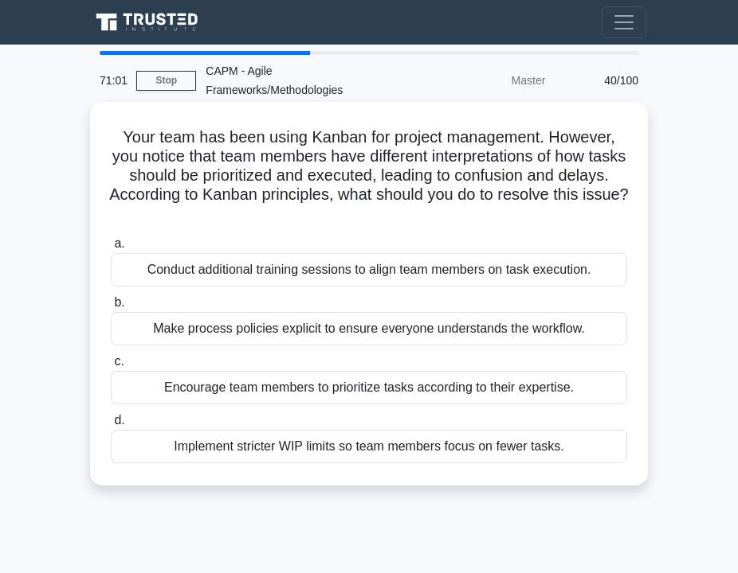
click at [311, 272] on div "Conduct additional training sessions to align team members on task execution." at bounding box center [369, 269] width 516 height 33
click at [111, 249] on input "a. Conduct additional training sessions to align team members on task execution." at bounding box center [111, 244] width 0 height 10
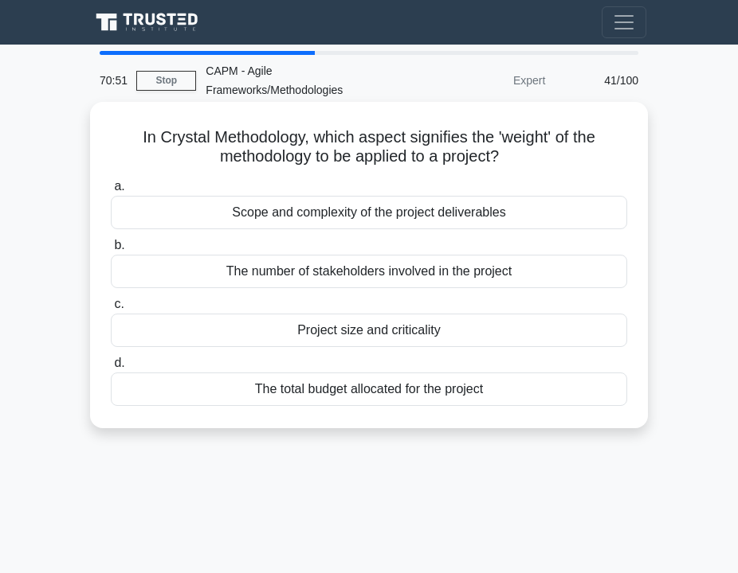
click at [342, 337] on div "Project size and criticality" at bounding box center [369, 330] width 516 height 33
click at [111, 310] on input "c. Project size and criticality" at bounding box center [111, 304] width 0 height 10
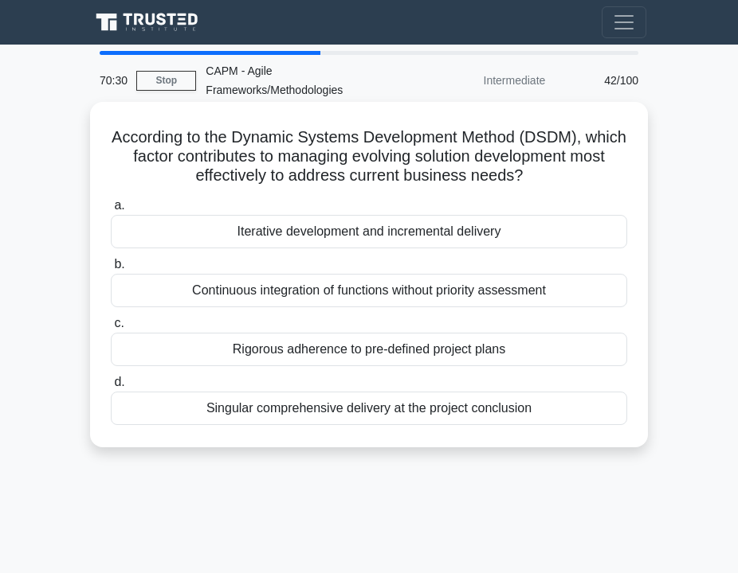
click at [281, 237] on div "Iterative development and incremental delivery" at bounding box center [369, 231] width 516 height 33
click at [111, 211] on input "a. Iterative development and incremental delivery" at bounding box center [111, 206] width 0 height 10
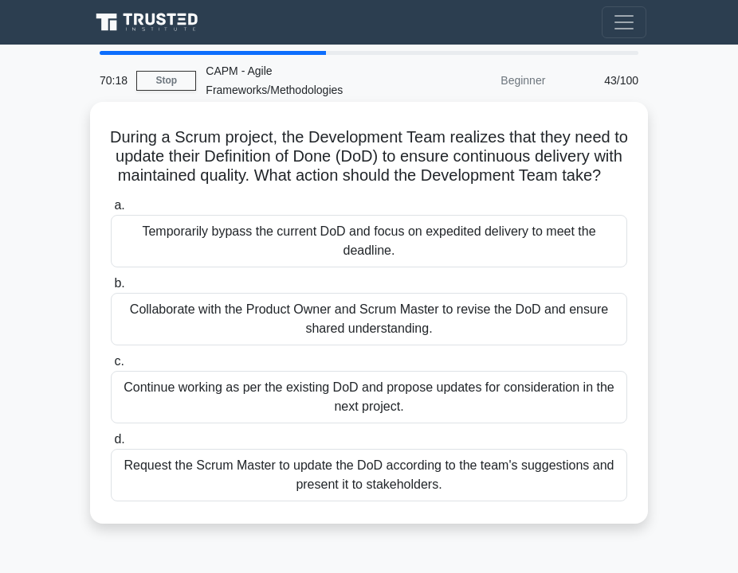
click at [452, 176] on h5 "During a Scrum project, the Development Team realizes that they need to update …" at bounding box center [368, 156] width 519 height 59
click at [272, 346] on div "Collaborate with the Product Owner and Scrum Master to revise the DoD and ensur…" at bounding box center [369, 319] width 516 height 53
click at [111, 289] on input "b. Collaborate with the Product Owner and Scrum Master to revise the DoD and en…" at bounding box center [111, 284] width 0 height 10
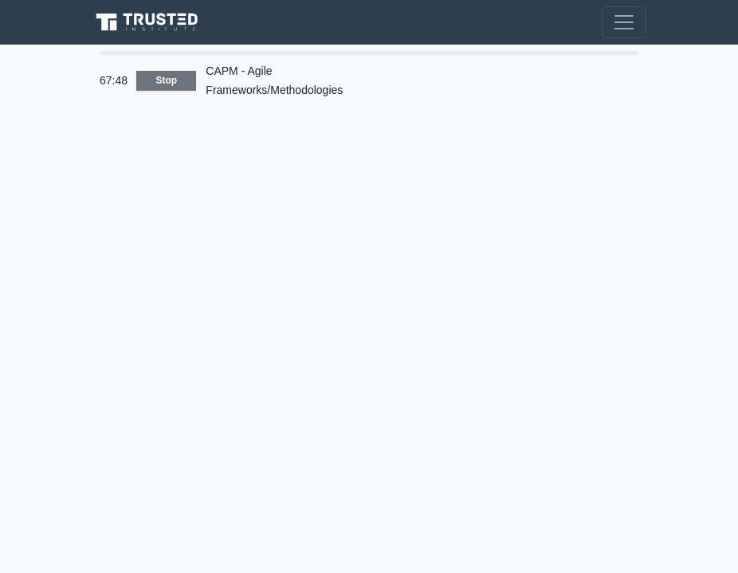
click at [170, 90] on link "Stop" at bounding box center [166, 81] width 60 height 20
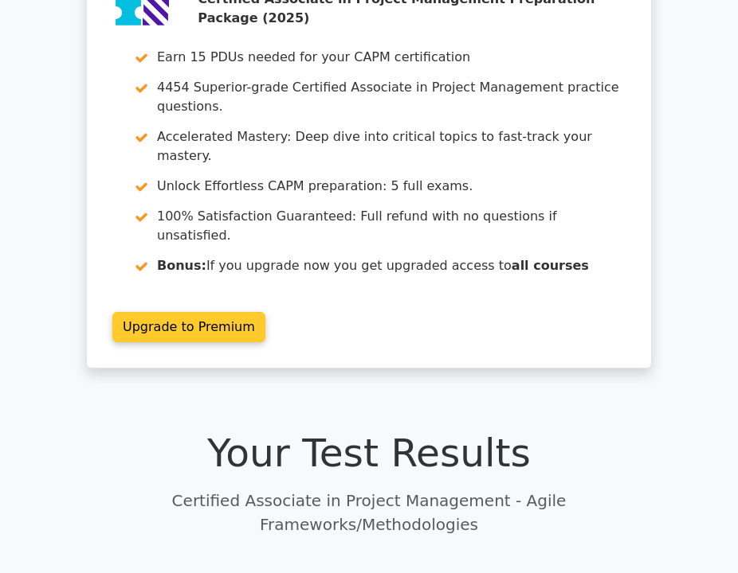
scroll to position [119, 0]
